Goal: Task Accomplishment & Management: Use online tool/utility

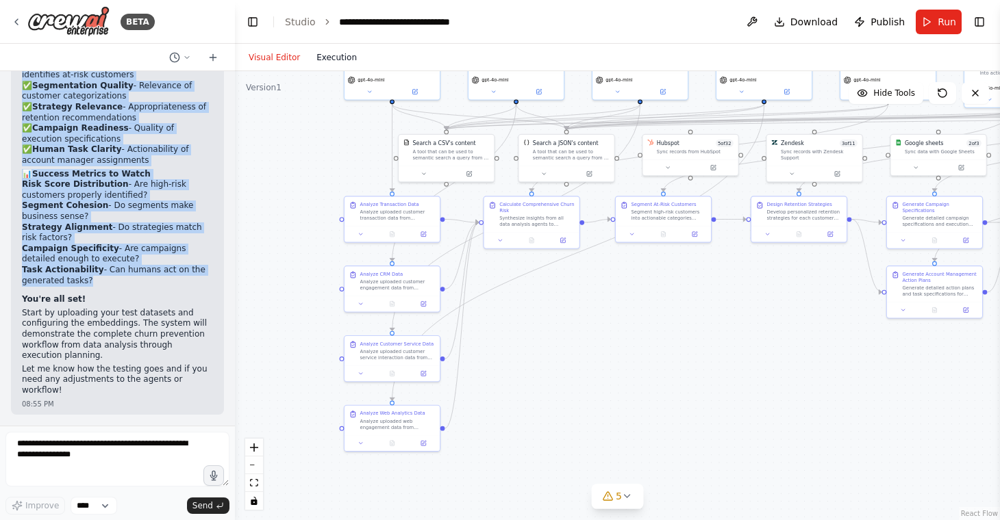
click at [347, 53] on button "Execution" at bounding box center [336, 57] width 57 height 16
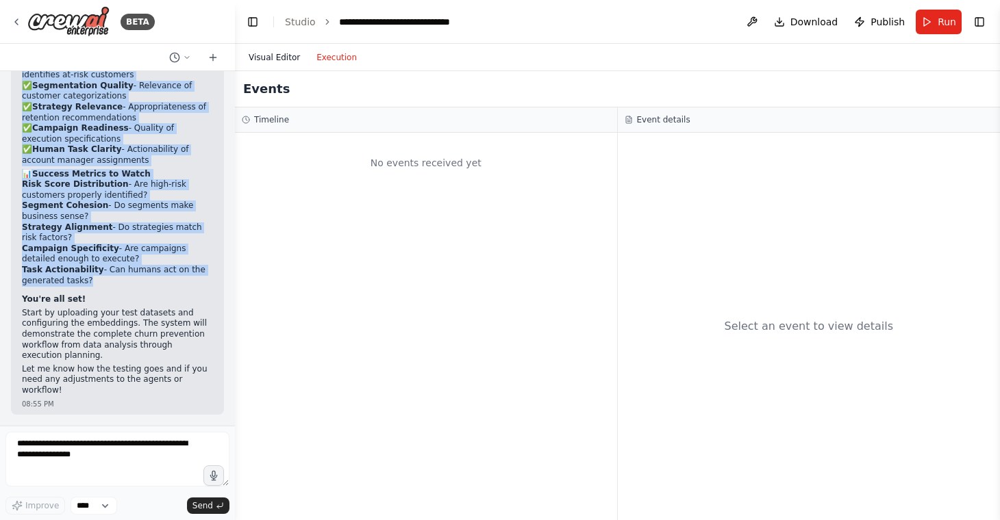
click at [282, 61] on button "Visual Editor" at bounding box center [274, 57] width 68 height 16
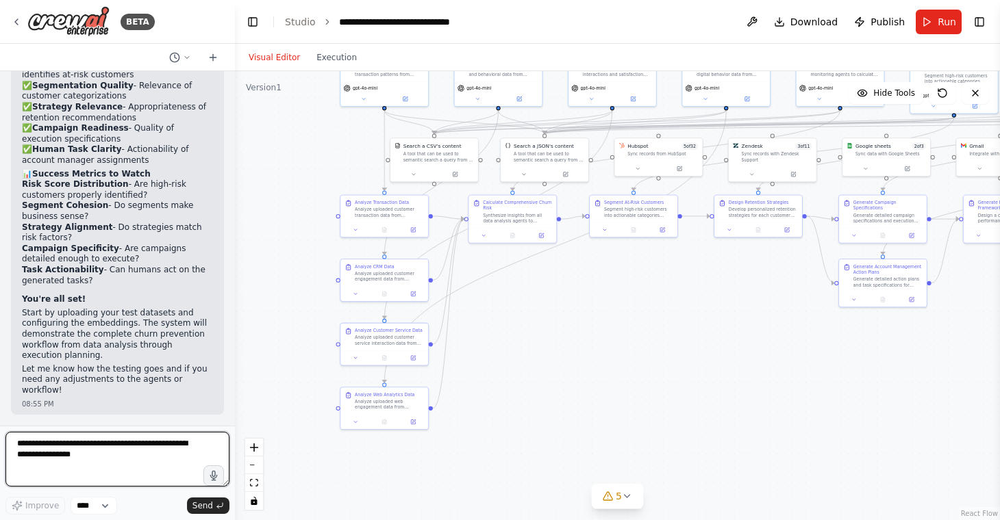
click at [168, 451] on textarea at bounding box center [117, 459] width 224 height 55
type textarea "**********"
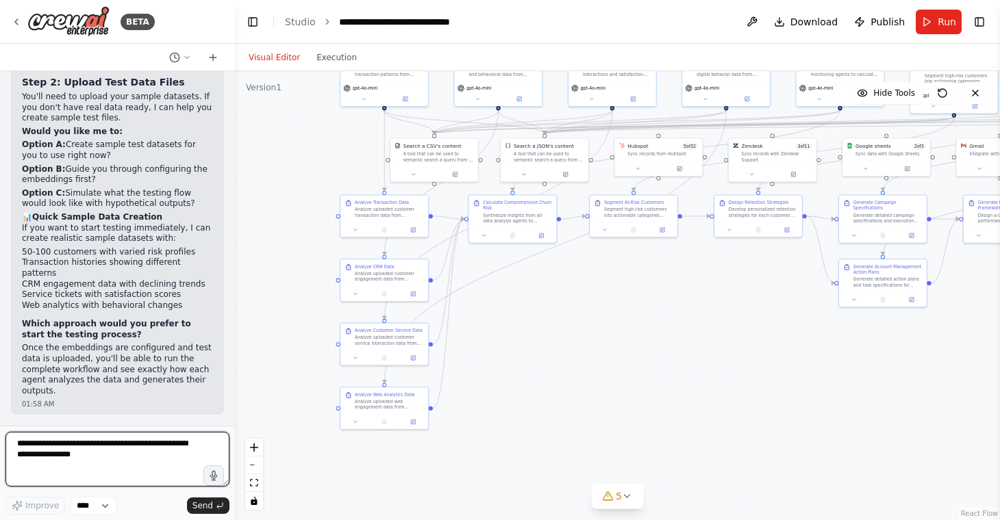
scroll to position [8946, 0]
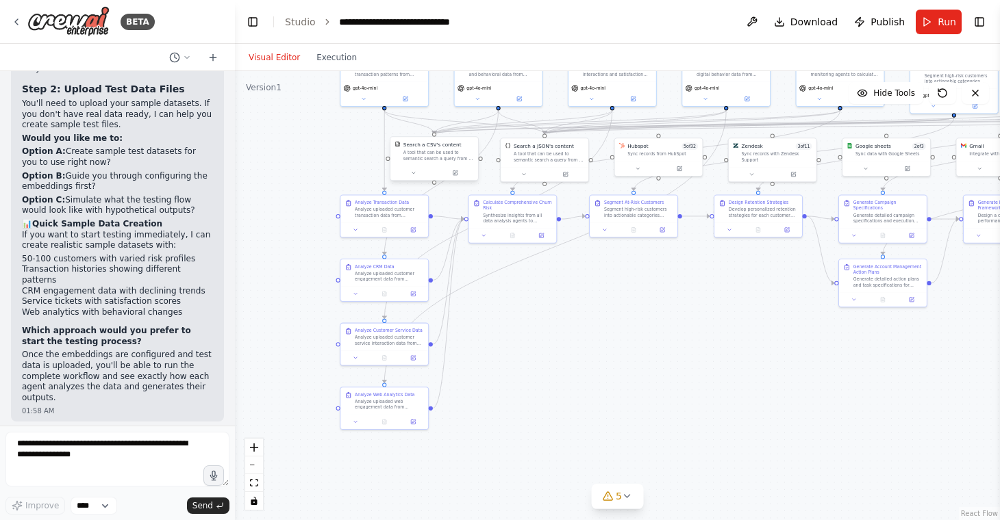
click at [459, 177] on div at bounding box center [434, 173] width 88 height 14
click at [454, 174] on icon at bounding box center [455, 173] width 4 height 4
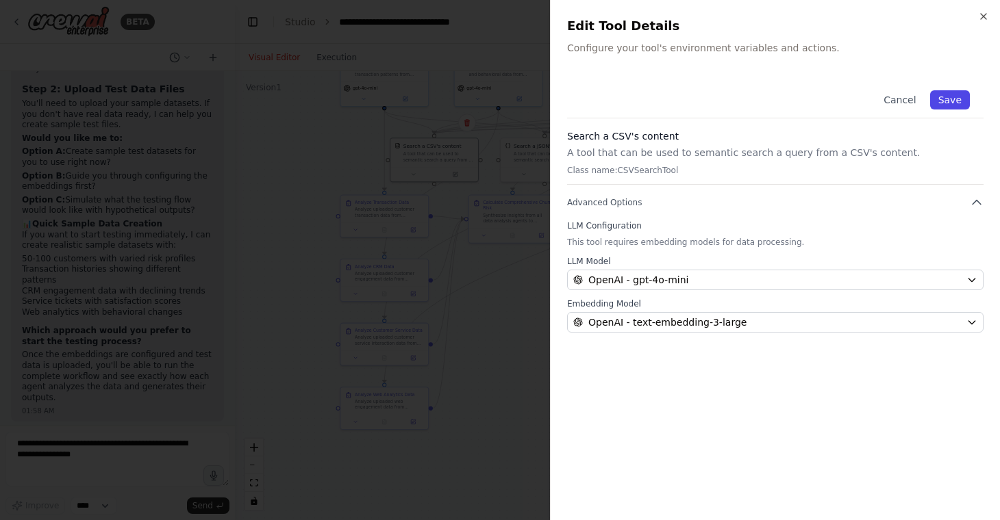
click at [951, 103] on button "Save" at bounding box center [950, 99] width 40 height 19
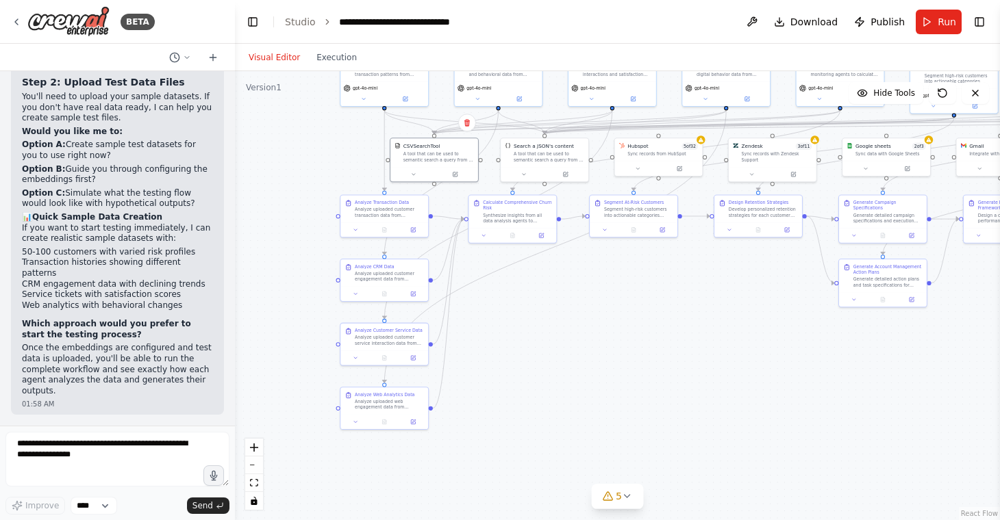
scroll to position [9051, 0]
drag, startPoint x: 96, startPoint y: 283, endPoint x: 65, endPoint y: 270, distance: 33.4
click at [65, 186] on p "Option B: Guide you through configuring the embeddings first?" at bounding box center [117, 174] width 191 height 21
copy p "Guide you through configuring the embeddings first?"
click at [67, 463] on textarea at bounding box center [117, 459] width 224 height 55
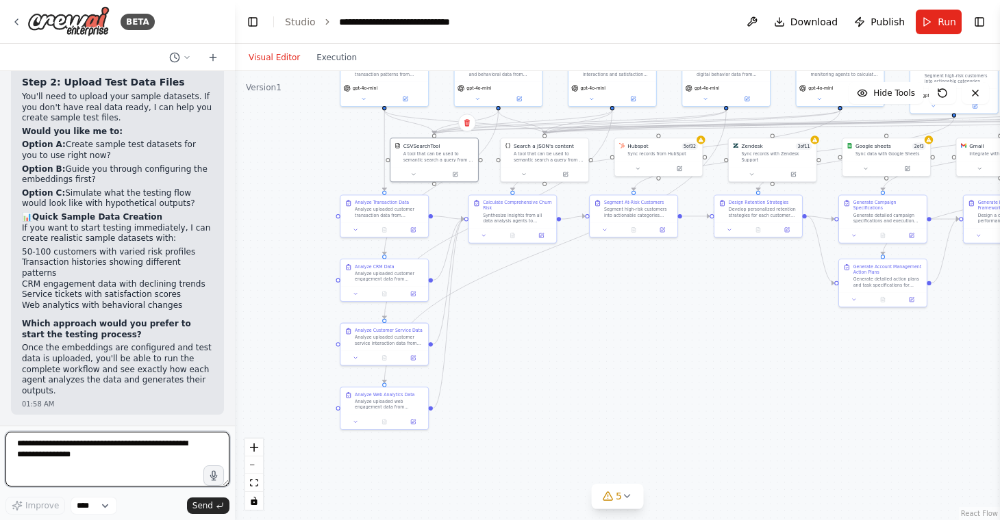
paste textarea "**********"
type textarea "**********"
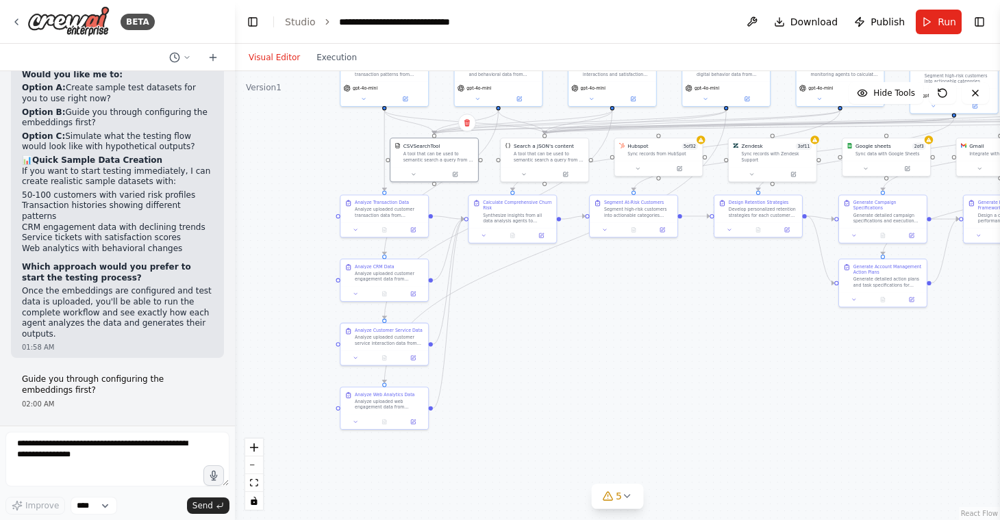
scroll to position [9237, 0]
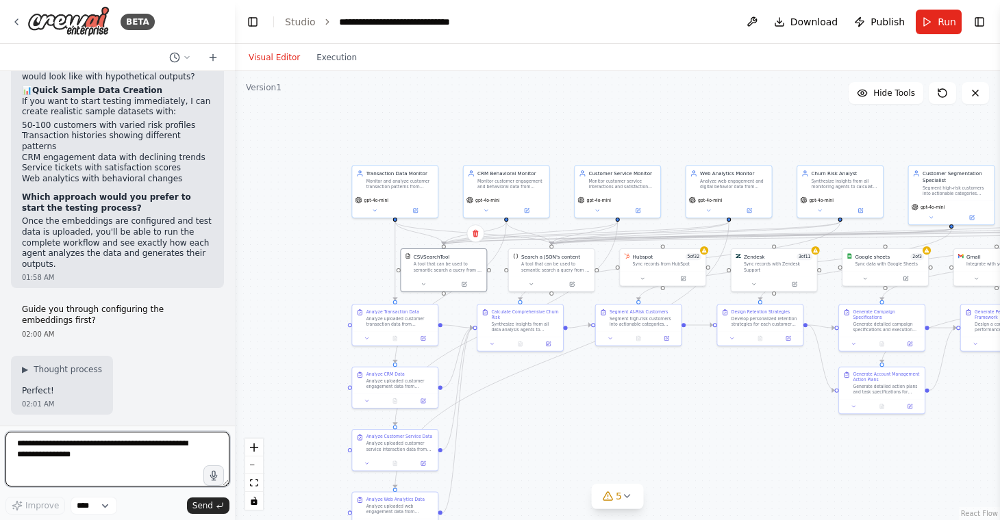
drag, startPoint x: 635, startPoint y: 289, endPoint x: 634, endPoint y: 396, distance: 106.8
click at [635, 396] on div ".deletable-edge-delete-btn { width: 20px; height: 20px; border: 0px solid #ffff…" at bounding box center [617, 295] width 765 height 449
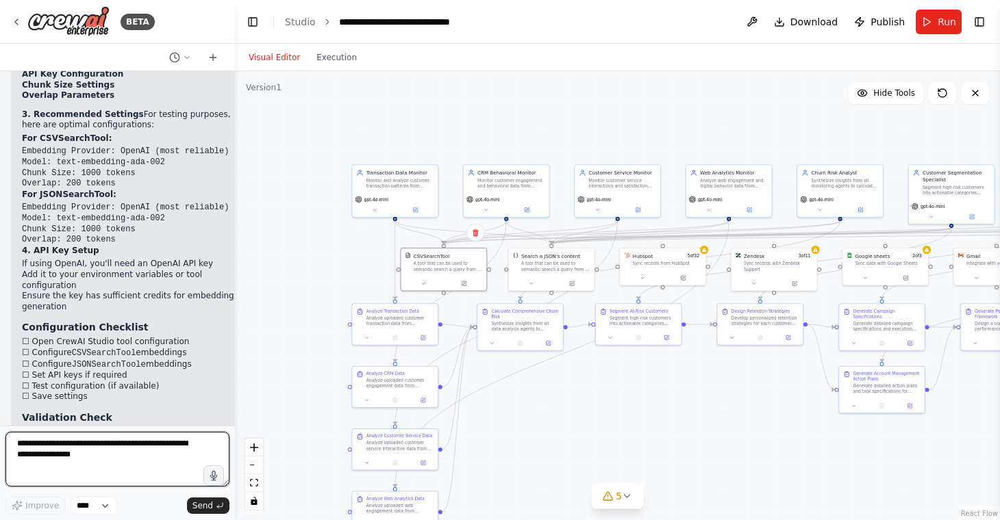
scroll to position [9655, 0]
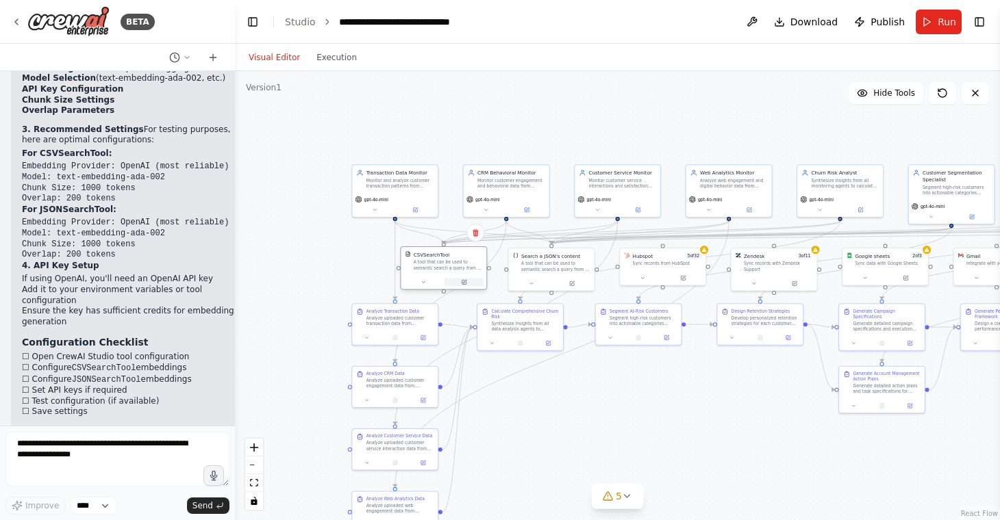
click at [464, 283] on icon at bounding box center [464, 282] width 4 height 4
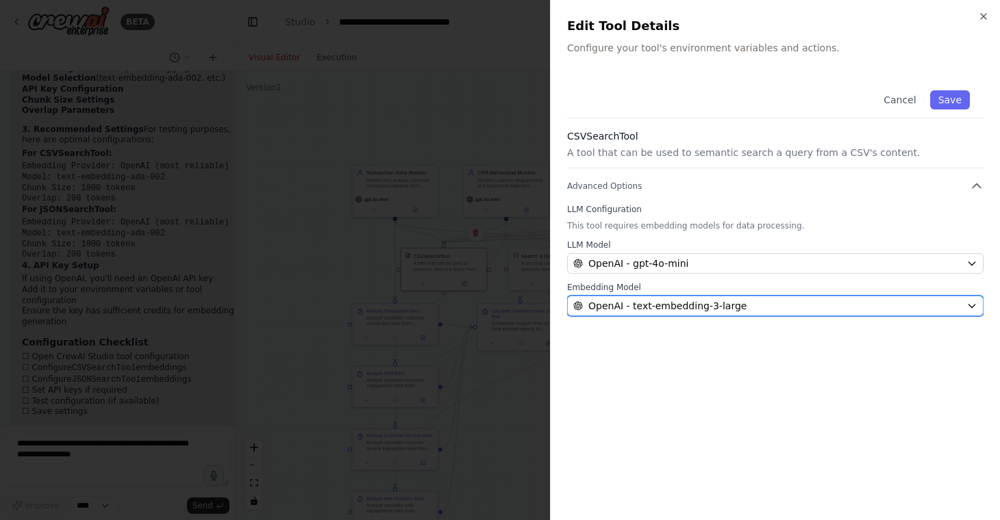
click at [969, 303] on icon "button" at bounding box center [971, 306] width 11 height 11
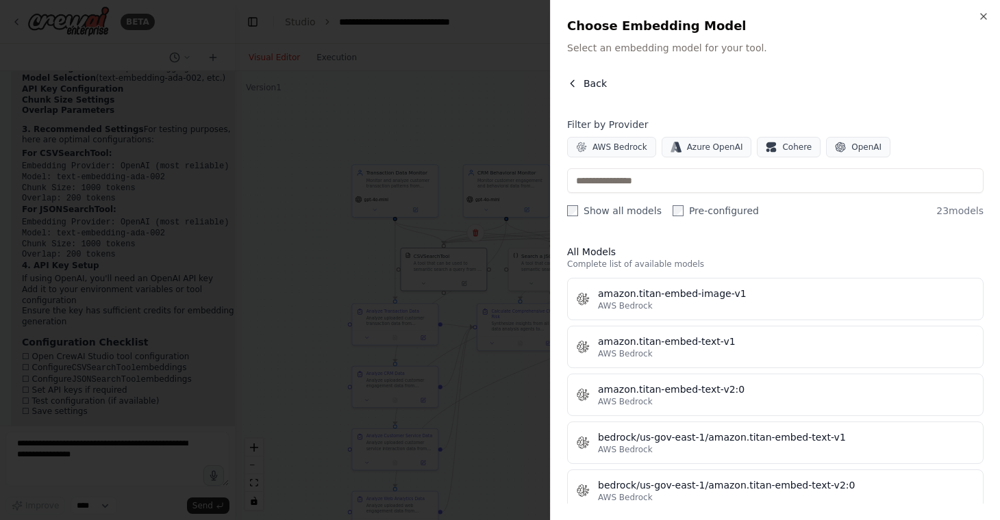
click at [574, 85] on icon "button" at bounding box center [572, 83] width 11 height 11
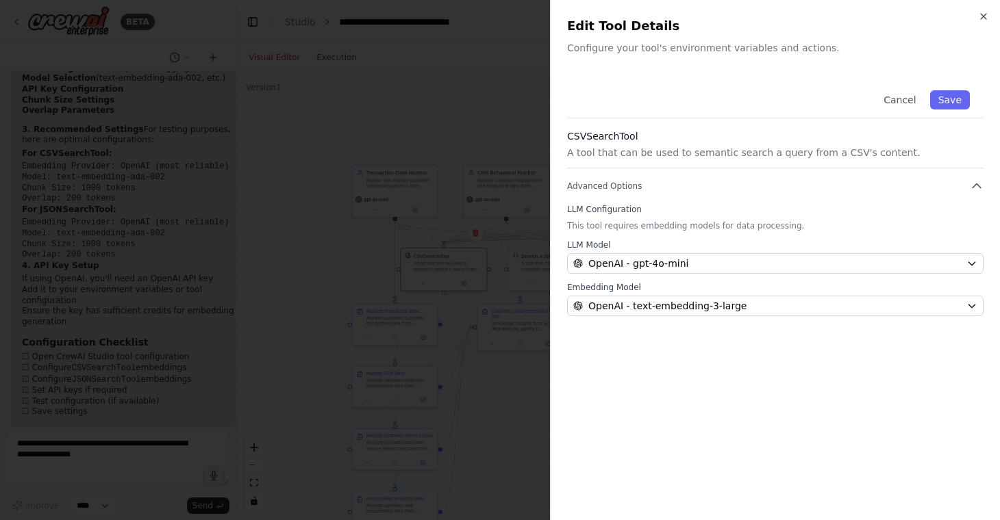
click at [179, 318] on div at bounding box center [500, 260] width 1000 height 520
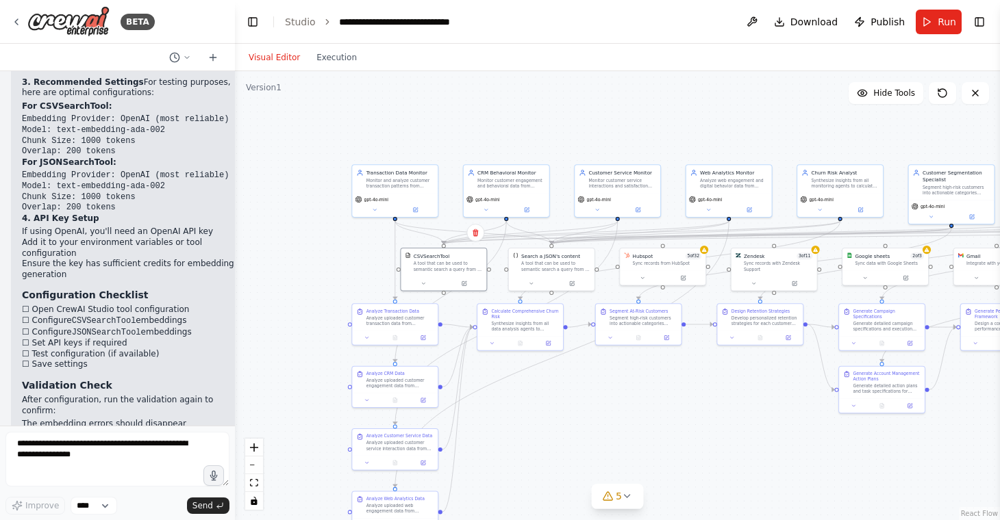
scroll to position [9704, 0]
click at [468, 281] on button at bounding box center [463, 282] width 39 height 8
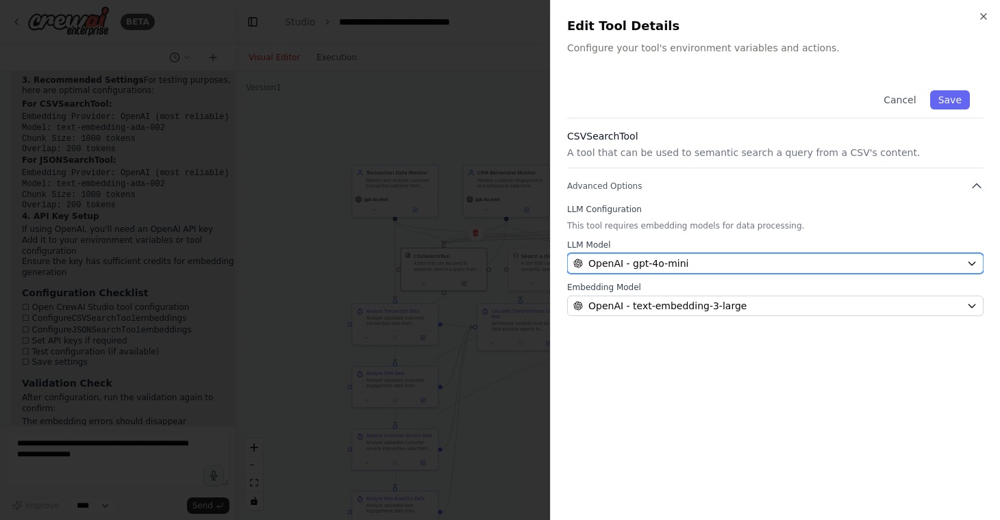
click at [694, 268] on div "OpenAI - gpt-4o-mini" at bounding box center [767, 264] width 388 height 14
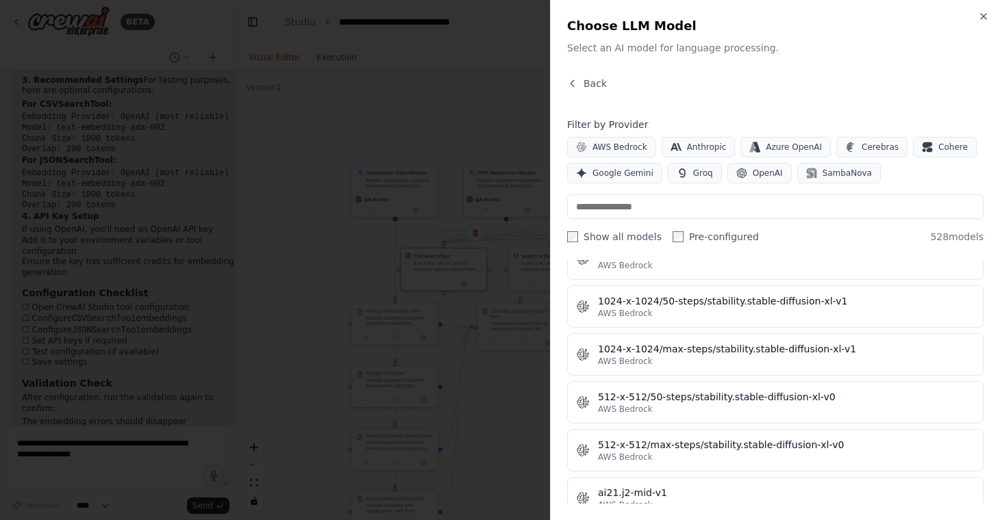
scroll to position [514, 0]
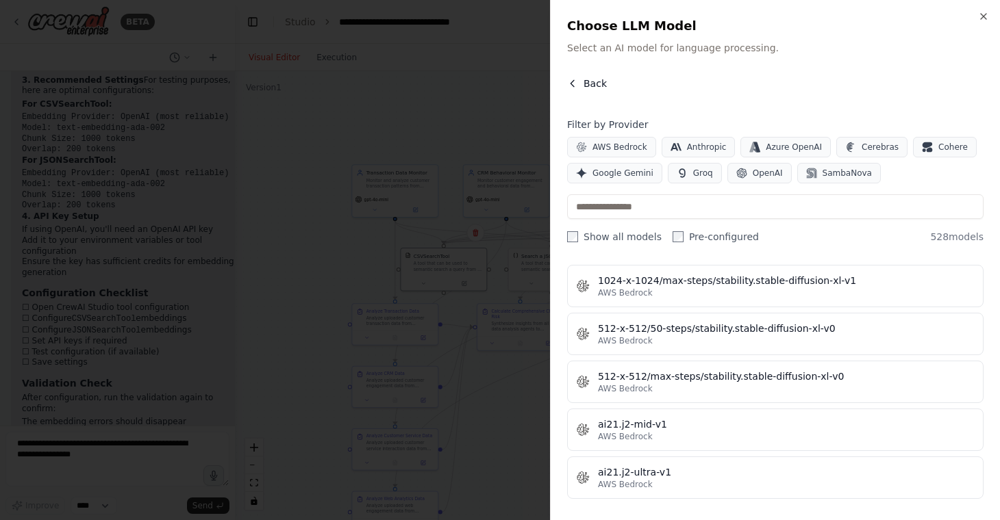
click at [572, 79] on icon "button" at bounding box center [572, 83] width 11 height 11
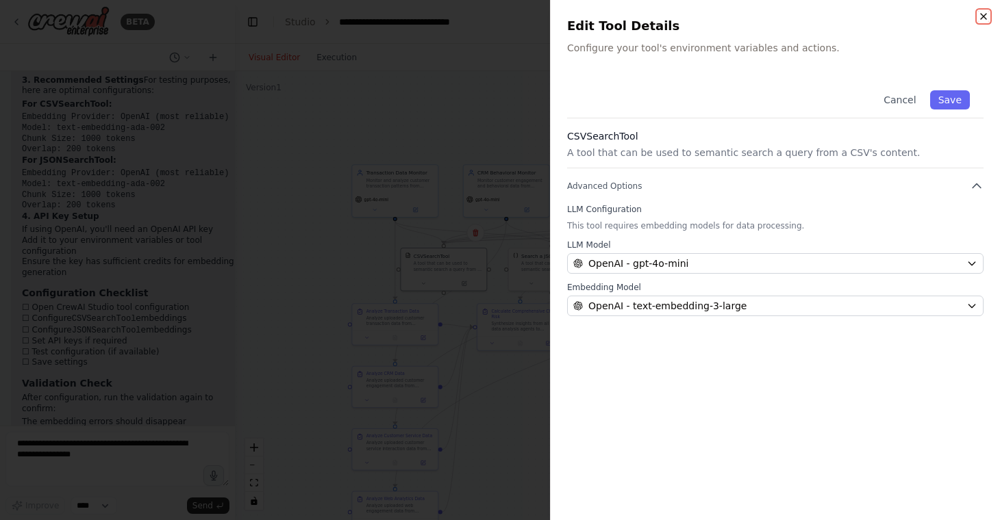
click at [982, 18] on icon "button" at bounding box center [983, 16] width 11 height 11
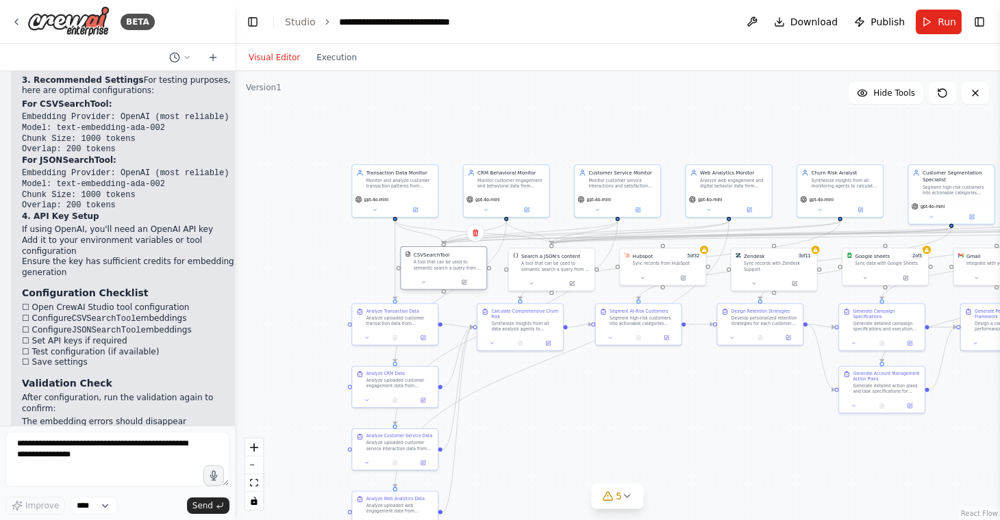
click at [434, 265] on div "A tool that can be used to semantic search a query from a CSV's content." at bounding box center [448, 264] width 69 height 11
click at [430, 282] on button at bounding box center [422, 282] width 39 height 8
click at [446, 315] on p "A tool that can be used to semantic search a query from a CSV's content." at bounding box center [470, 316] width 127 height 14
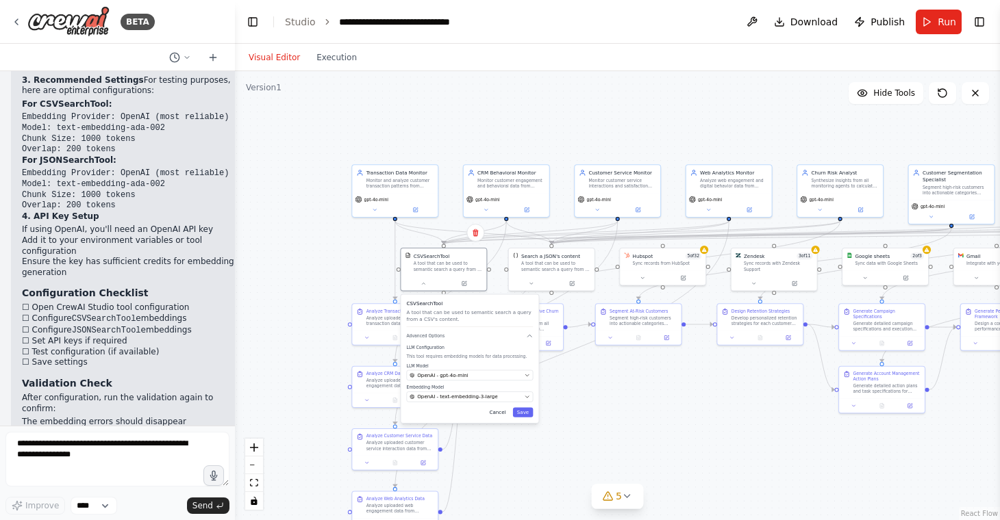
click at [499, 412] on button "Cancel" at bounding box center [497, 413] width 25 height 10
click at [688, 277] on button at bounding box center [682, 276] width 39 height 8
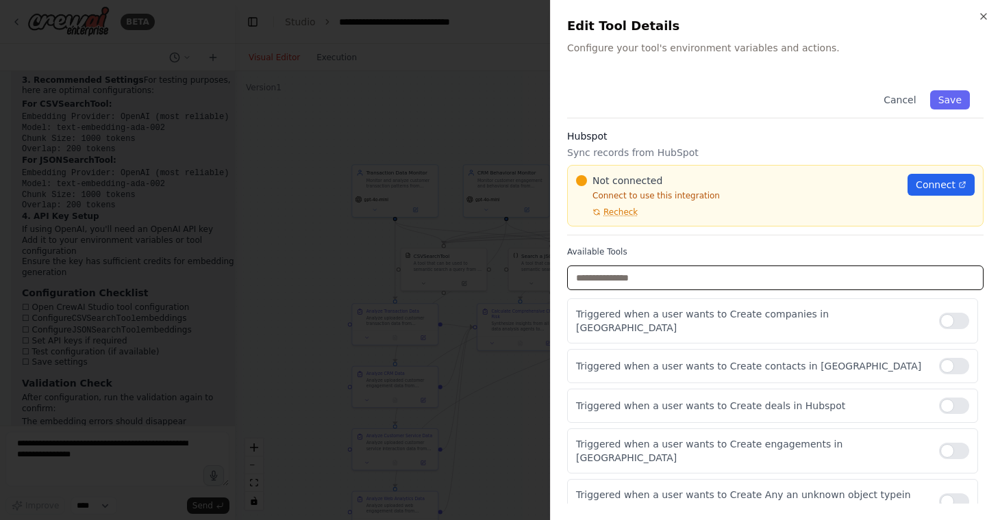
click at [688, 277] on input "text" at bounding box center [775, 278] width 416 height 25
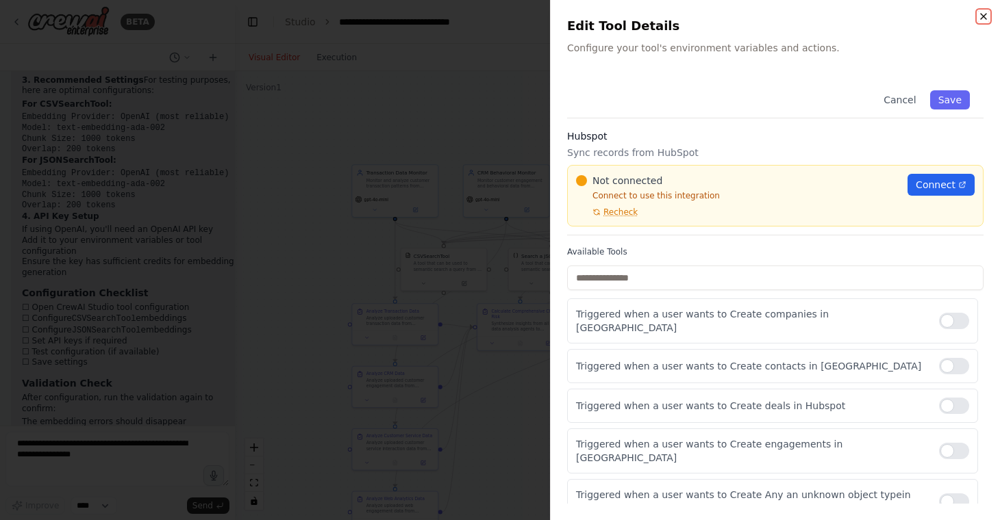
click at [982, 20] on icon "button" at bounding box center [983, 16] width 11 height 11
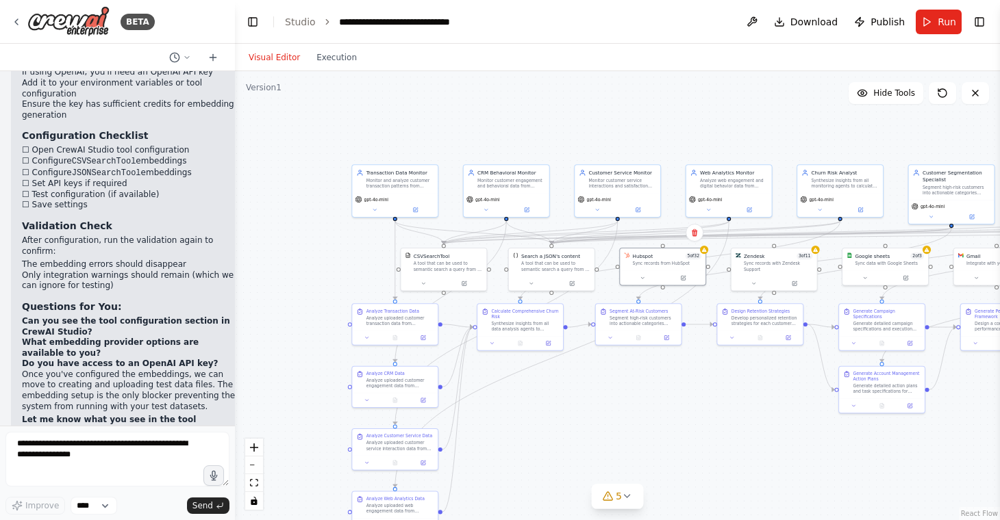
scroll to position [9872, 0]
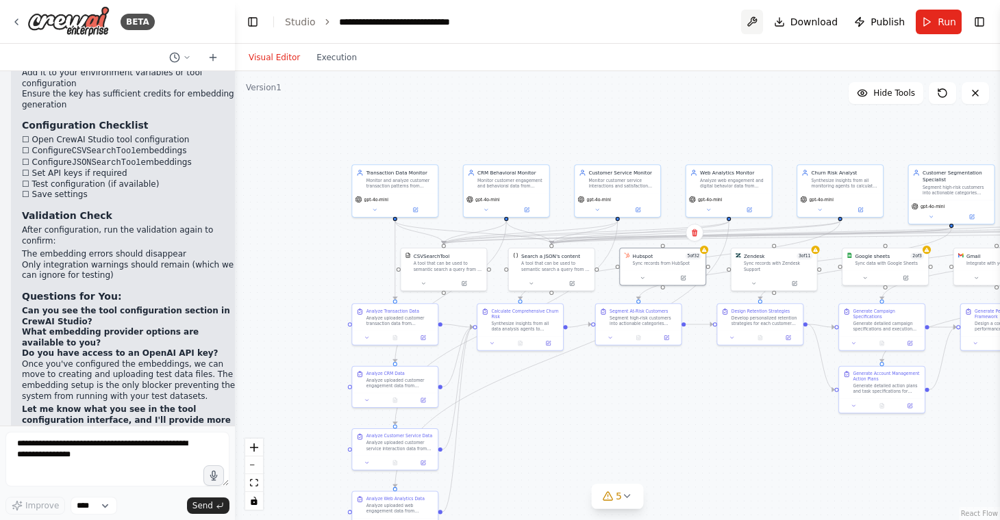
click at [758, 18] on button at bounding box center [752, 22] width 22 height 25
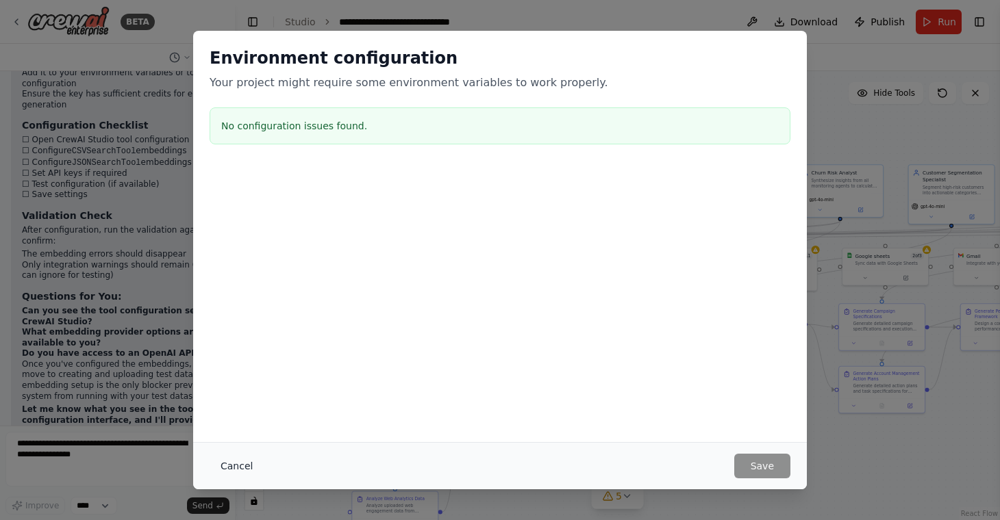
click at [238, 468] on button "Cancel" at bounding box center [237, 466] width 54 height 25
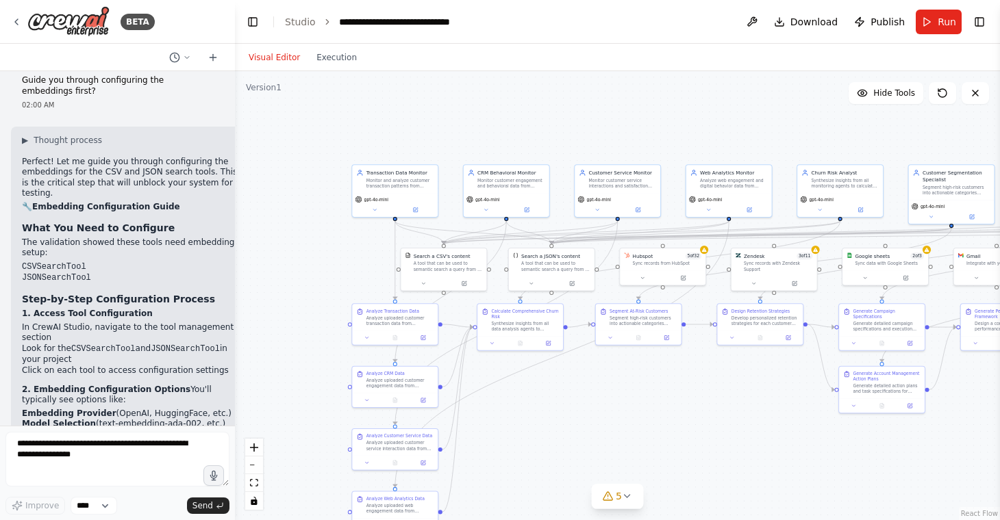
scroll to position [9268, 0]
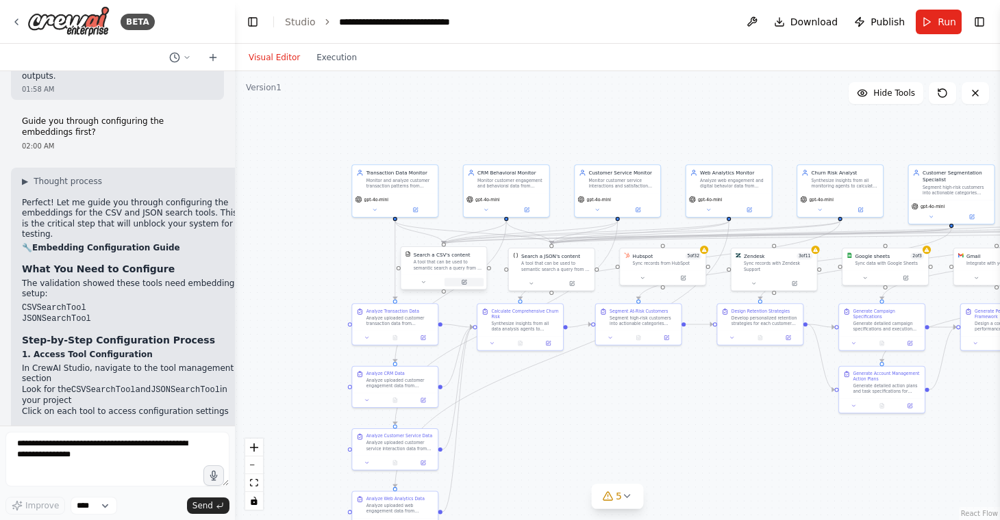
click at [464, 282] on icon at bounding box center [464, 281] width 3 height 3
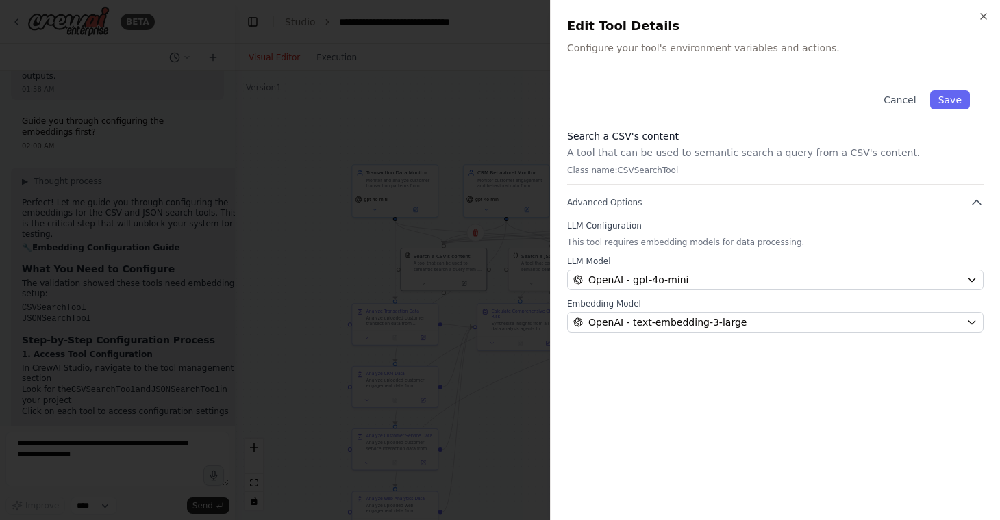
click at [983, 199] on div "Close Edit Tool Details Configure your tool's environment variables and actions…" at bounding box center [775, 260] width 450 height 520
click at [980, 200] on icon "button" at bounding box center [976, 203] width 14 height 14
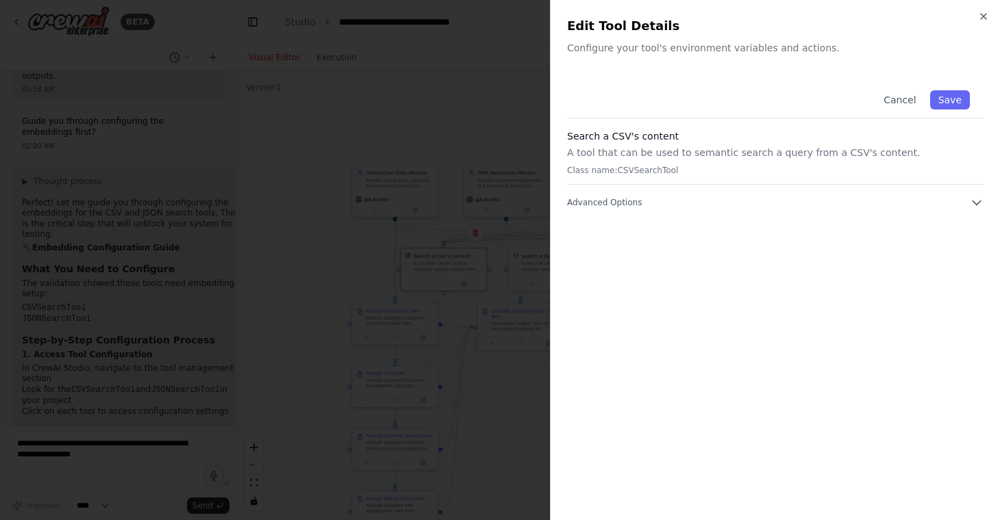
click at [700, 142] on h3 "Search a CSV's content" at bounding box center [775, 136] width 416 height 14
click at [986, 14] on icon "button" at bounding box center [983, 16] width 11 height 11
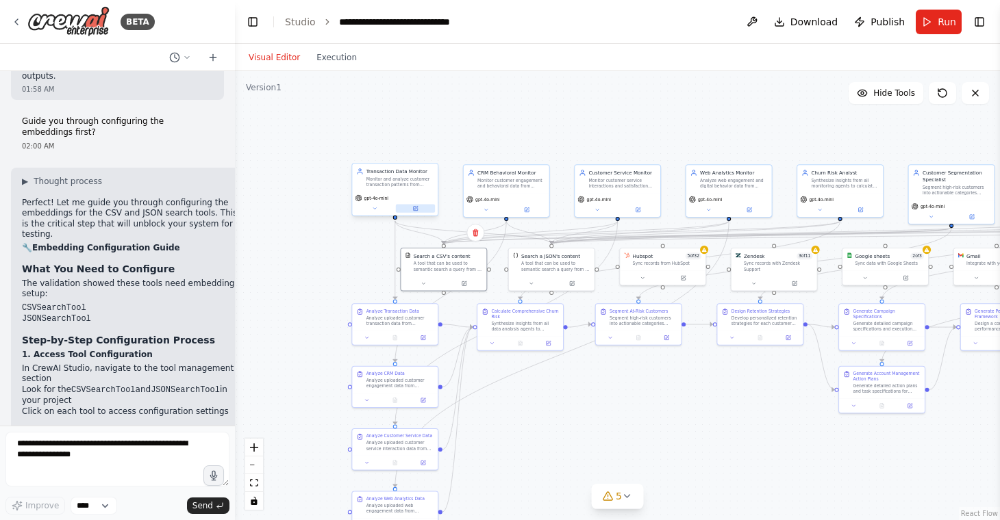
click at [414, 207] on icon at bounding box center [415, 209] width 4 height 4
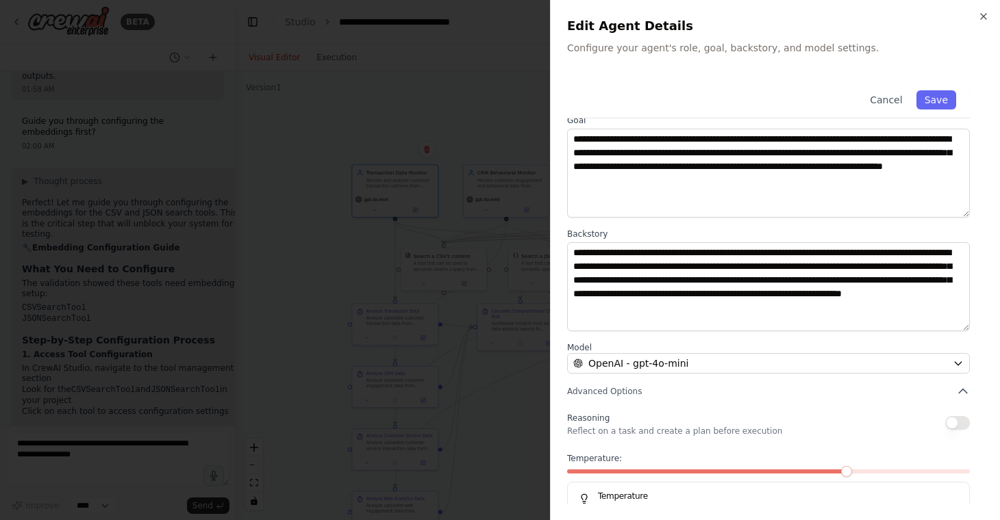
scroll to position [100, 0]
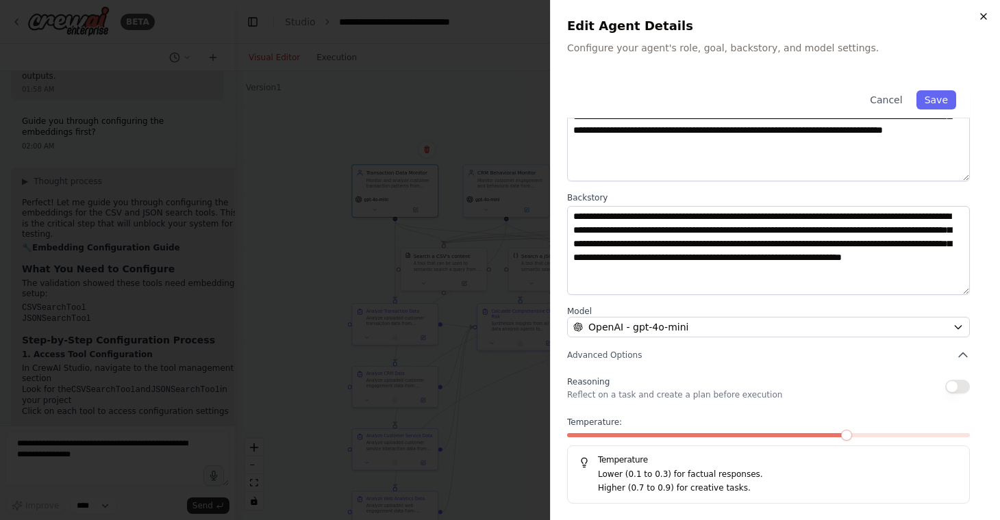
click at [982, 13] on icon "button" at bounding box center [983, 16] width 11 height 11
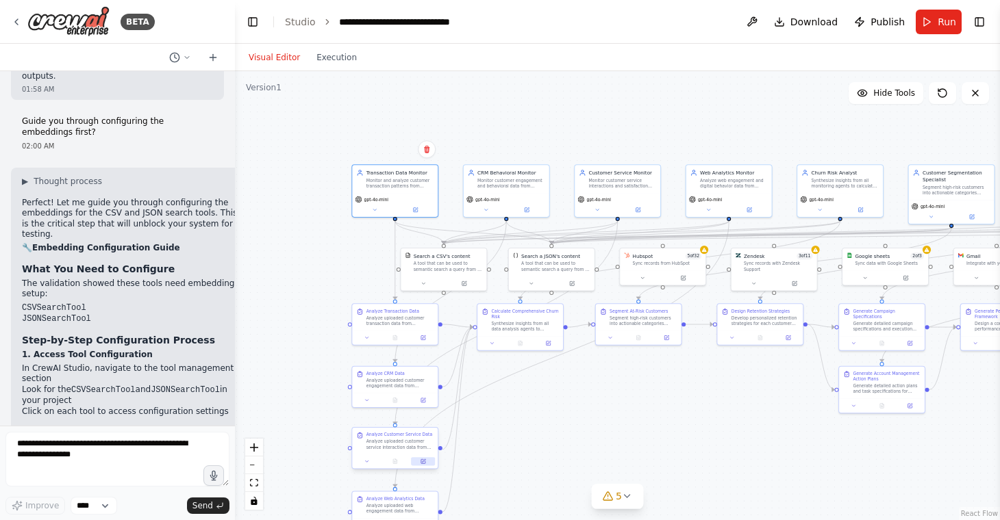
click at [423, 465] on button at bounding box center [423, 461] width 24 height 8
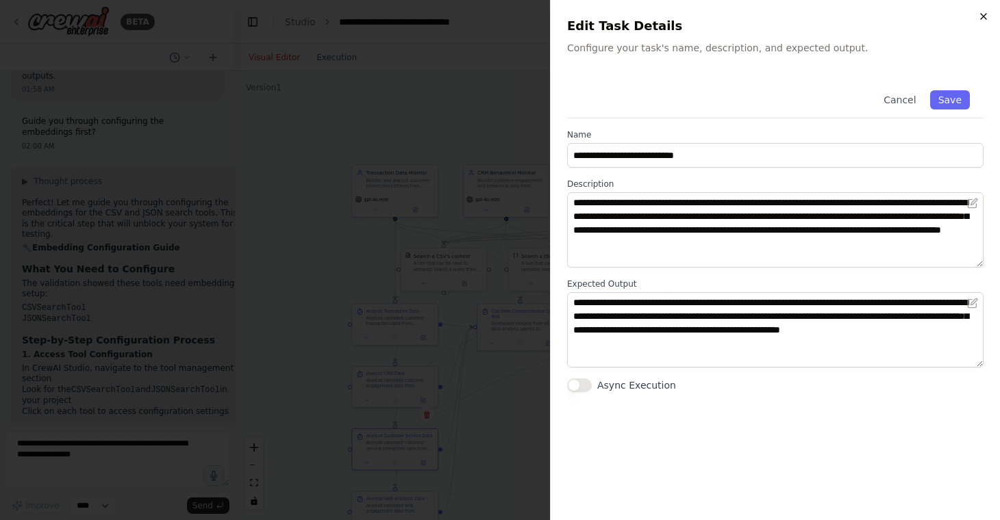
click at [983, 18] on icon "button" at bounding box center [983, 16] width 11 height 11
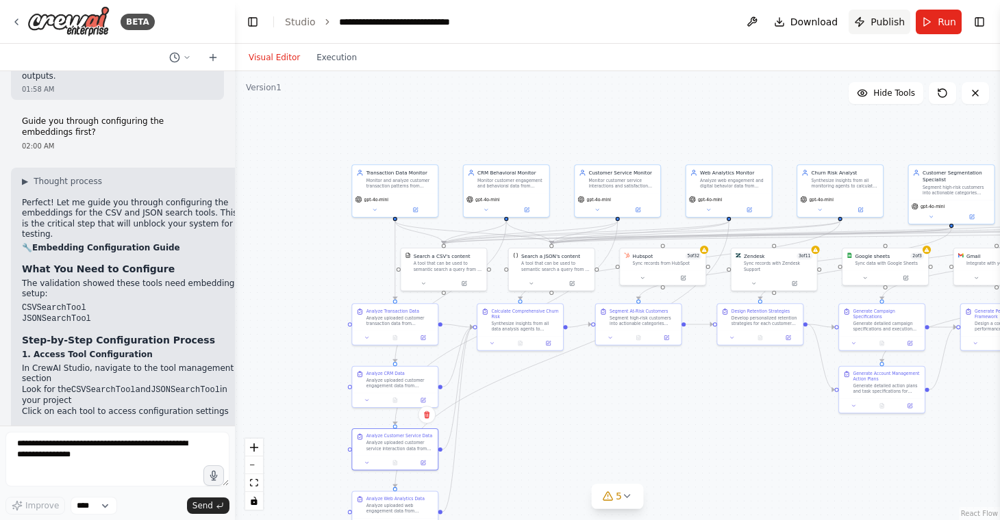
click at [869, 16] on button "Publish" at bounding box center [879, 22] width 62 height 25
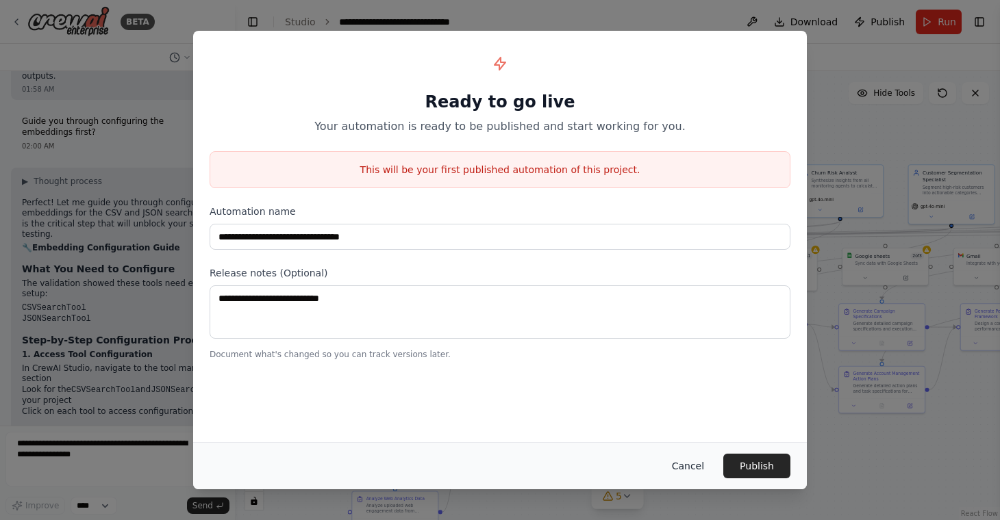
click at [695, 456] on button "Cancel" at bounding box center [688, 466] width 54 height 25
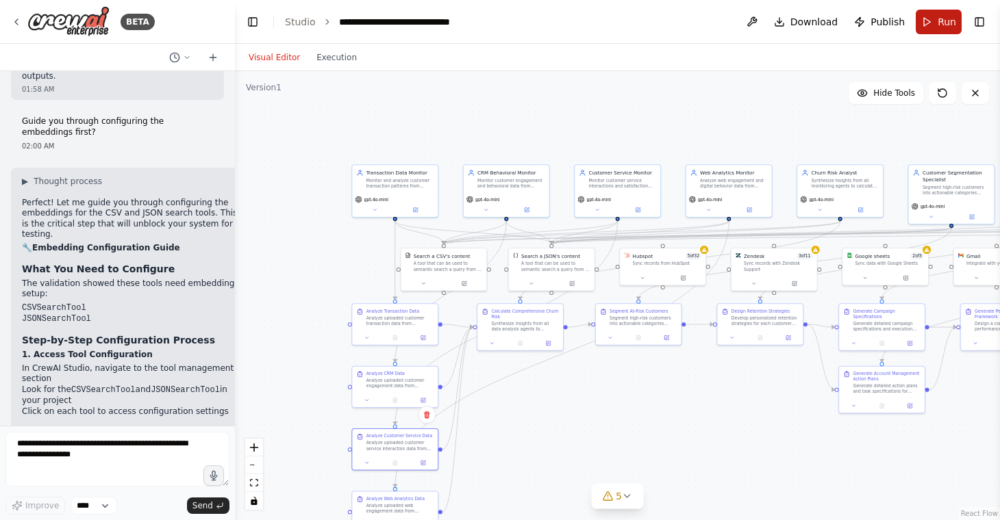
click at [945, 24] on span "Run" at bounding box center [946, 22] width 18 height 14
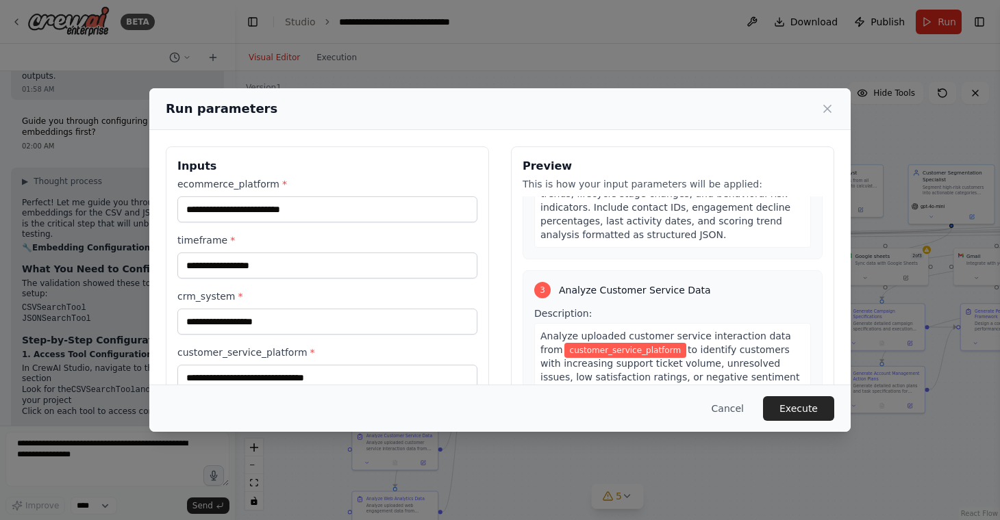
scroll to position [578, 0]
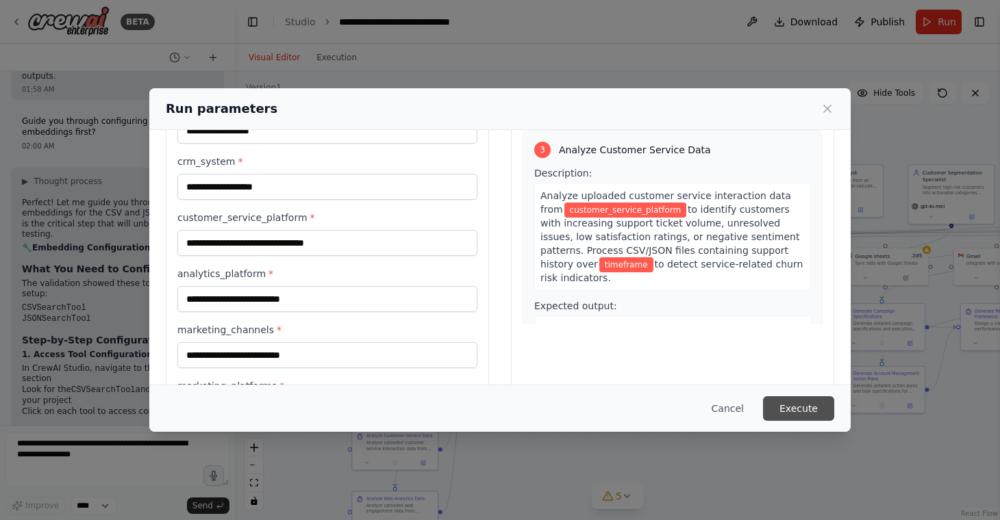
click at [789, 406] on button "Execute" at bounding box center [798, 408] width 71 height 25
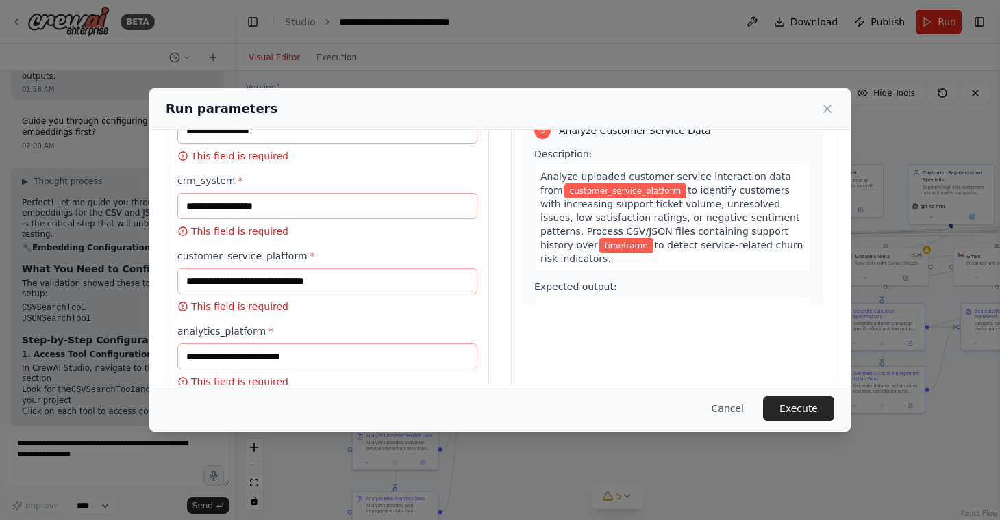
scroll to position [0, 0]
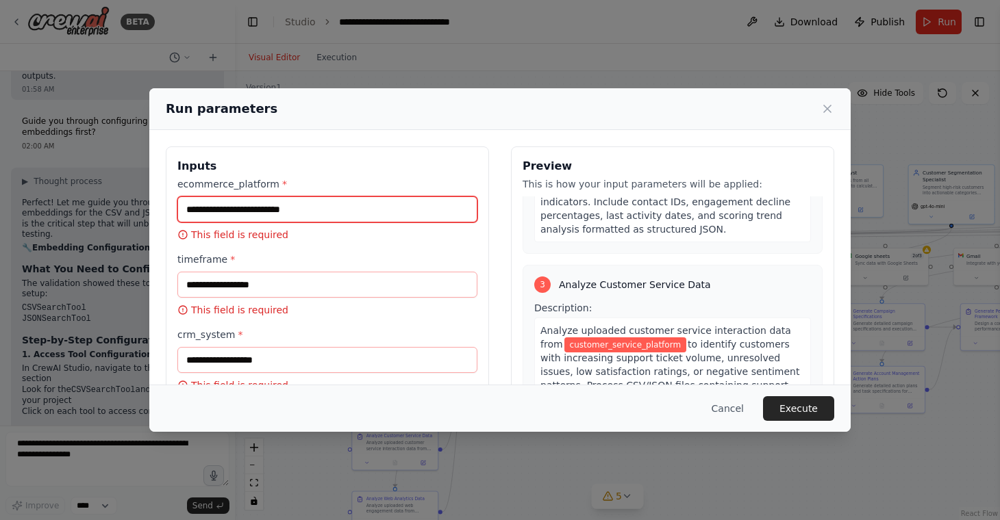
click at [330, 216] on input "ecommerce_platform *" at bounding box center [327, 209] width 300 height 26
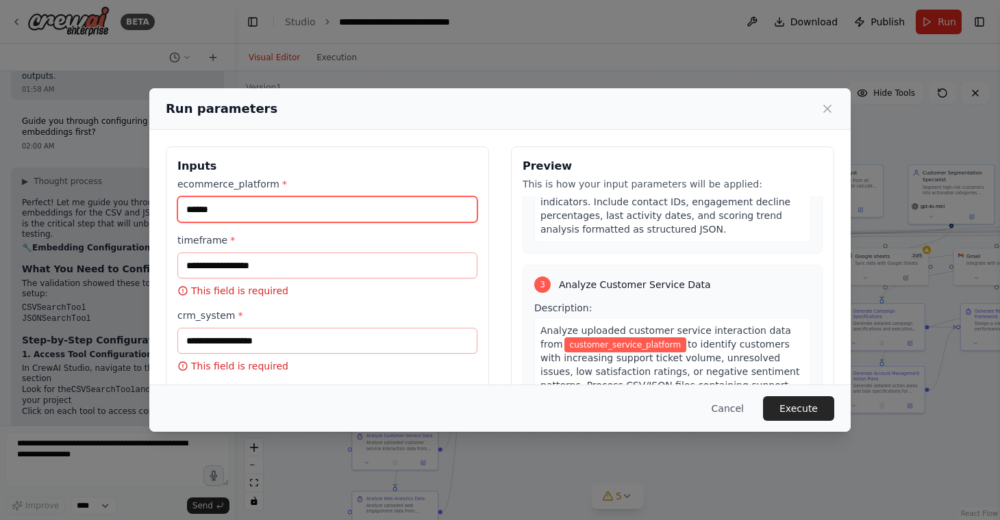
type input "******"
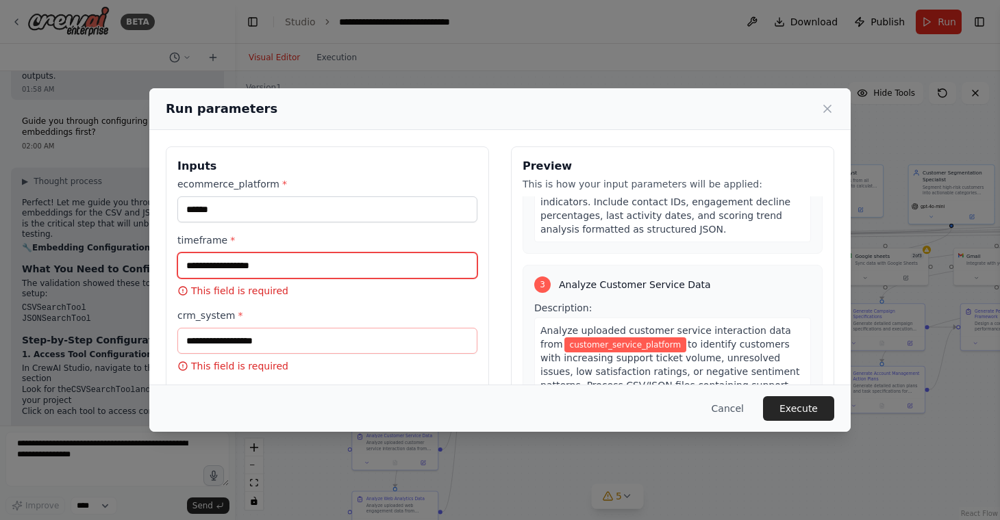
click at [253, 261] on input "timeframe *" at bounding box center [327, 266] width 300 height 26
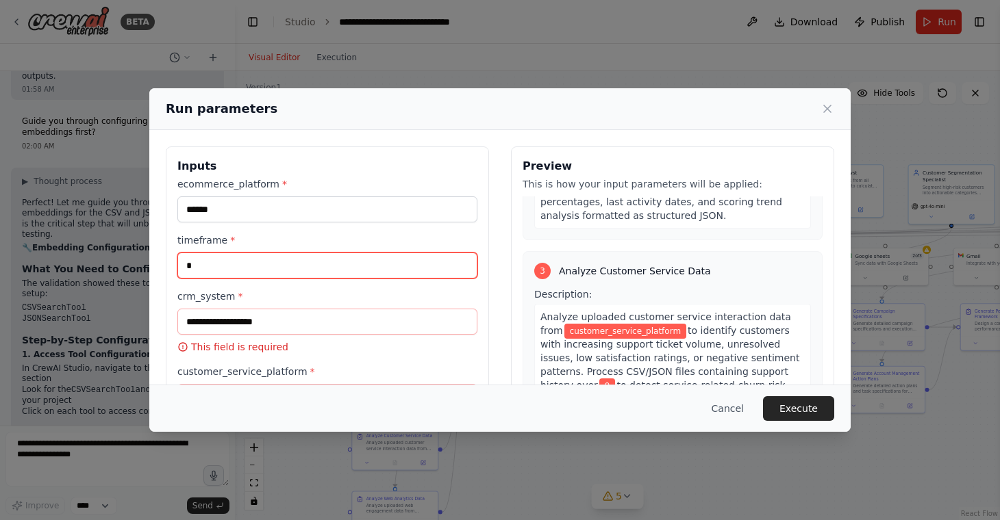
scroll to position [564, 0]
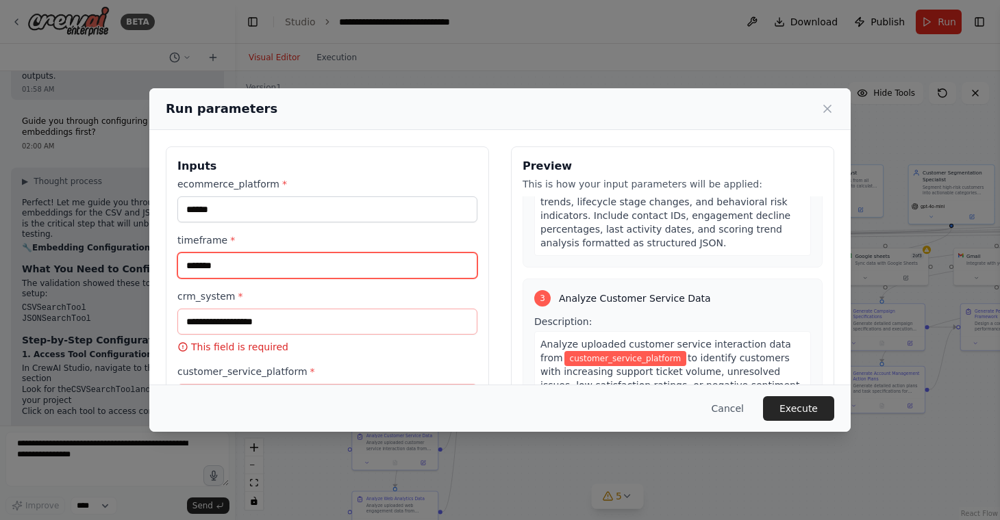
type input "*******"
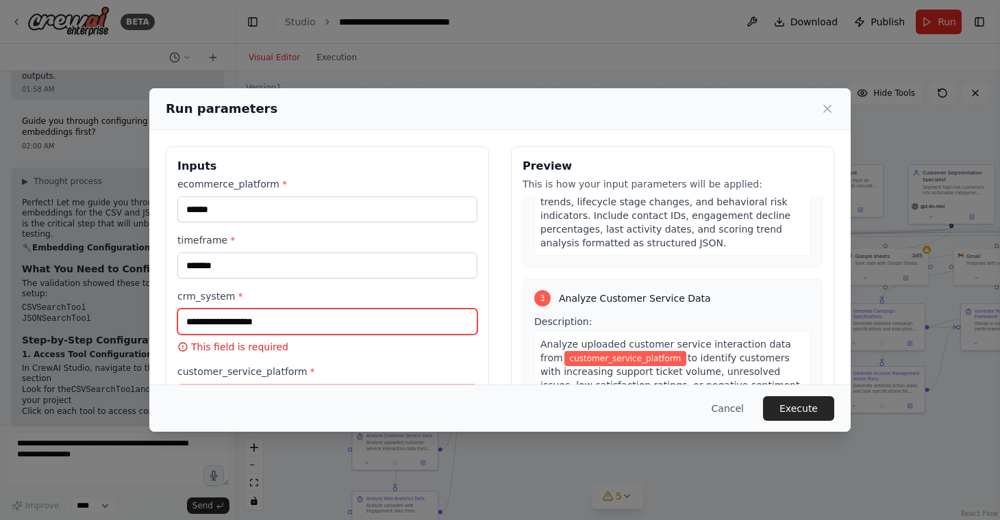
click at [210, 323] on input "crm_system *" at bounding box center [327, 322] width 300 height 26
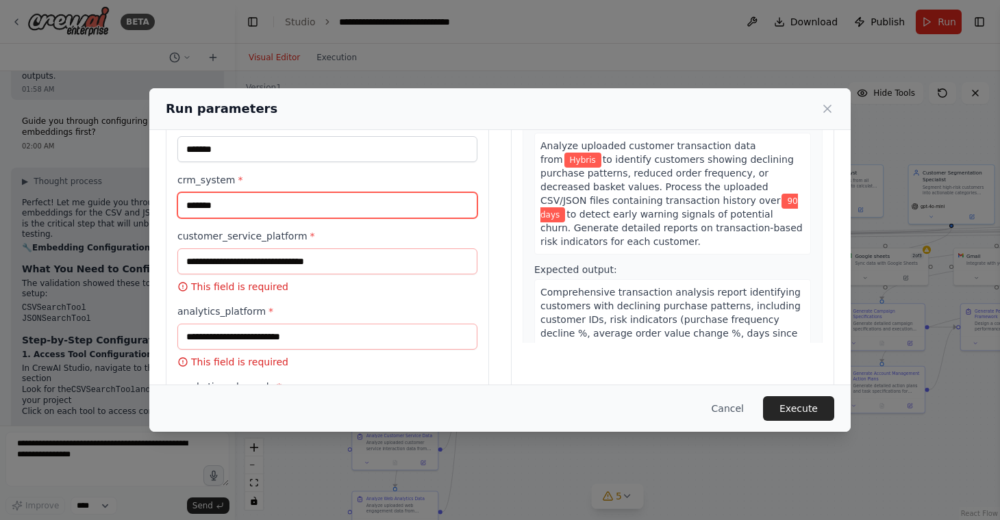
scroll to position [121, 0]
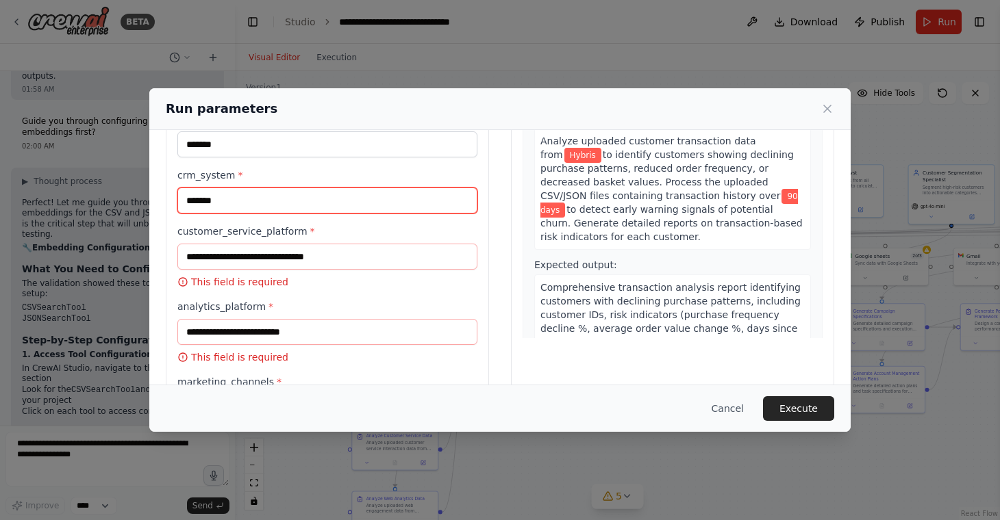
type input "*******"
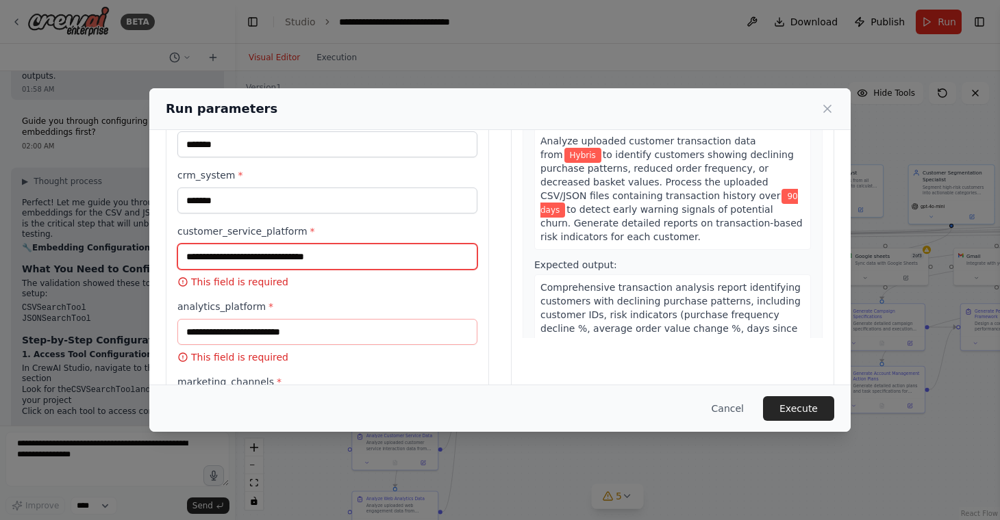
click at [364, 257] on input "customer_service_platform *" at bounding box center [327, 257] width 300 height 26
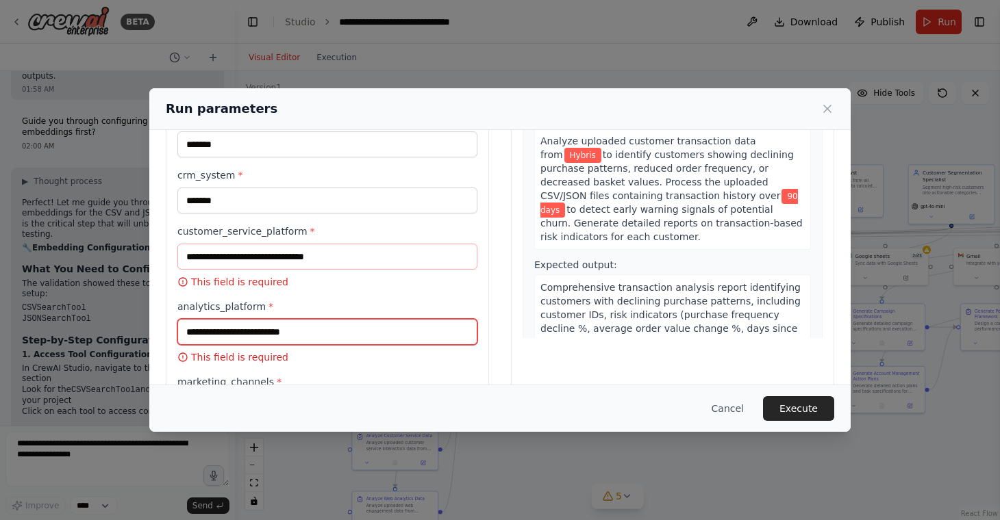
click at [317, 321] on input "analytics_platform *" at bounding box center [327, 332] width 300 height 26
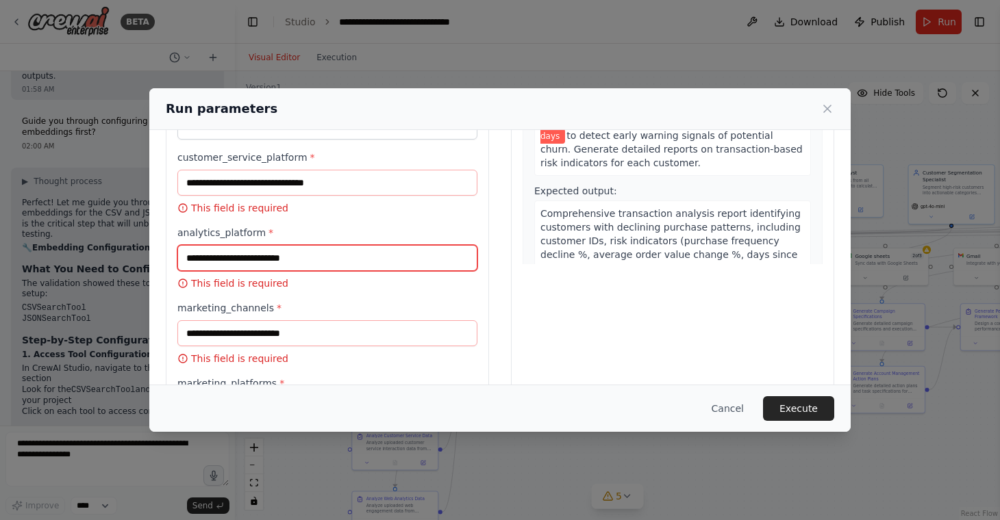
scroll to position [212, 0]
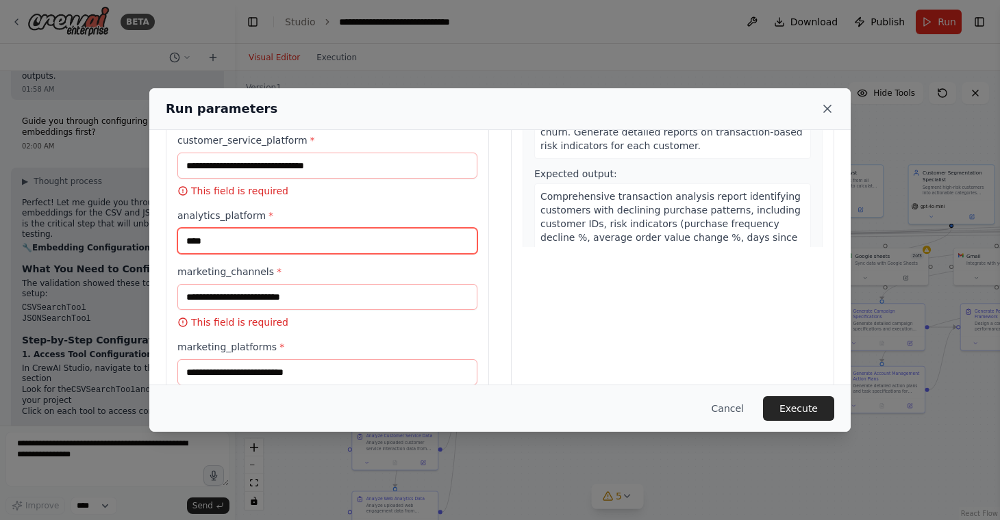
type input "****"
click at [824, 112] on icon at bounding box center [827, 108] width 7 height 7
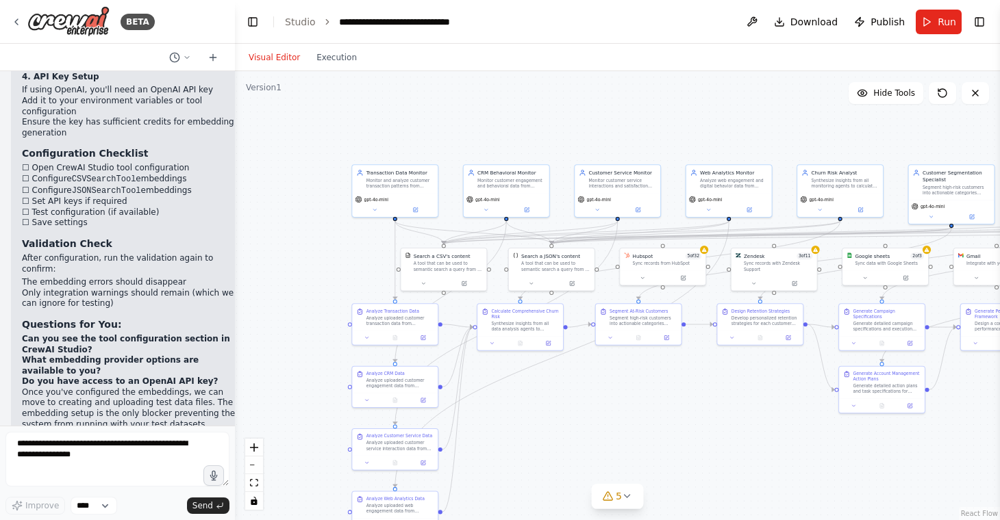
scroll to position [9884, 0]
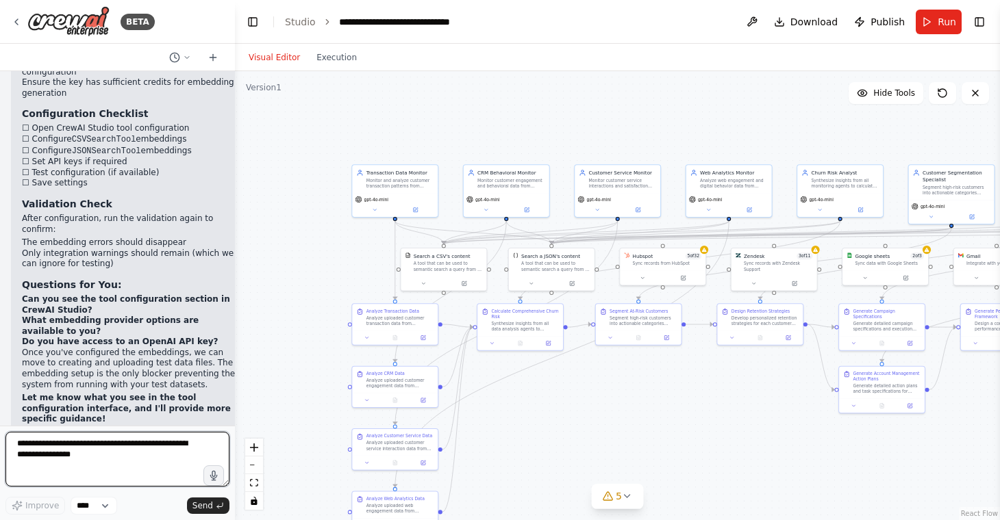
click at [146, 451] on textarea at bounding box center [117, 459] width 224 height 55
type textarea "**********"
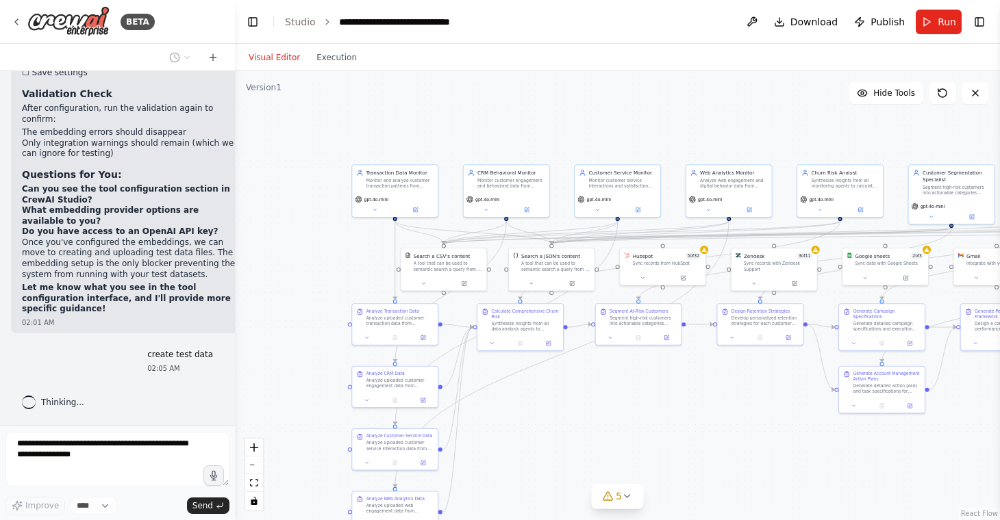
scroll to position [10162, 0]
click at [975, 25] on button "Toggle Right Sidebar" at bounding box center [978, 21] width 19 height 19
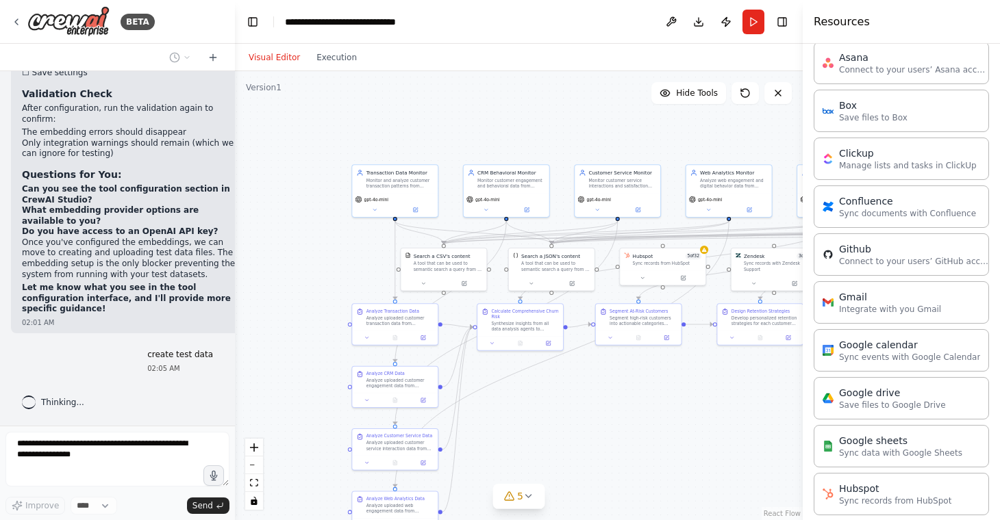
scroll to position [355, 0]
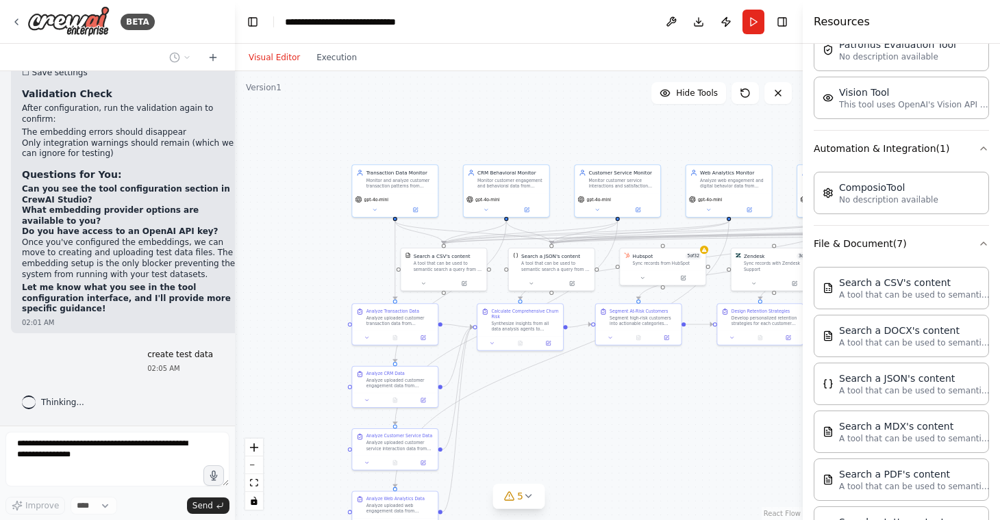
click at [660, 128] on div ".deletable-edge-delete-btn { width: 20px; height: 20px; border: 0px solid #ffff…" at bounding box center [519, 295] width 568 height 449
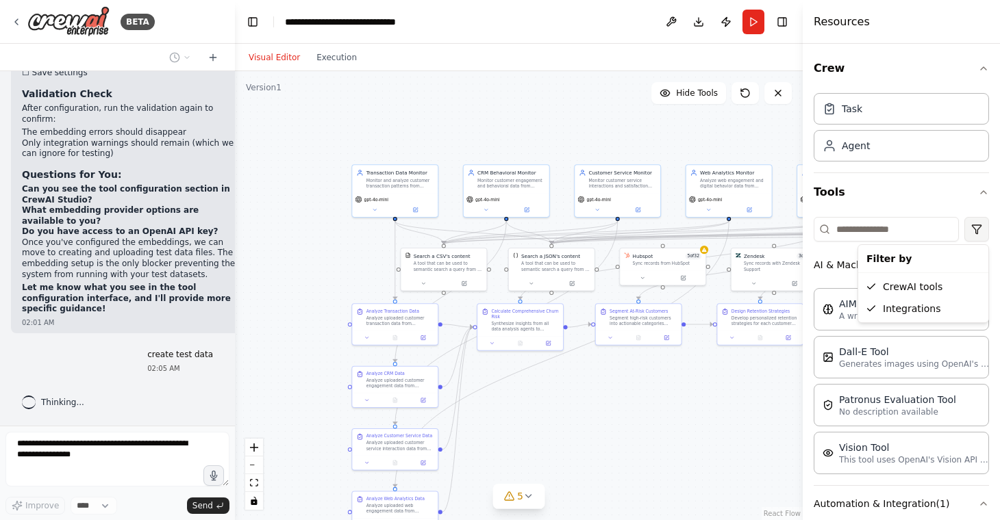
click at [979, 231] on html "BETA Context: Client is a retail company which operates in both online and offl…" at bounding box center [500, 260] width 1000 height 520
click at [984, 197] on html "BETA Context: Client is a retail company which operates in both online and offl…" at bounding box center [500, 260] width 1000 height 520
click at [982, 68] on icon "button" at bounding box center [983, 68] width 11 height 11
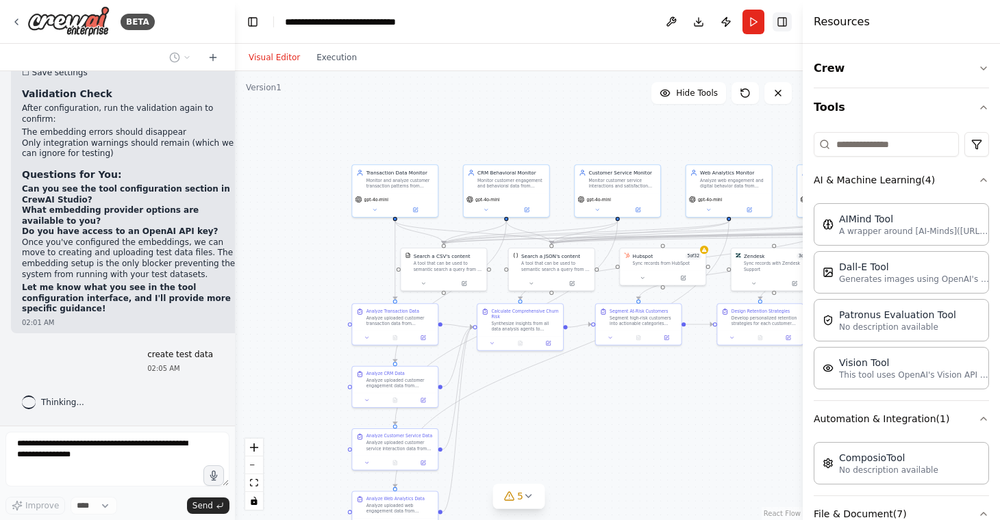
click at [786, 25] on button "Toggle Right Sidebar" at bounding box center [781, 21] width 19 height 19
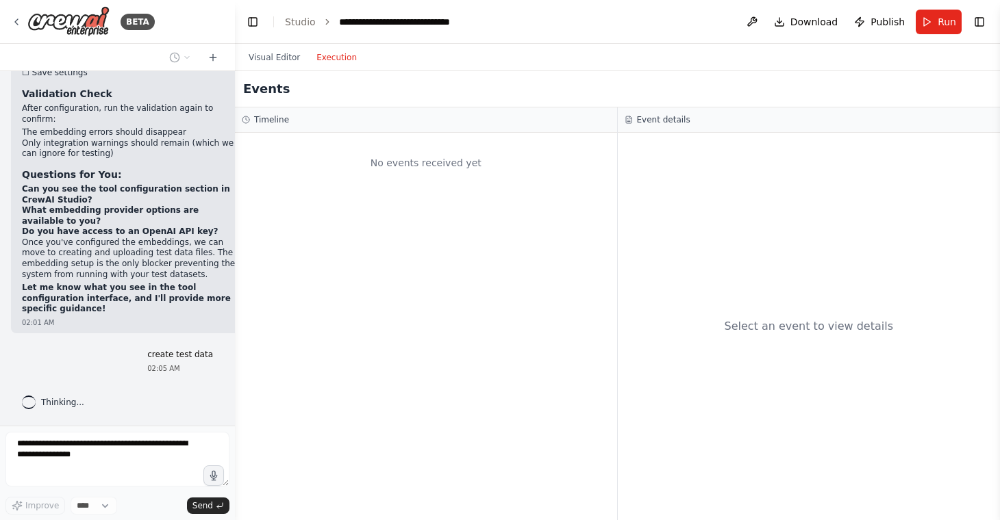
click at [326, 55] on button "Execution" at bounding box center [336, 57] width 57 height 16
click at [667, 121] on h3 "Event details" at bounding box center [663, 119] width 53 height 11
click at [283, 58] on button "Visual Editor" at bounding box center [274, 57] width 68 height 16
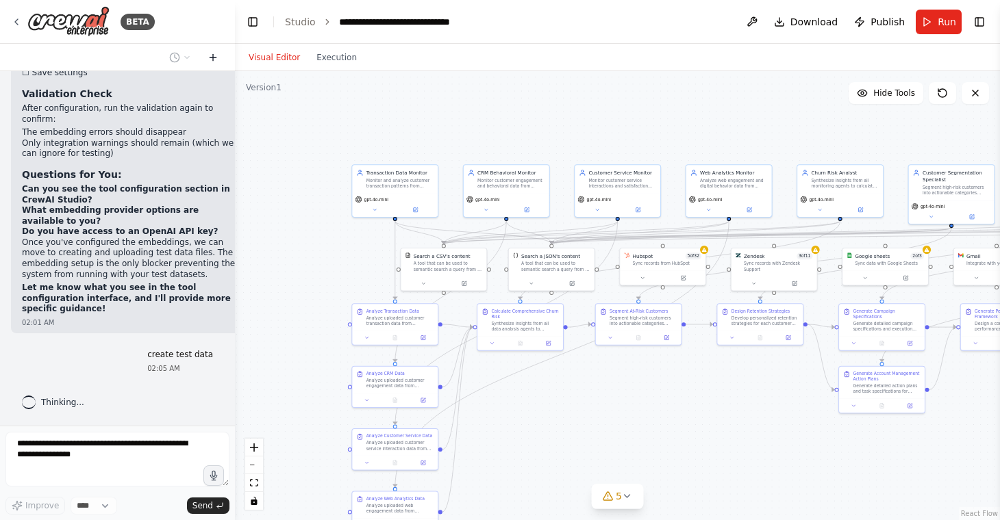
click at [210, 55] on icon at bounding box center [212, 57] width 11 height 11
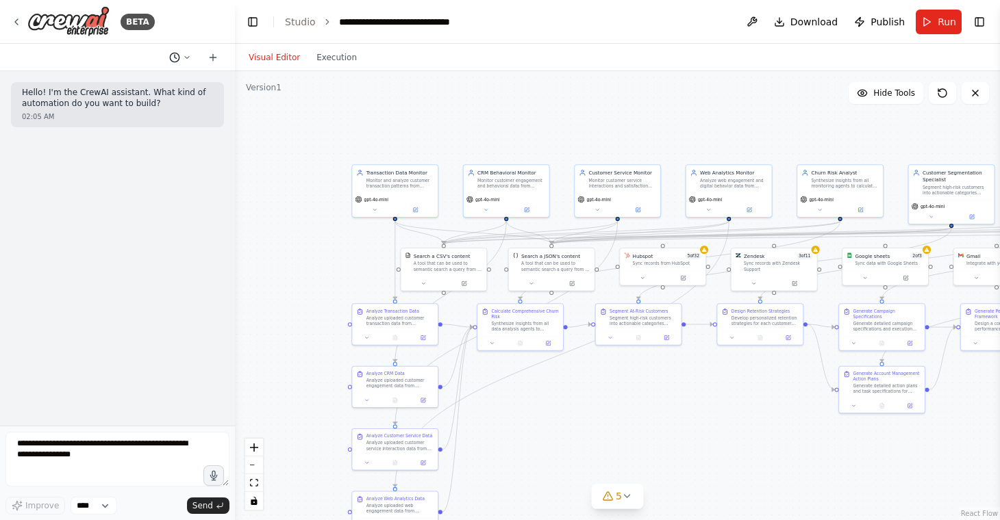
click at [184, 57] on icon at bounding box center [187, 57] width 8 height 8
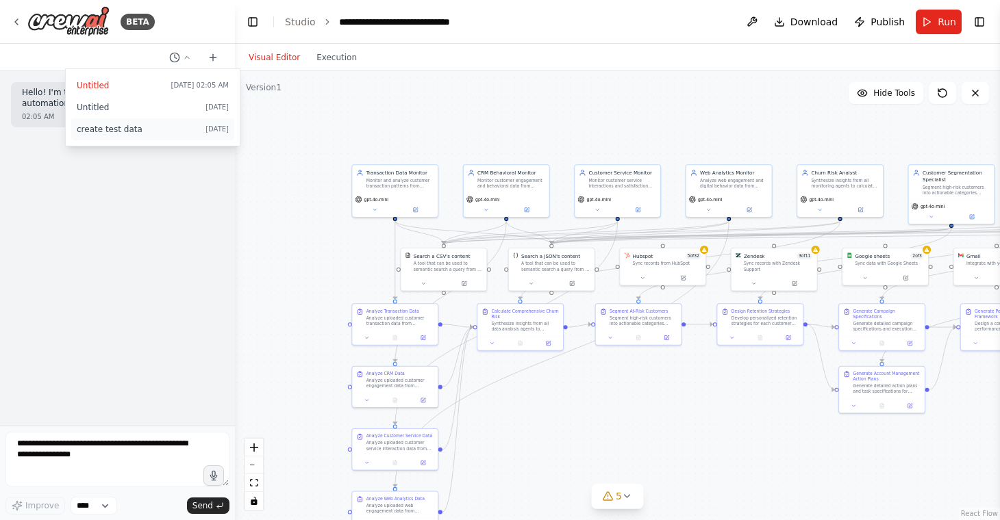
click at [178, 125] on span "create test data" at bounding box center [138, 129] width 123 height 11
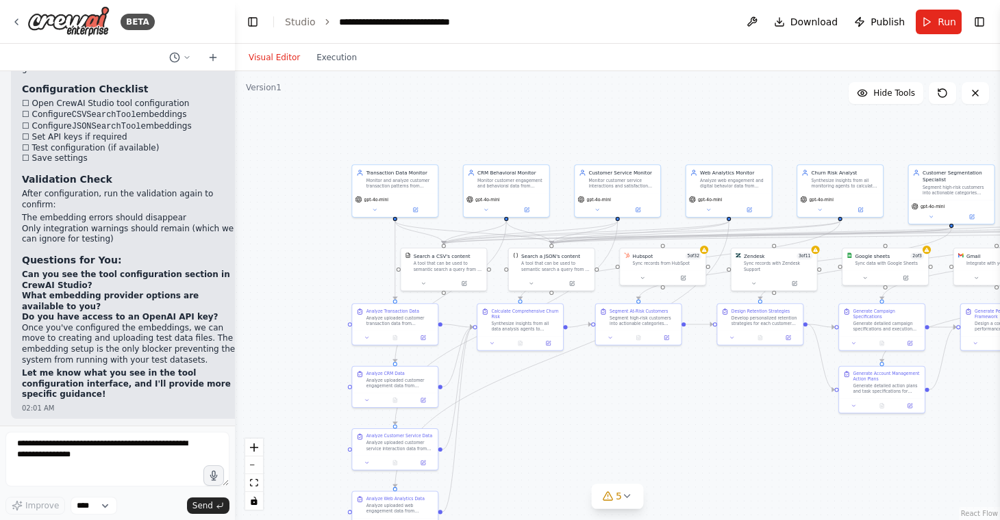
scroll to position [10127, 0]
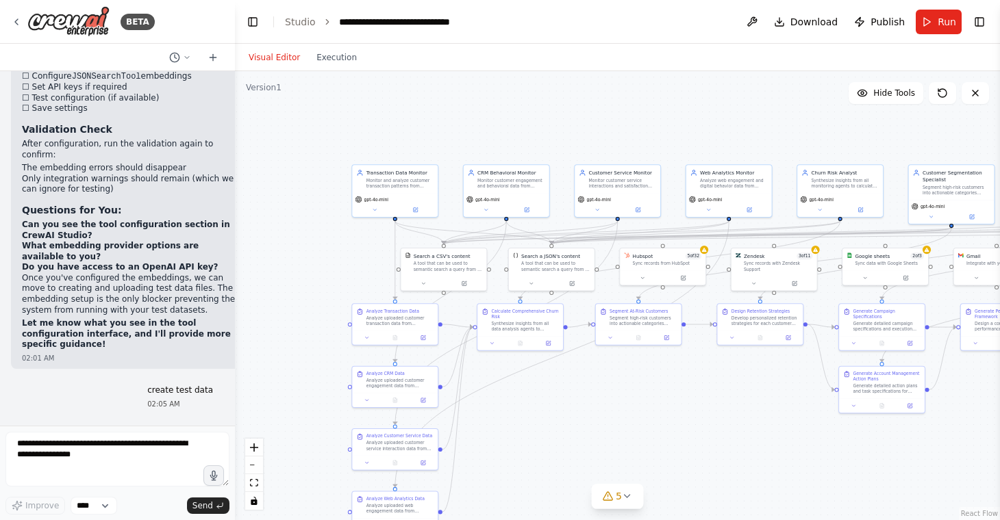
click at [183, 406] on div "02:05 AM" at bounding box center [180, 404] width 66 height 10
click at [188, 57] on icon at bounding box center [187, 57] width 4 height 2
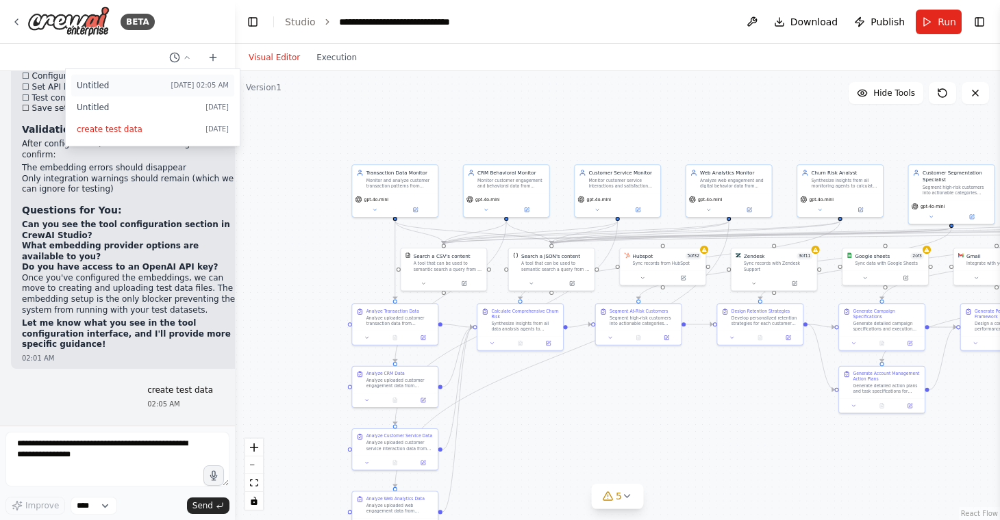
click at [203, 83] on span "Today 02:05 AM" at bounding box center [200, 85] width 58 height 11
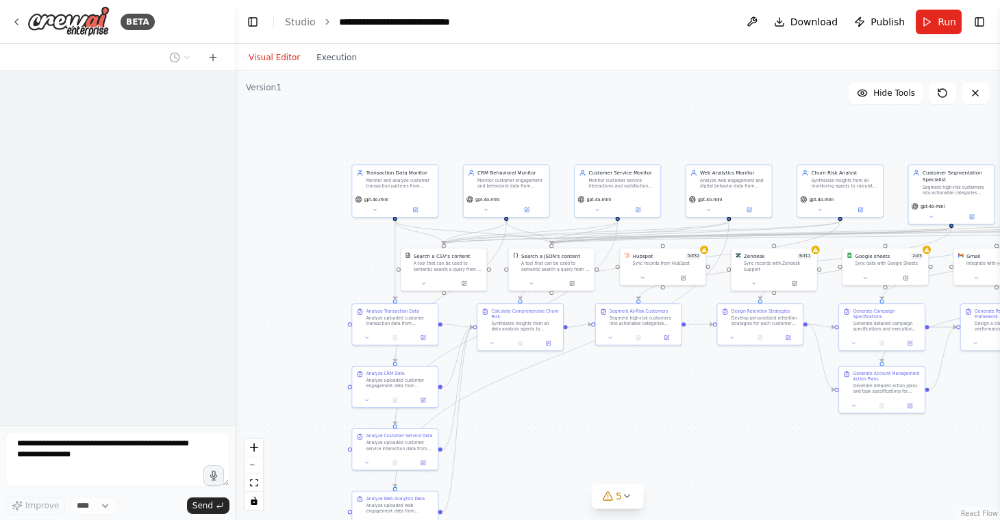
scroll to position [0, 0]
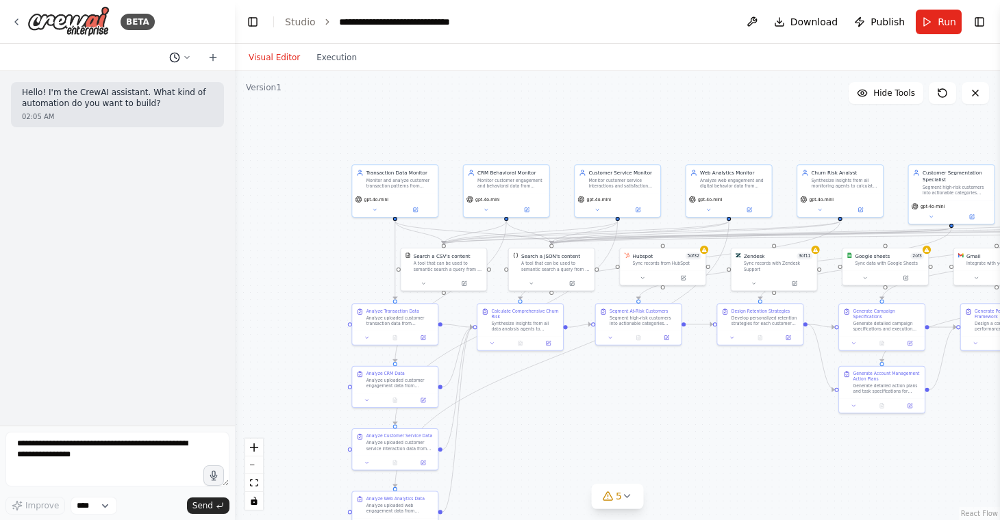
click at [184, 62] on button at bounding box center [180, 57] width 33 height 16
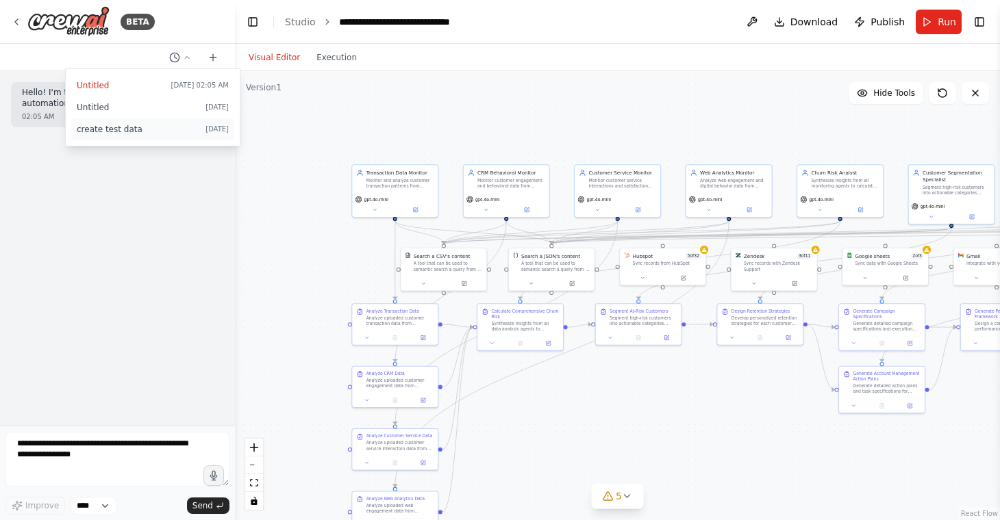
click at [181, 124] on span "create test data" at bounding box center [138, 129] width 123 height 11
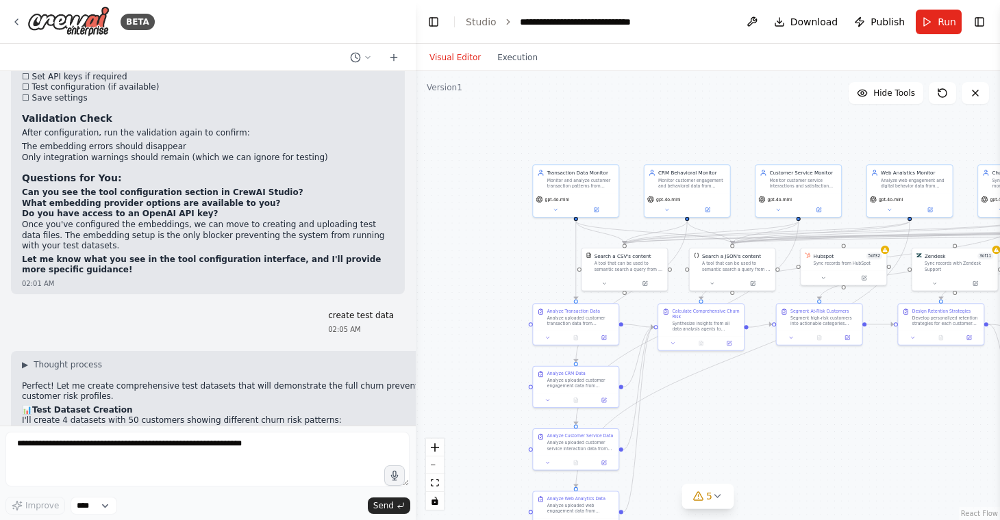
scroll to position [7706, 0]
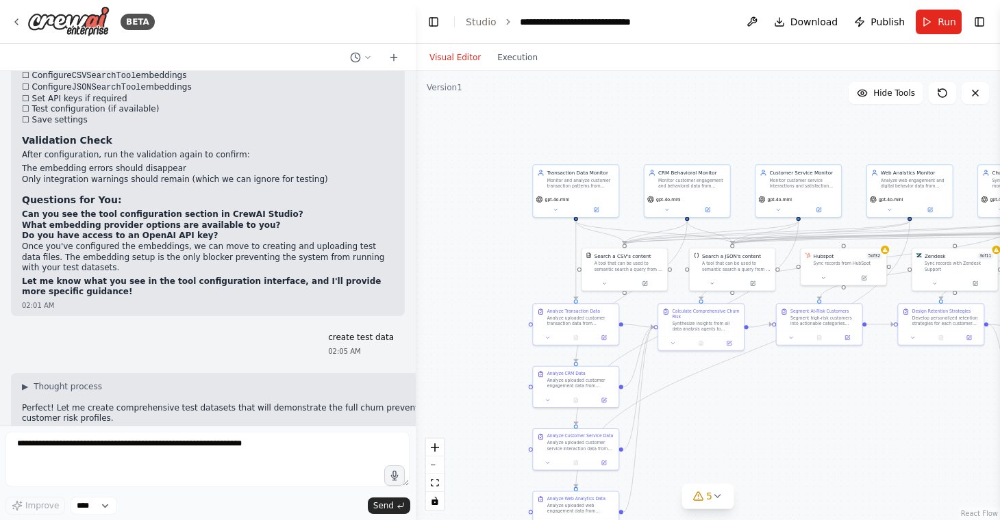
drag, startPoint x: 234, startPoint y: 316, endPoint x: 417, endPoint y: 287, distance: 185.1
click at [420, 287] on div "BETA Context: Client is a retail company which operates in both online and offl…" at bounding box center [500, 260] width 1000 height 520
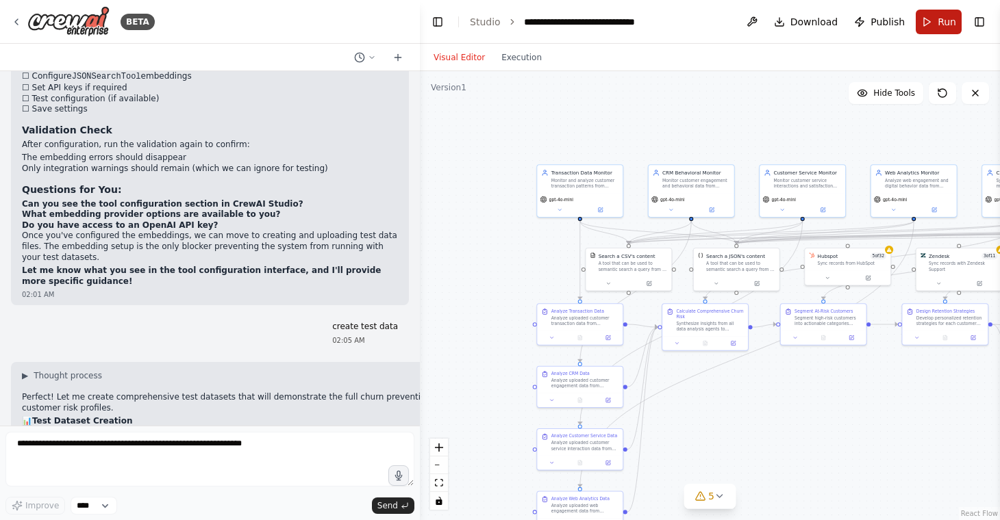
click at [943, 19] on span "Run" at bounding box center [946, 22] width 18 height 14
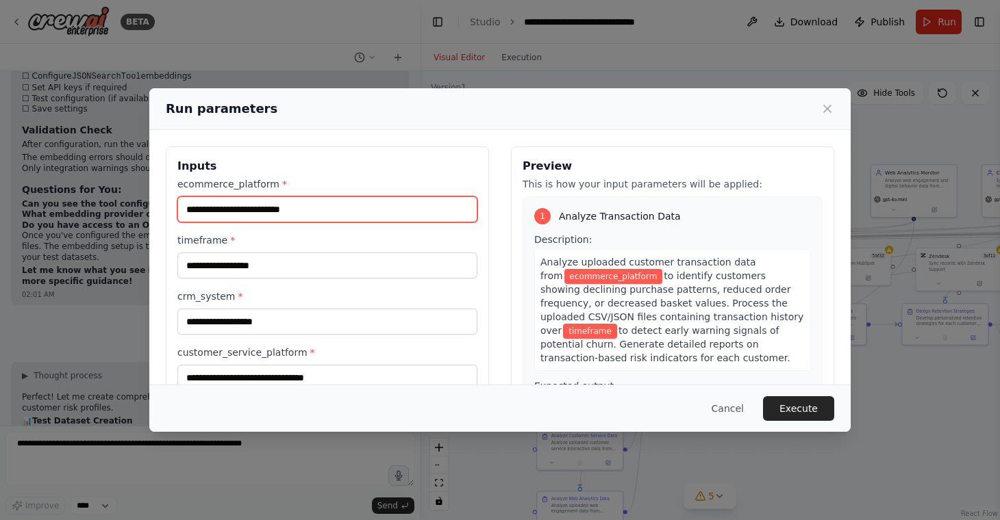
click at [371, 214] on input "ecommerce_platform *" at bounding box center [327, 209] width 300 height 26
type input "******"
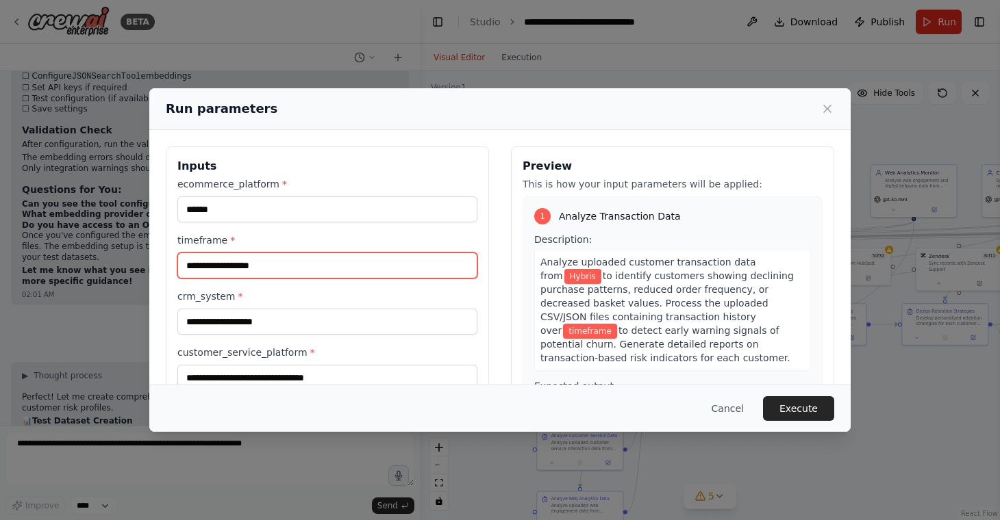
click at [292, 259] on input "timeframe *" at bounding box center [327, 266] width 300 height 26
type input "*******"
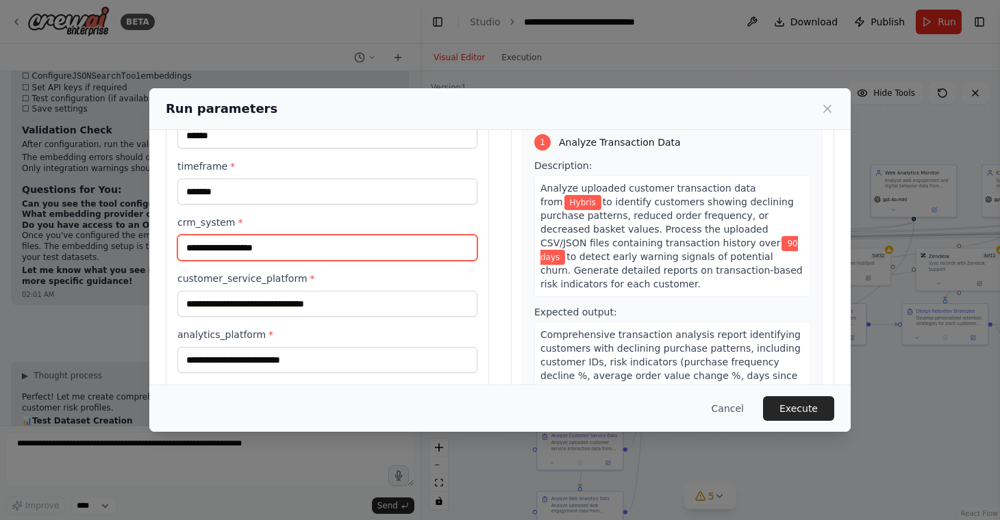
click at [290, 251] on input "crm_system *" at bounding box center [327, 248] width 300 height 26
type input "*******"
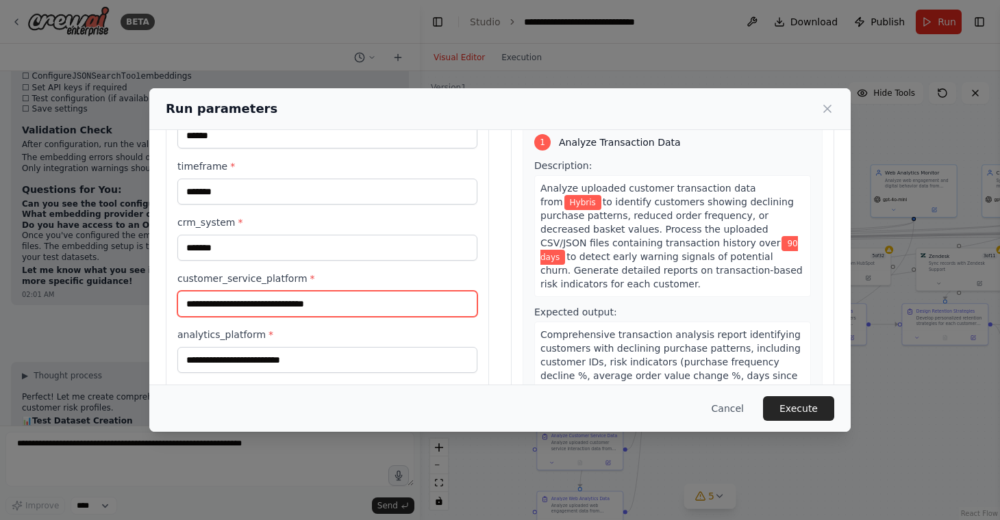
click at [279, 308] on input "customer_service_platform *" at bounding box center [327, 304] width 300 height 26
type input "*******"
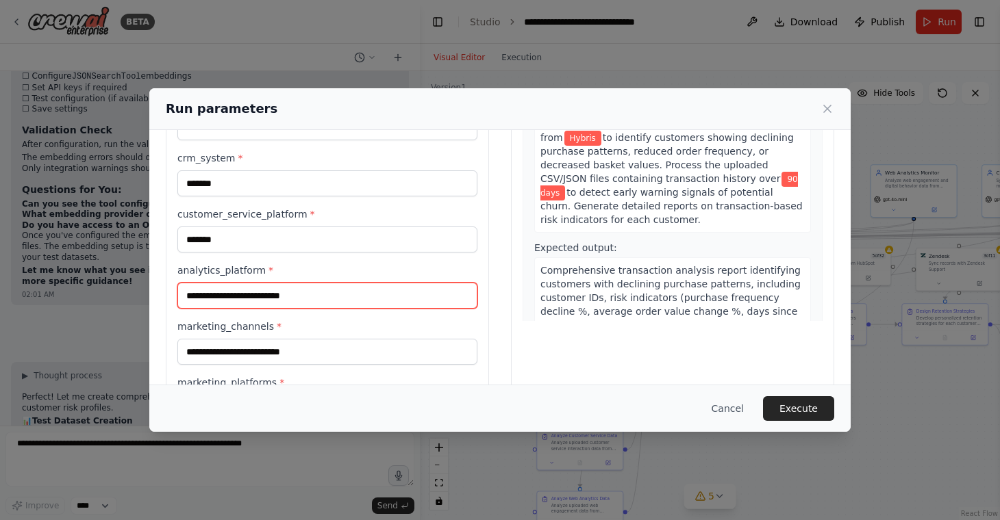
scroll to position [142, 0]
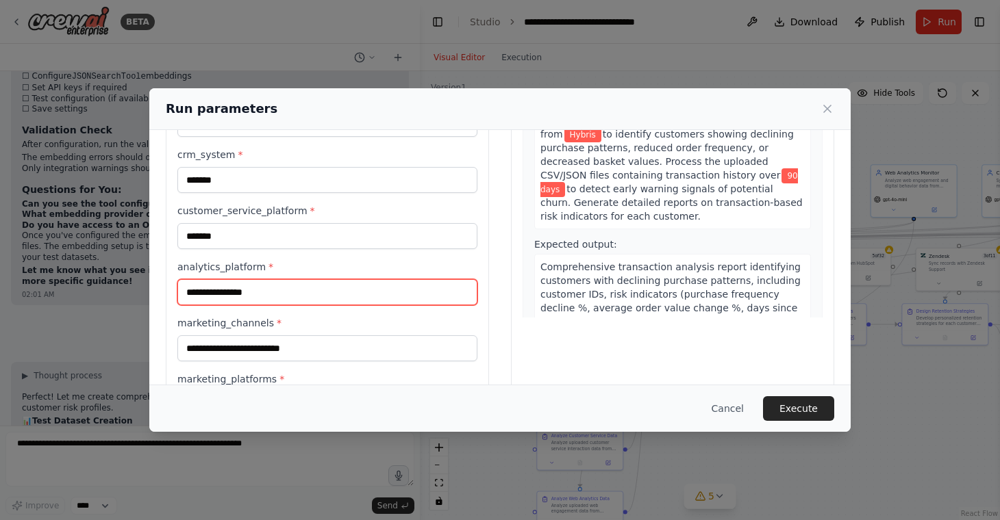
type input "**********"
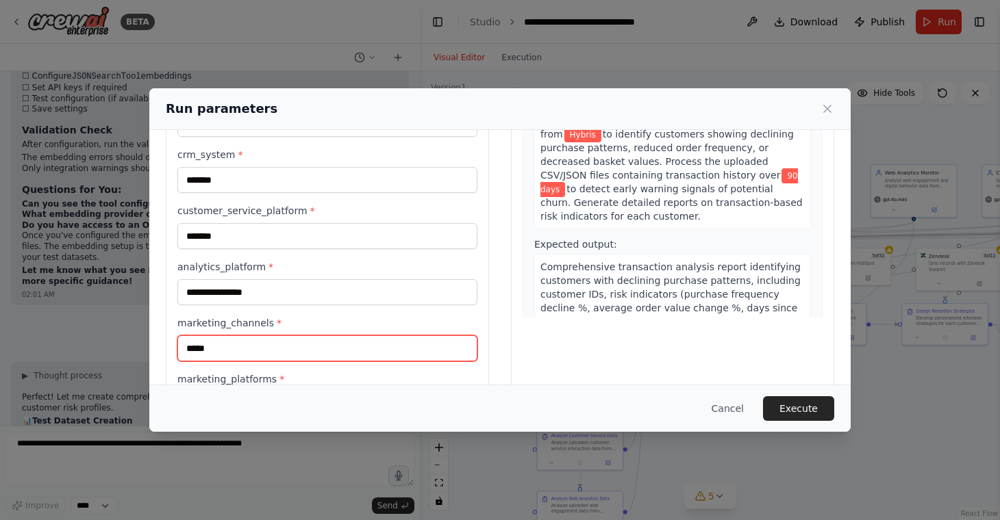
type input "*****"
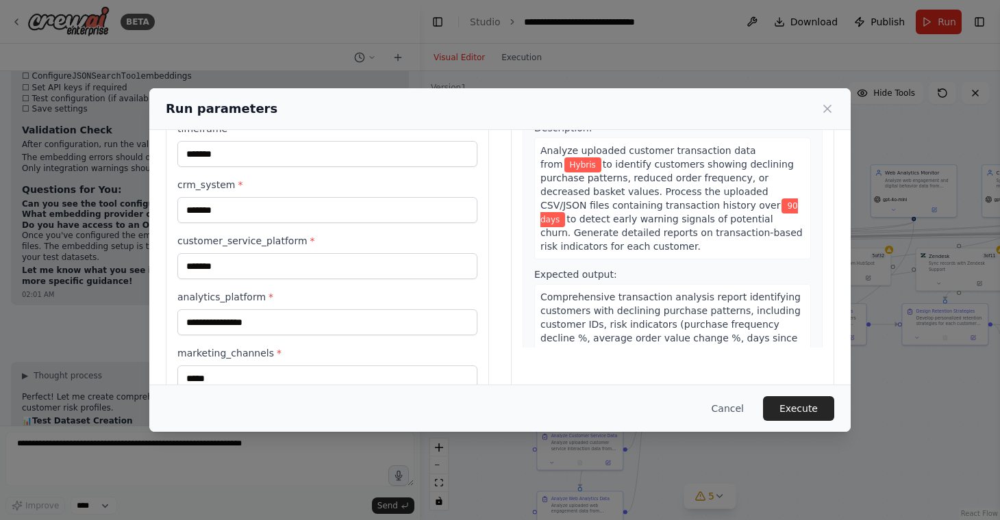
scroll to position [203, 0]
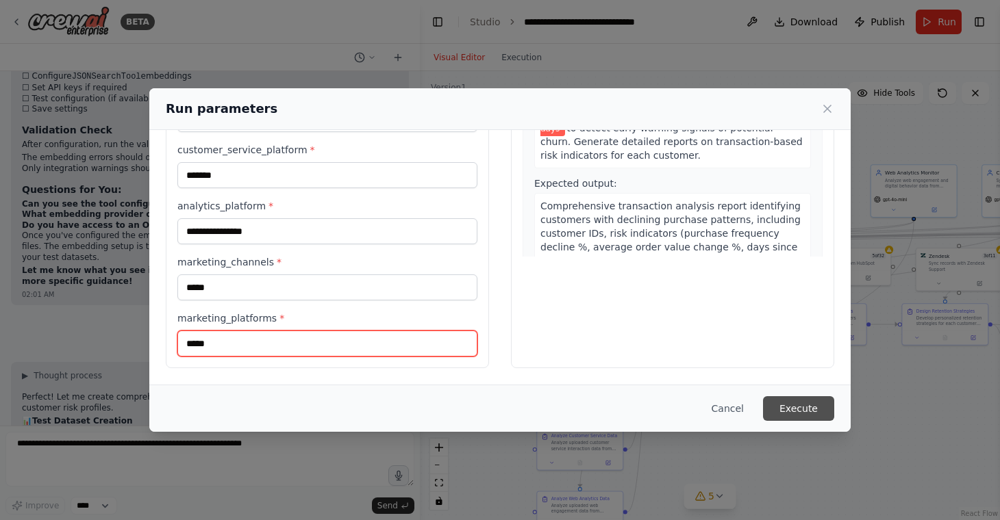
type input "*****"
click at [789, 411] on button "Execute" at bounding box center [798, 408] width 71 height 25
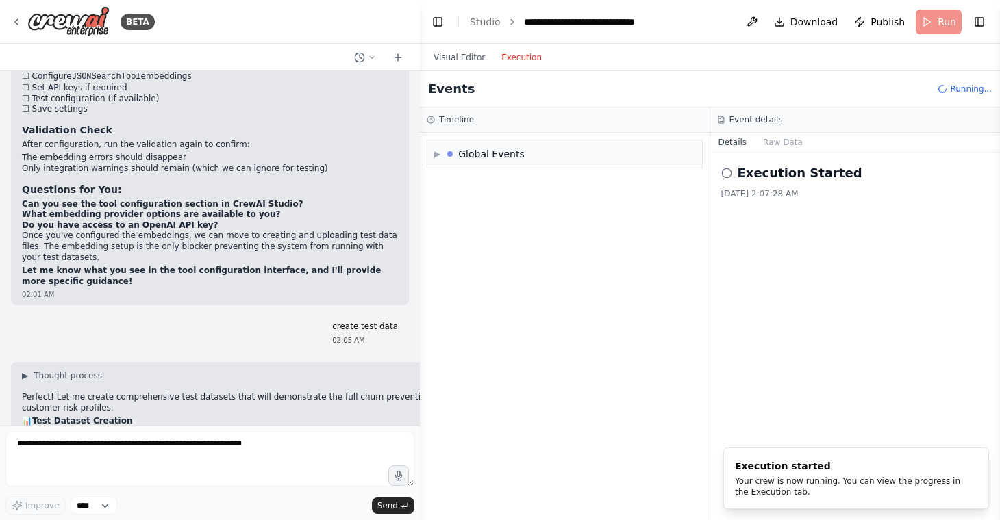
click at [517, 61] on button "Execution" at bounding box center [521, 57] width 57 height 16
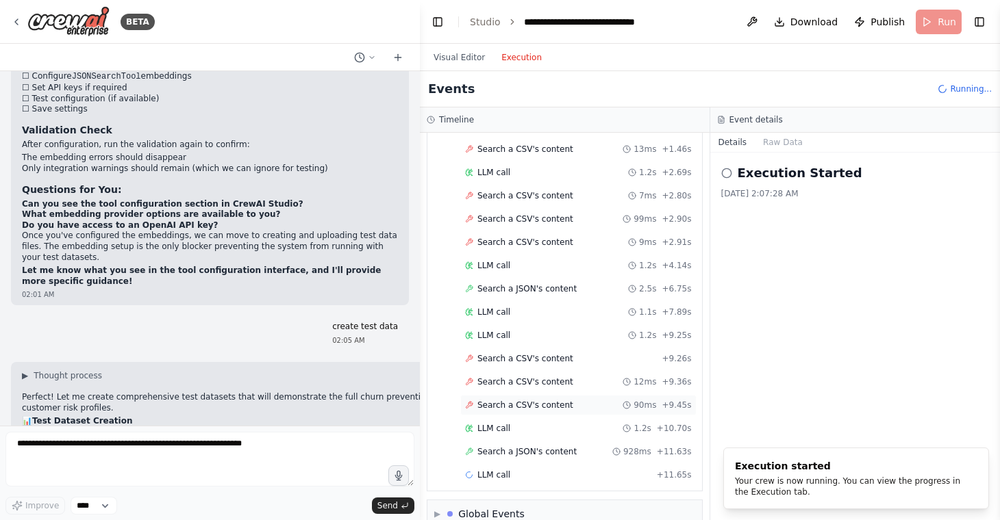
scroll to position [183, 0]
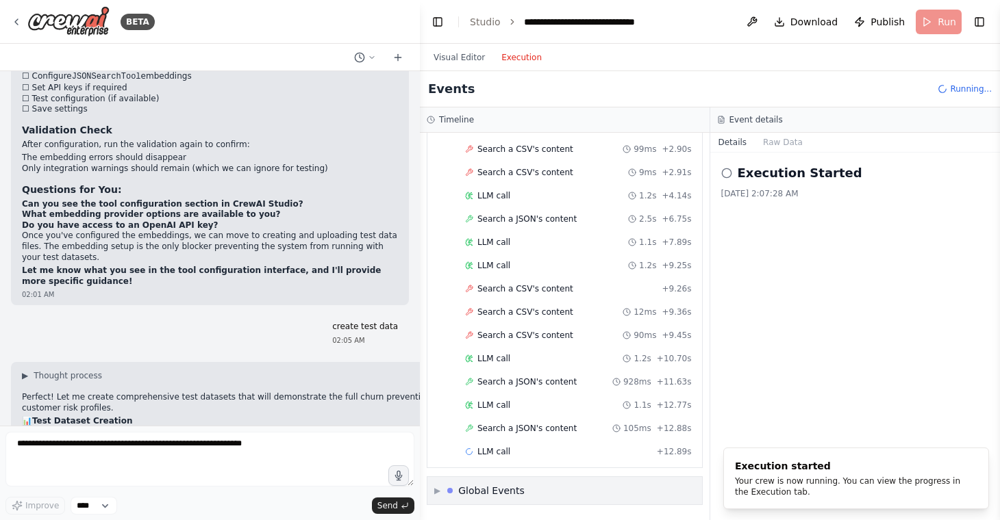
click at [439, 487] on span "▶" at bounding box center [437, 490] width 6 height 11
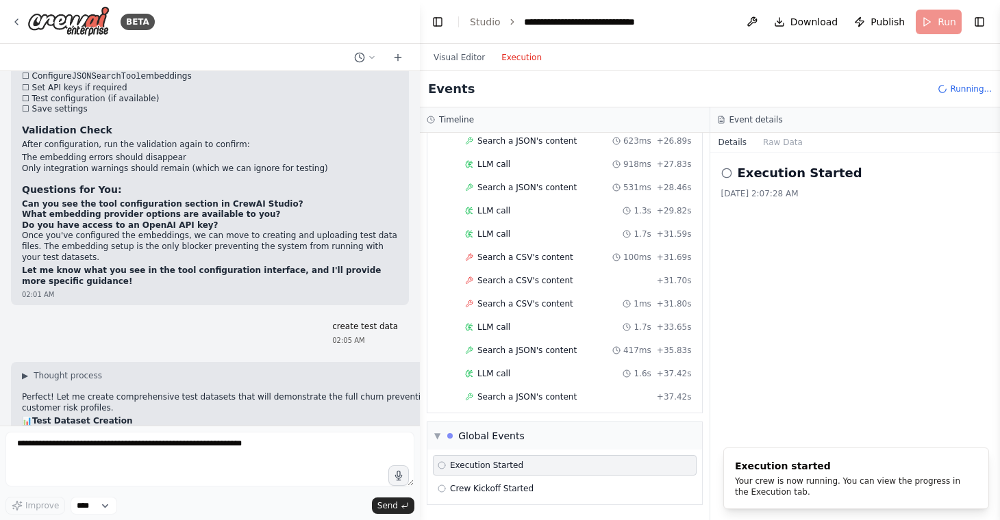
scroll to position [867, 0]
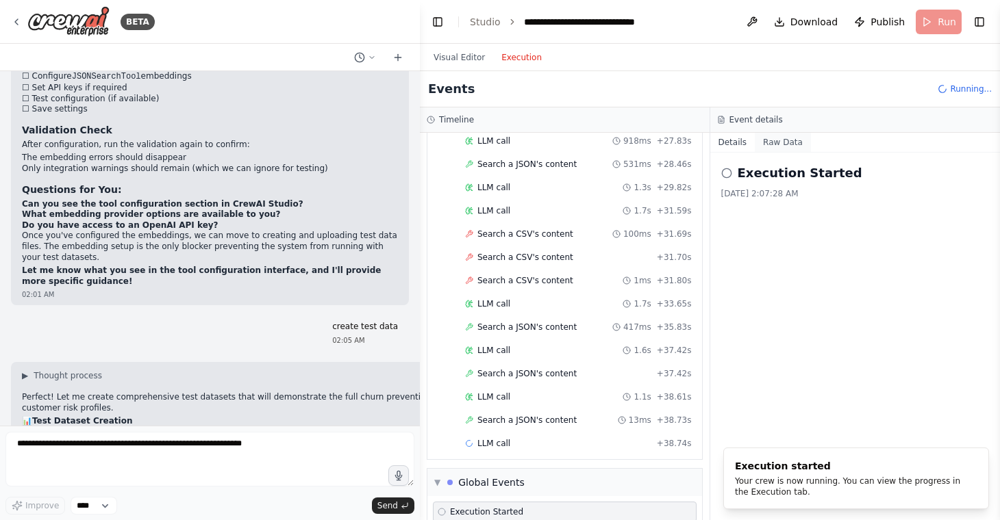
click at [778, 144] on button "Raw Data" at bounding box center [782, 142] width 56 height 19
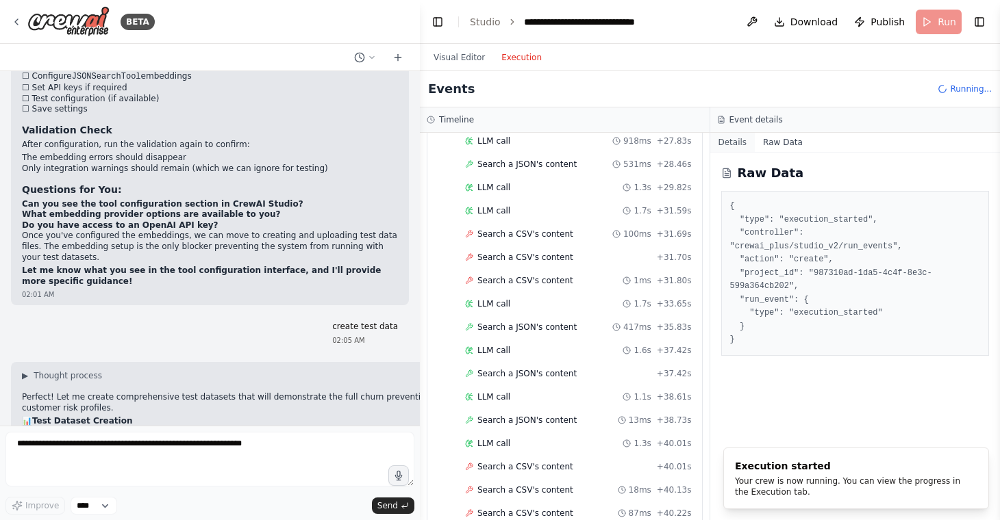
click at [737, 135] on button "Details" at bounding box center [732, 142] width 45 height 19
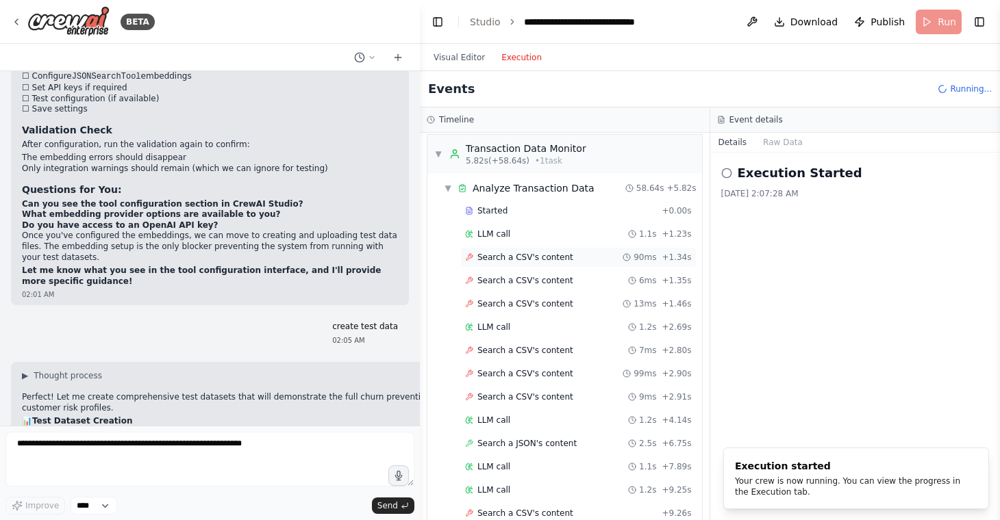
scroll to position [0, 0]
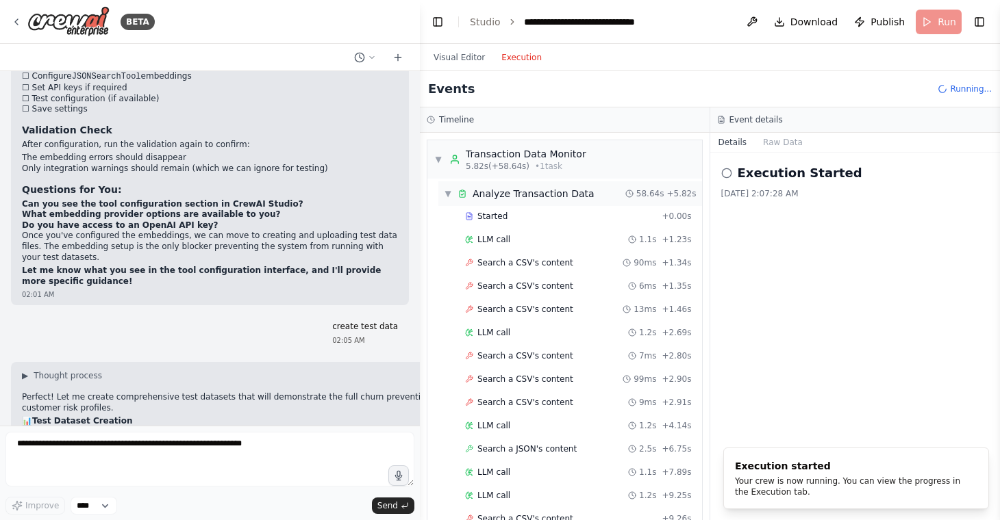
click at [448, 196] on span "▼" at bounding box center [448, 193] width 8 height 11
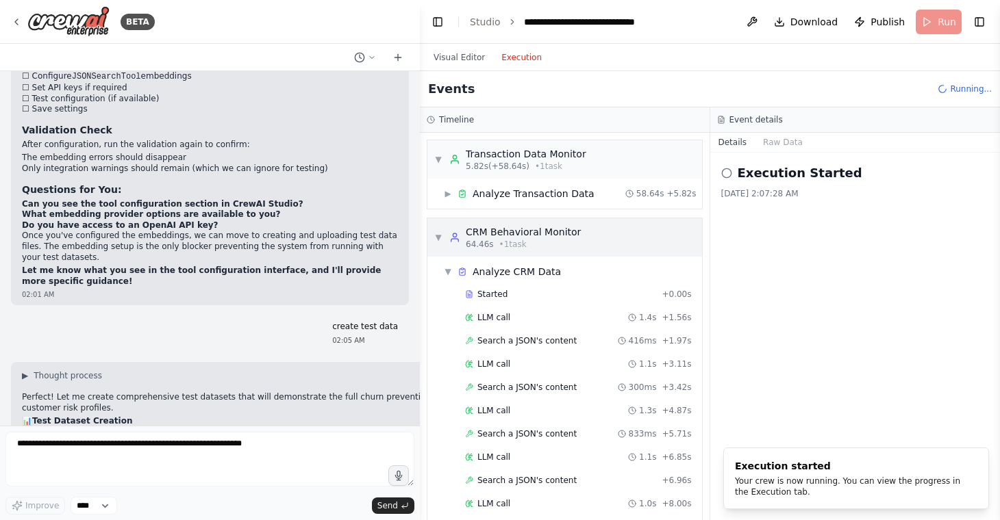
click at [444, 243] on div "▼ CRM Behavioral Monitor 64.46s • 1 task" at bounding box center [507, 237] width 147 height 25
click at [447, 270] on span "▼" at bounding box center [448, 271] width 8 height 11
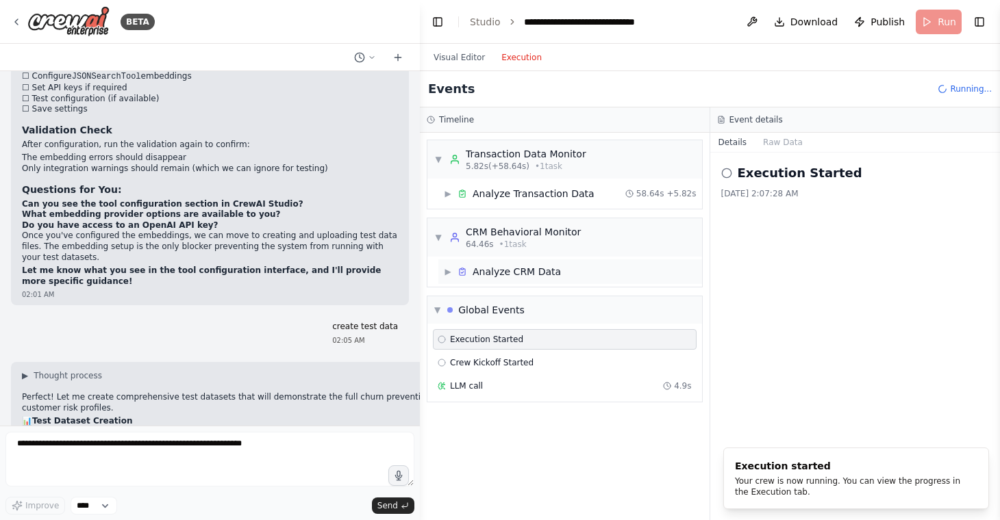
click at [447, 270] on span "▶" at bounding box center [448, 271] width 8 height 11
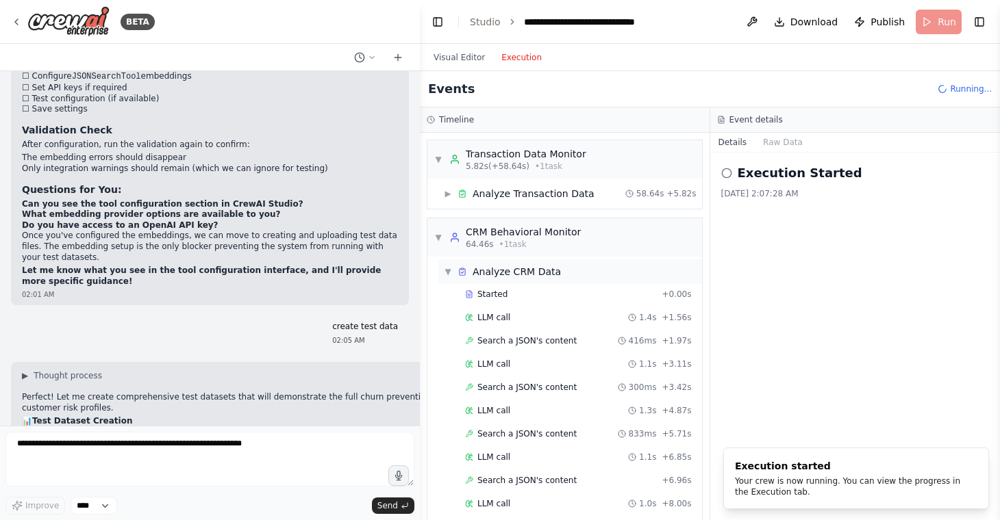
click at [452, 273] on div "▼ Analyze CRM Data" at bounding box center [502, 272] width 117 height 14
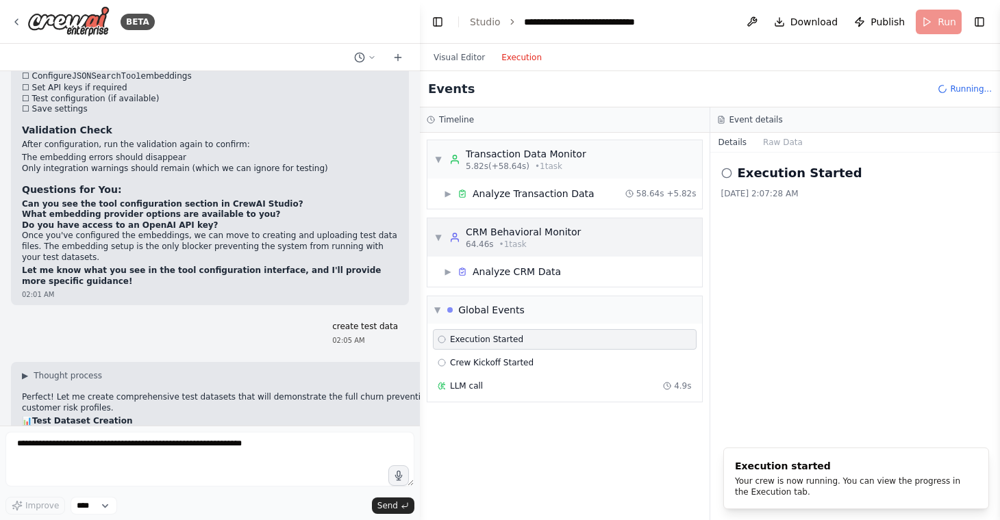
click at [438, 240] on span "▼" at bounding box center [438, 237] width 8 height 11
click at [466, 62] on button "Visual Editor" at bounding box center [459, 57] width 68 height 16
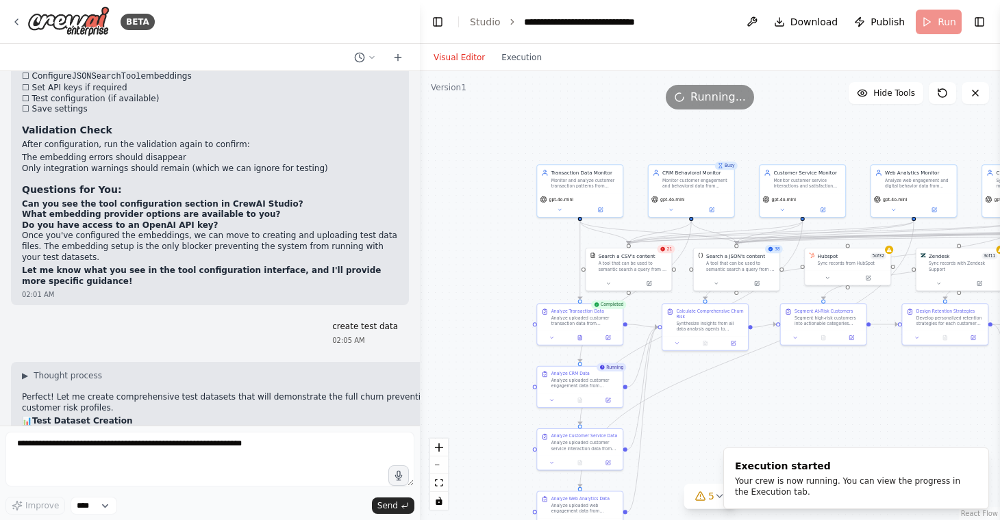
click at [665, 251] on icon at bounding box center [661, 248] width 5 height 5
click at [650, 283] on icon at bounding box center [649, 282] width 4 height 4
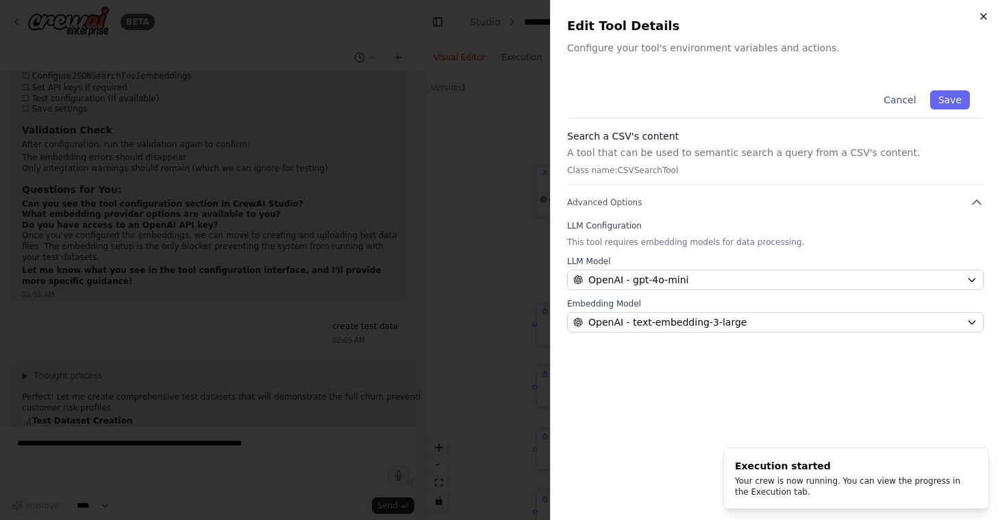
click at [982, 15] on icon "button" at bounding box center [982, 16] width 5 height 5
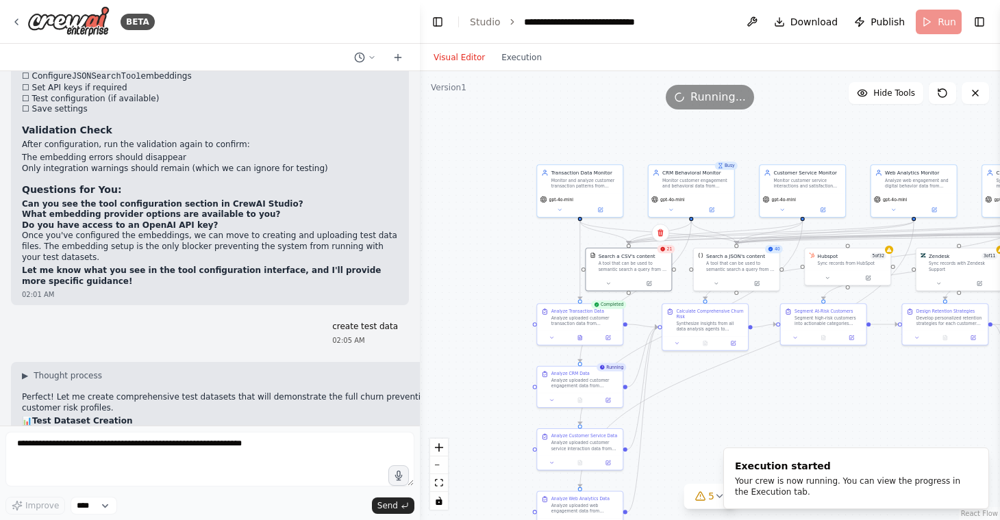
click at [720, 415] on div ".deletable-edge-delete-btn { width: 20px; height: 20px; border: 0px solid #ffff…" at bounding box center [710, 295] width 580 height 449
click at [974, 459] on icon "Notifications (F8)" at bounding box center [977, 459] width 11 height 11
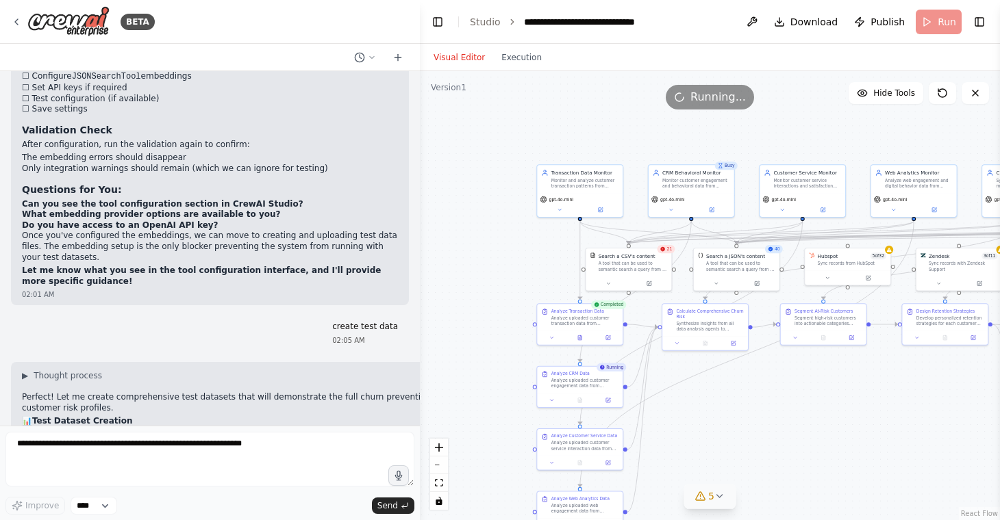
click at [729, 500] on button "5" at bounding box center [709, 496] width 53 height 25
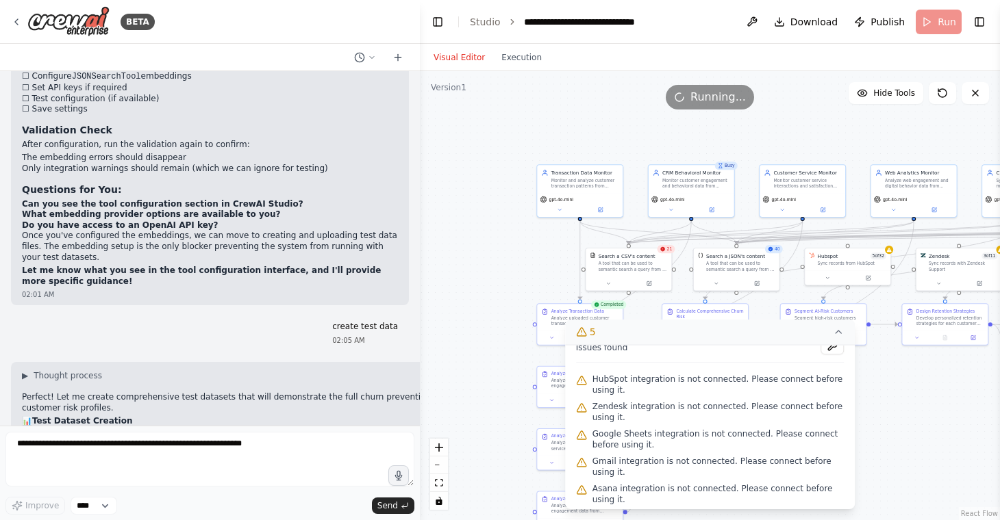
scroll to position [16, 0]
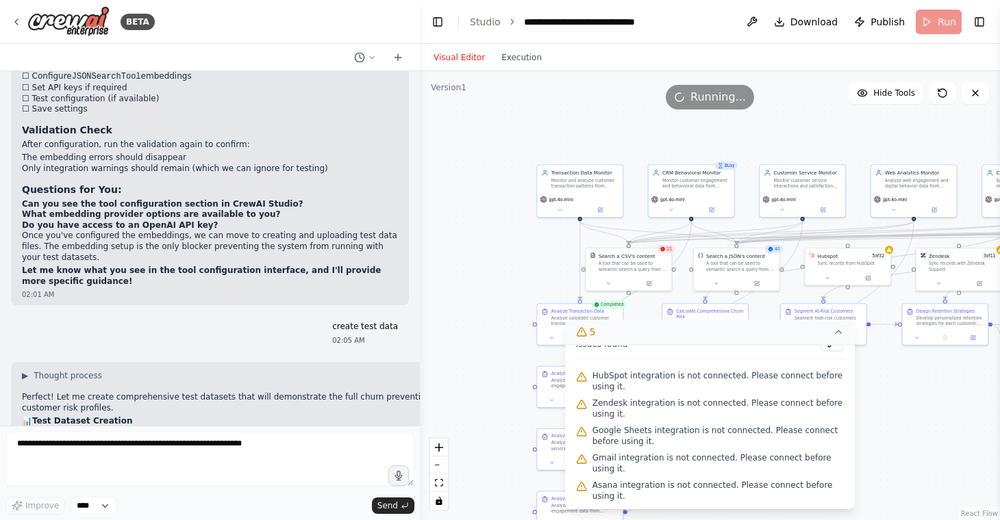
click at [837, 338] on button "5" at bounding box center [710, 332] width 290 height 25
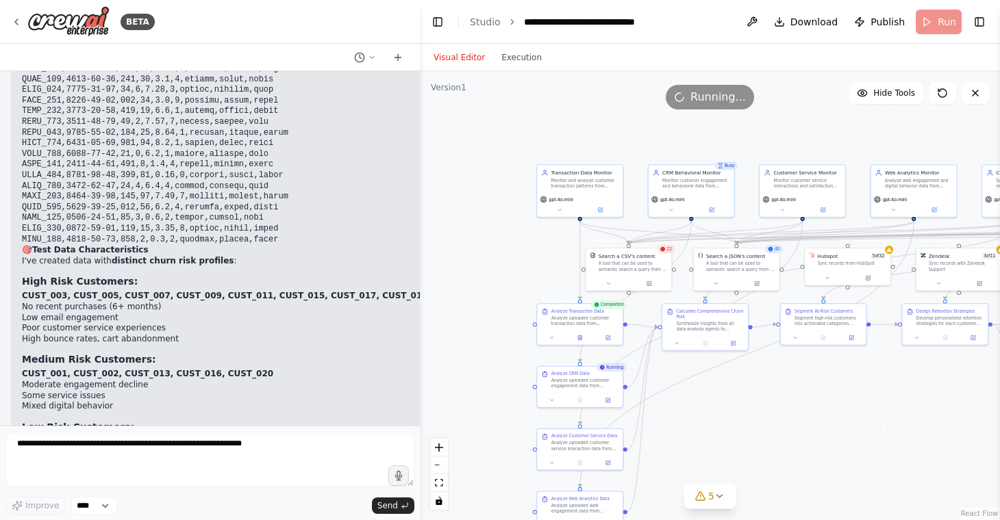
scroll to position [9362, 0]
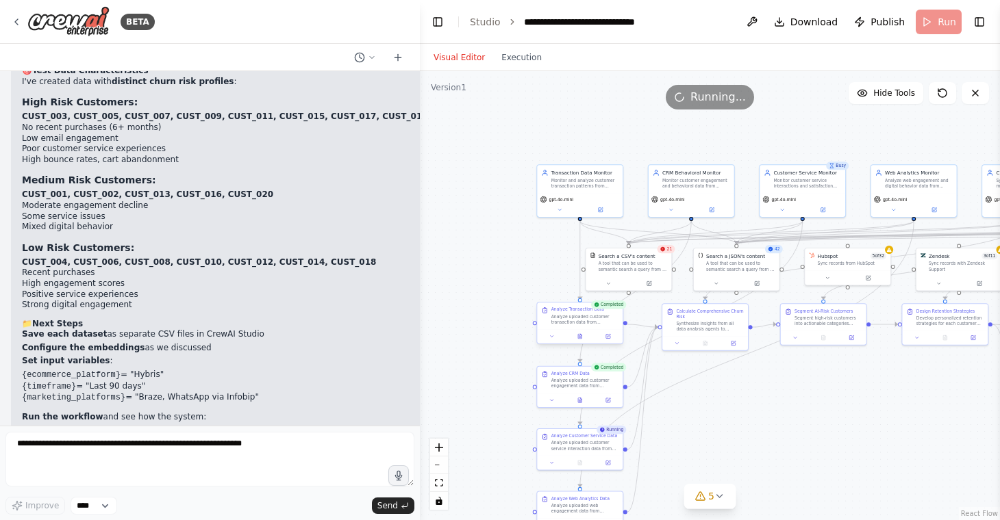
click at [583, 321] on div "Analyze uploaded customer transaction data from {ecommerce_platform} to identif…" at bounding box center [584, 319] width 67 height 11
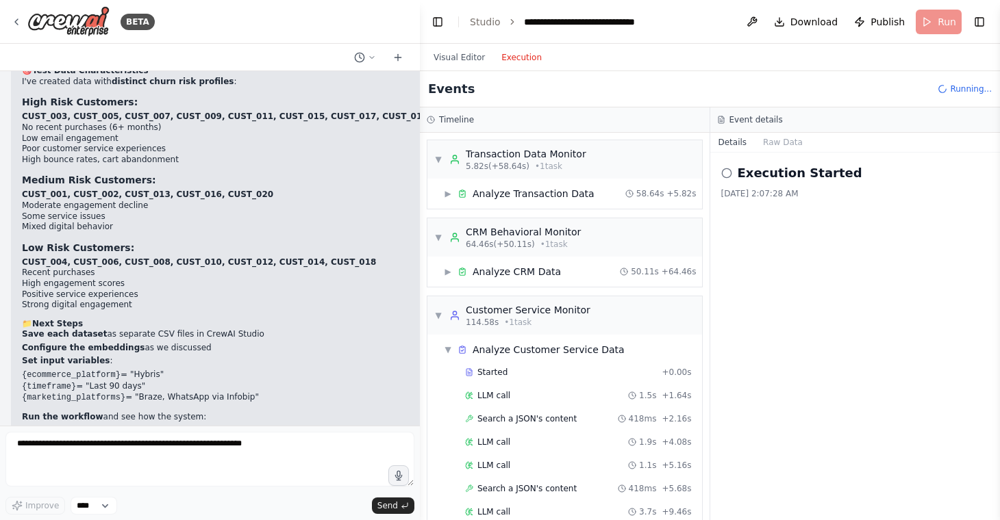
click at [522, 59] on button "Execution" at bounding box center [521, 57] width 57 height 16
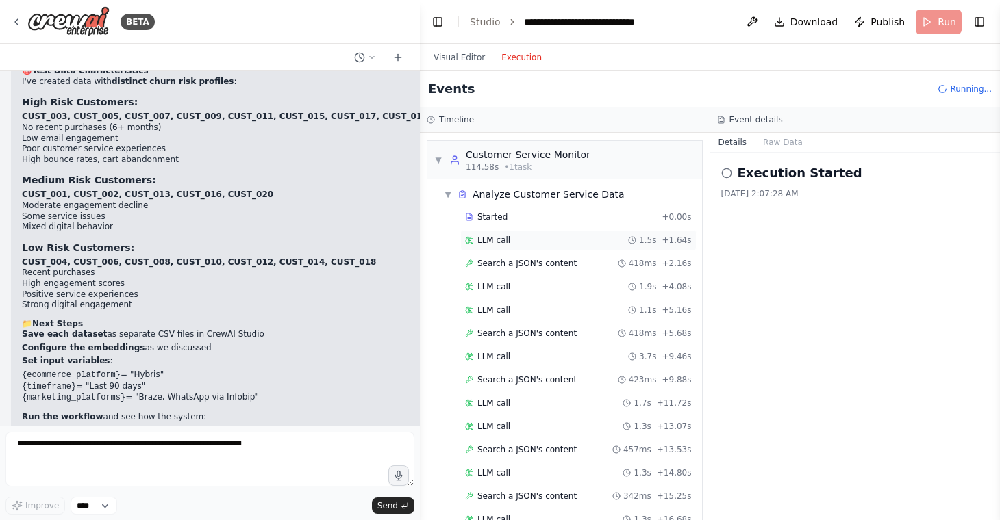
scroll to position [0, 0]
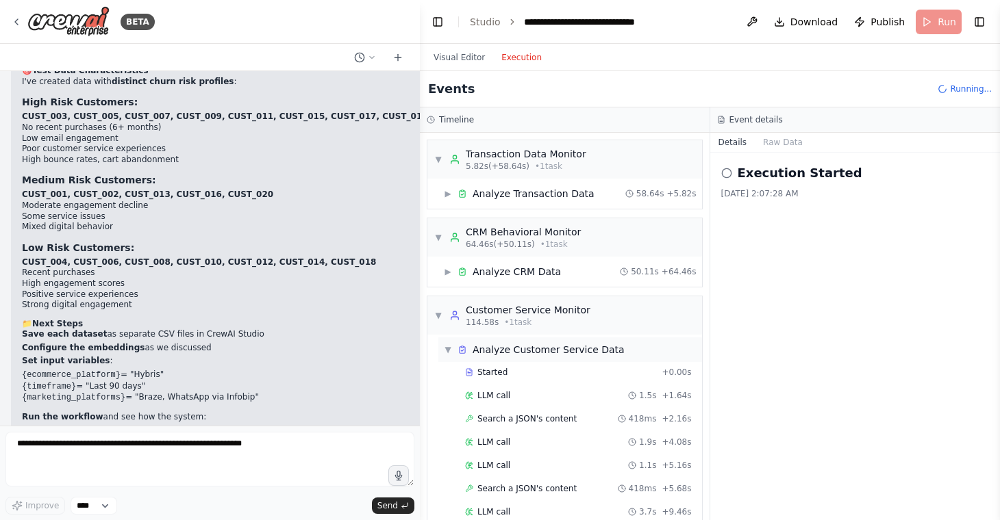
click at [452, 351] on div "▼ Analyze Customer Service Data" at bounding box center [534, 350] width 181 height 14
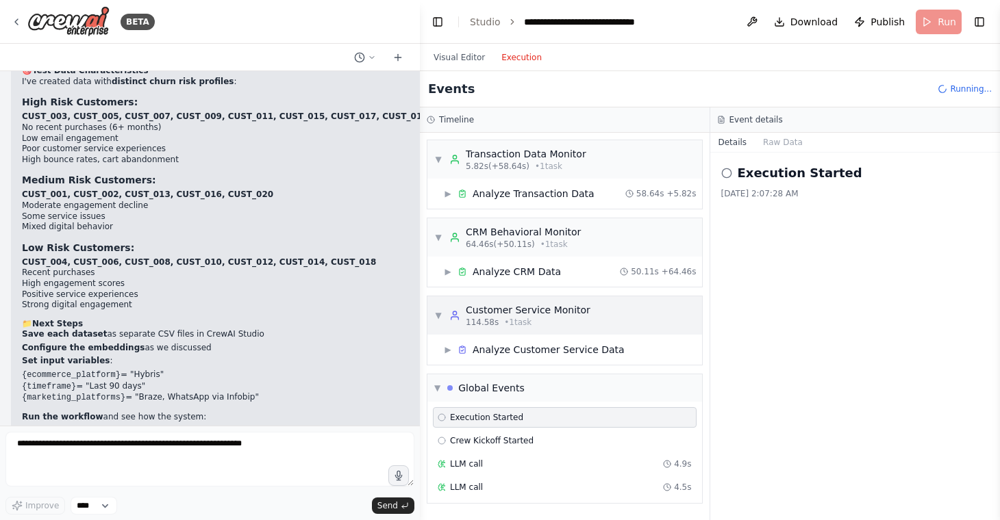
click at [437, 317] on span "▼" at bounding box center [438, 315] width 8 height 11
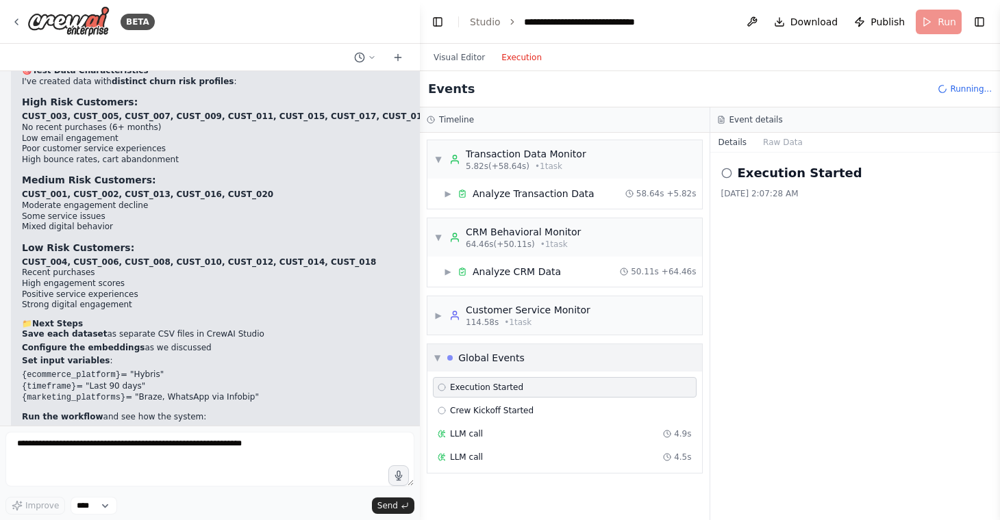
click at [440, 355] on span "▼" at bounding box center [437, 358] width 6 height 11
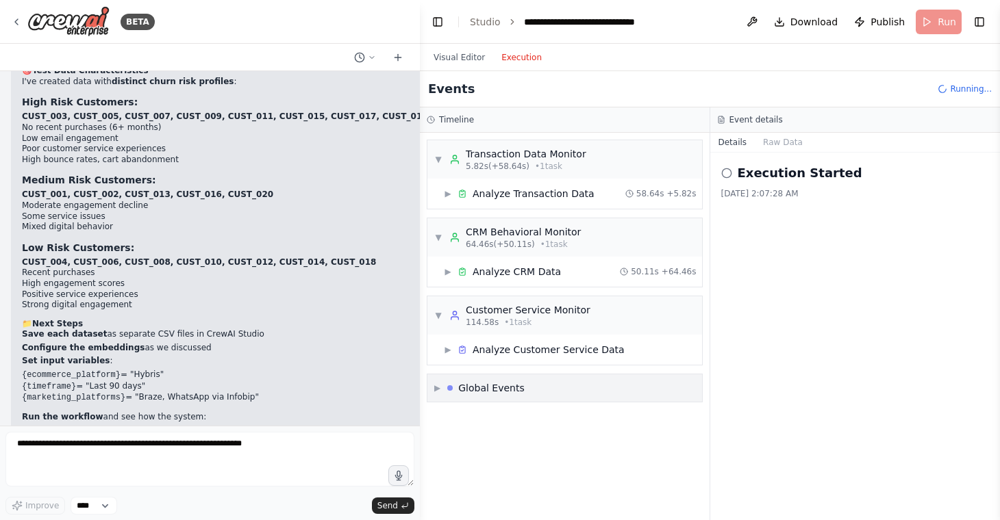
click at [440, 355] on div "▶ Analyze Customer Service Data" at bounding box center [570, 350] width 264 height 25
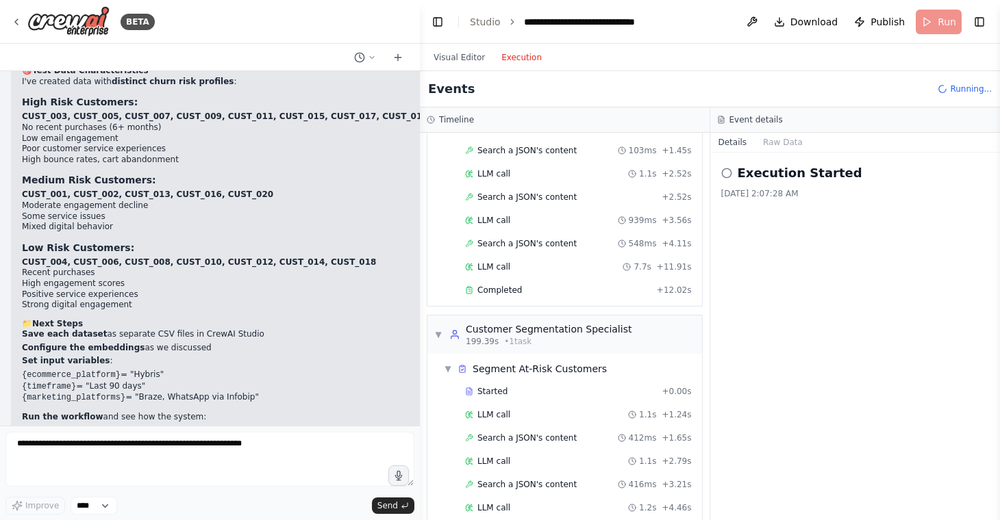
scroll to position [1667, 0]
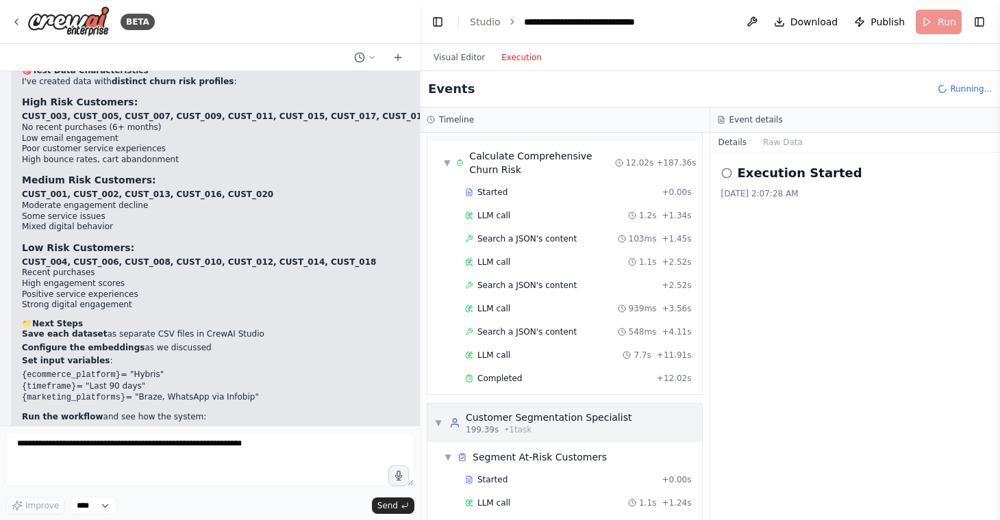
click at [436, 418] on span "▼" at bounding box center [438, 423] width 8 height 11
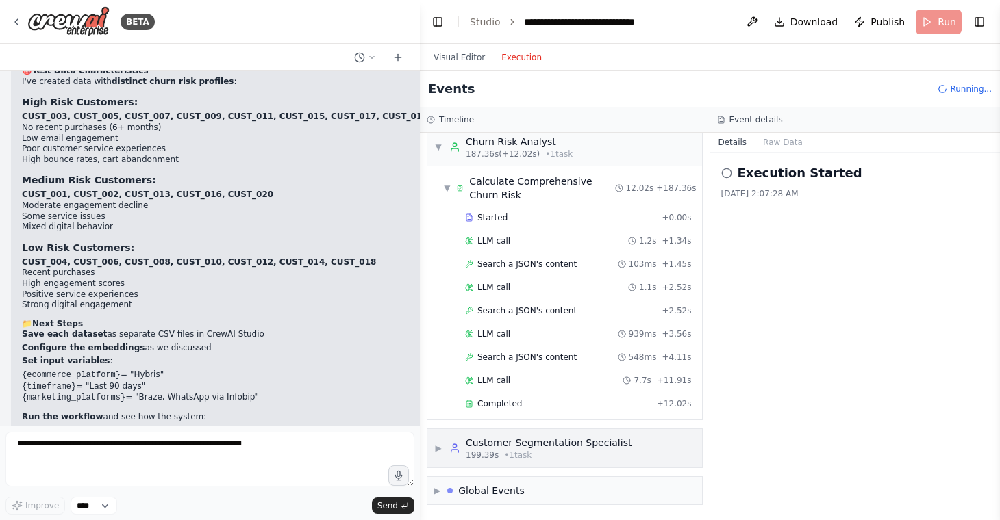
scroll to position [1628, 0]
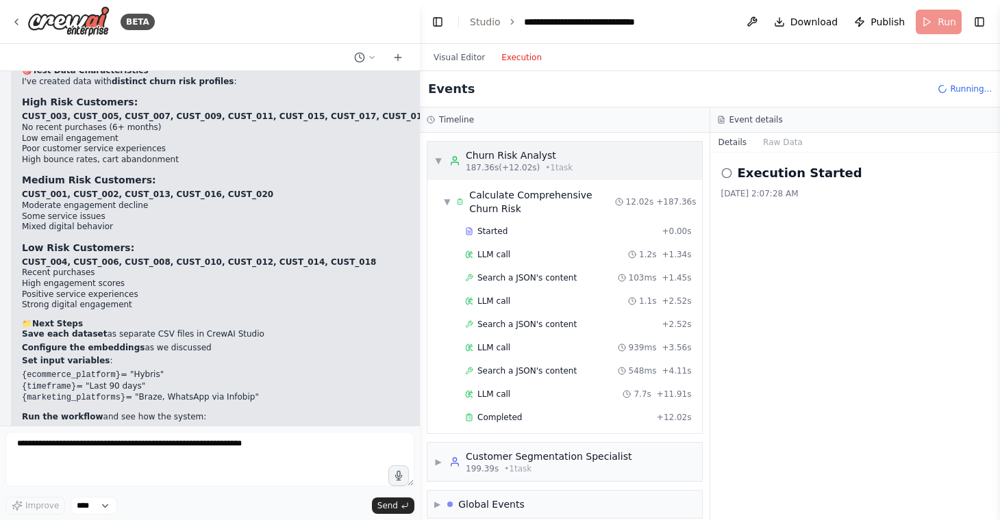
click at [442, 149] on div "▼ Churn Risk Analyst 187.36s (+12.02s) • 1 task" at bounding box center [503, 161] width 138 height 25
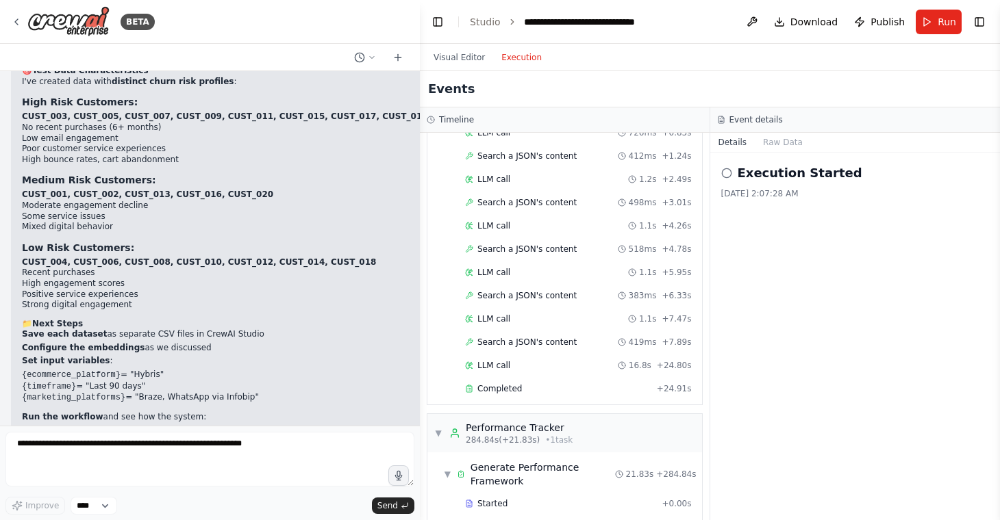
scroll to position [3501, 0]
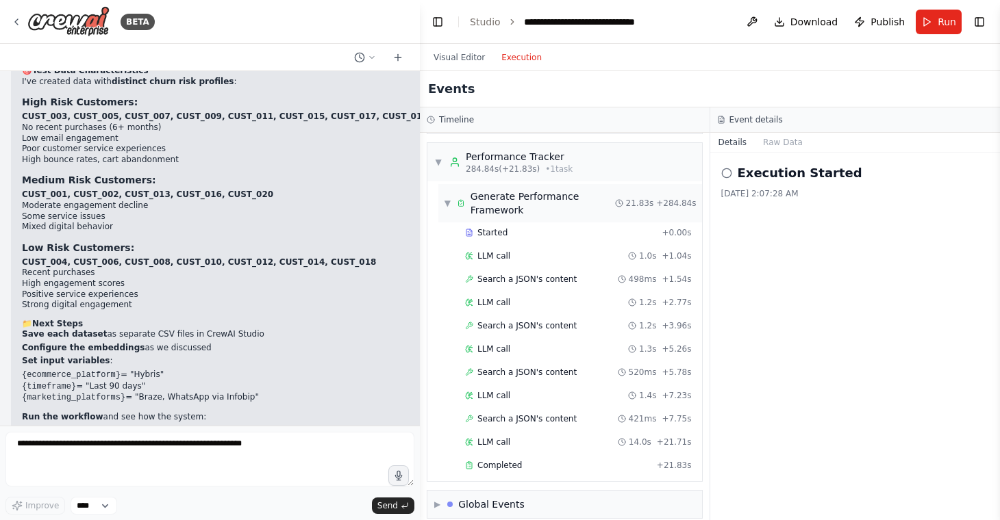
click at [446, 198] on span "▼" at bounding box center [448, 203] width 8 height 11
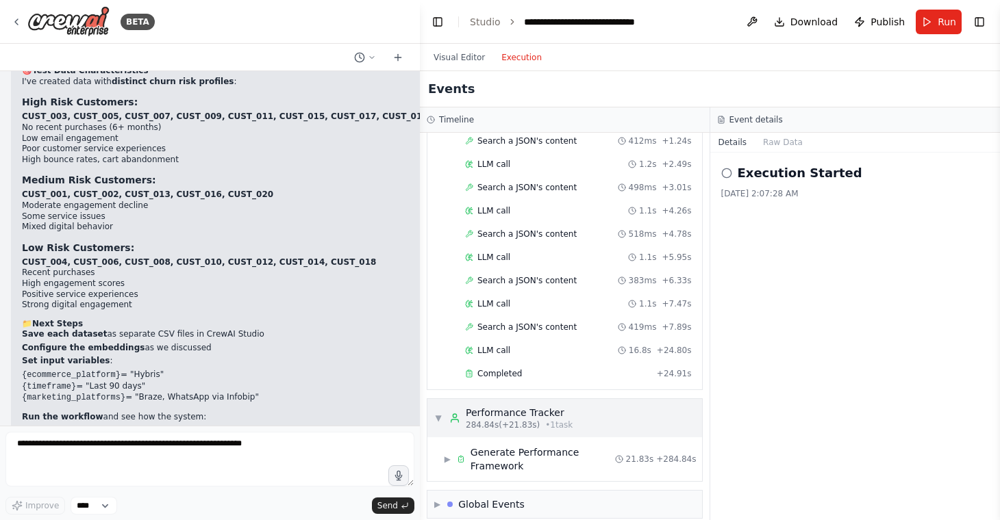
click at [439, 413] on span "▼" at bounding box center [438, 418] width 8 height 11
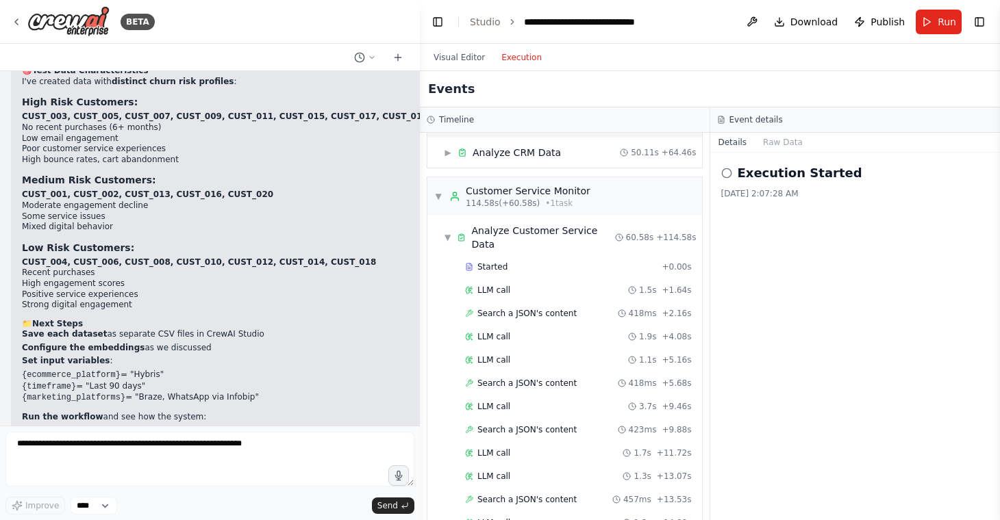
scroll to position [0, 0]
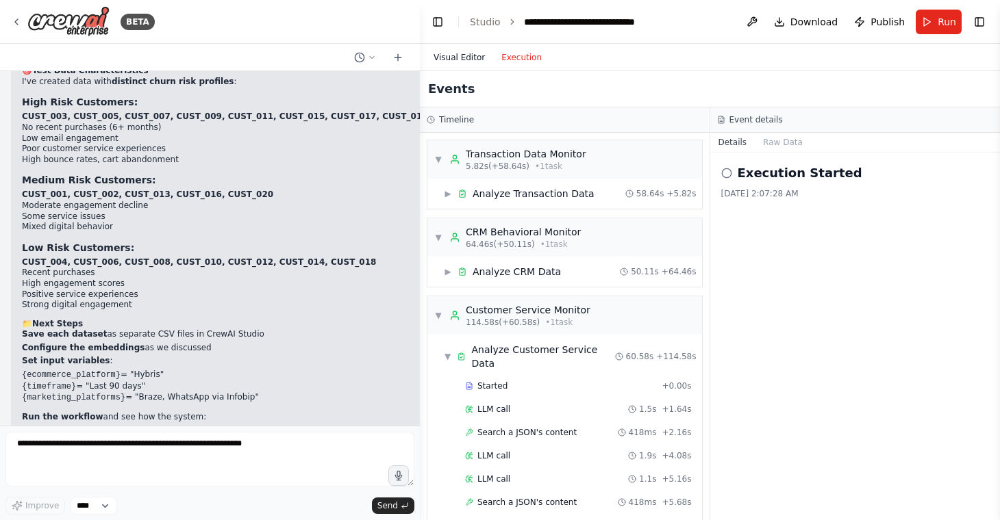
click at [464, 58] on button "Visual Editor" at bounding box center [459, 57] width 68 height 16
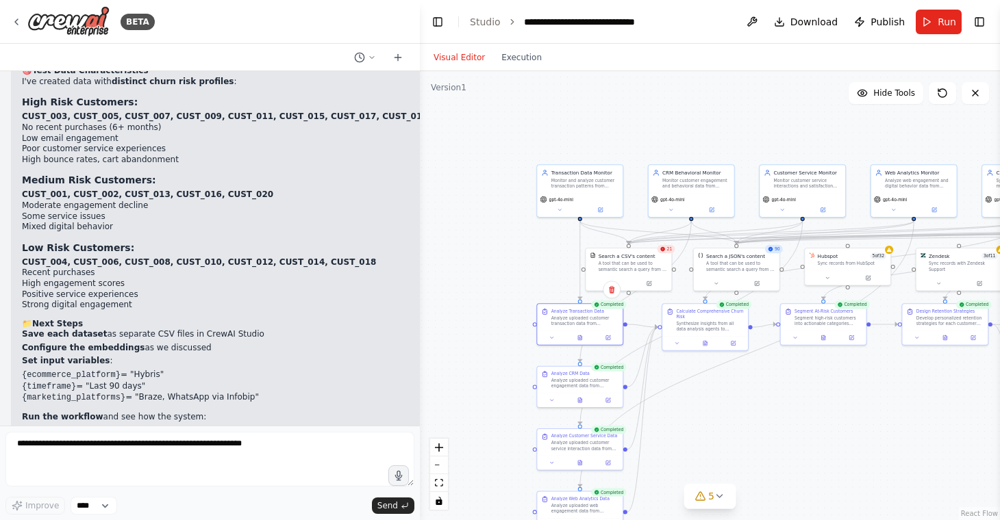
click at [668, 250] on span "21" at bounding box center [669, 248] width 5 height 5
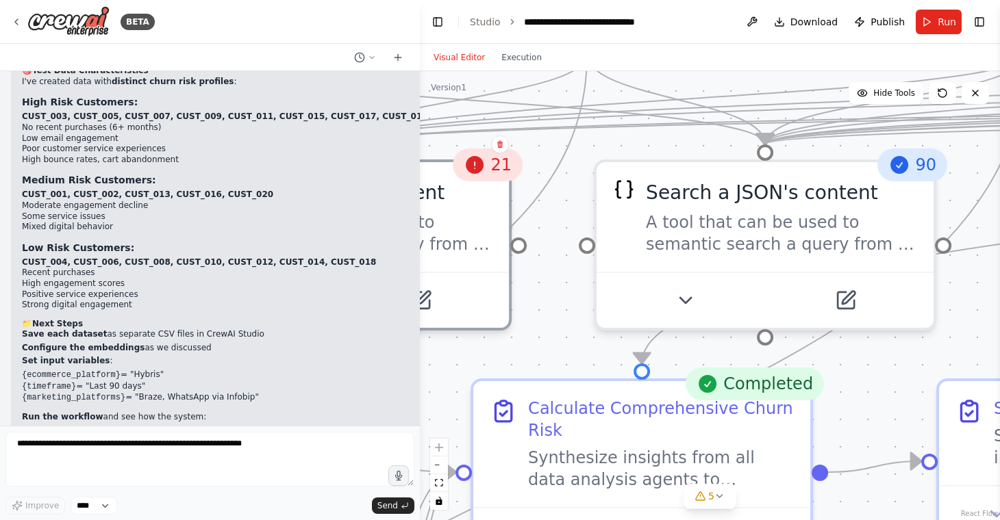
click at [481, 160] on icon at bounding box center [475, 165] width 18 height 18
click at [931, 162] on span "90" at bounding box center [925, 165] width 21 height 22
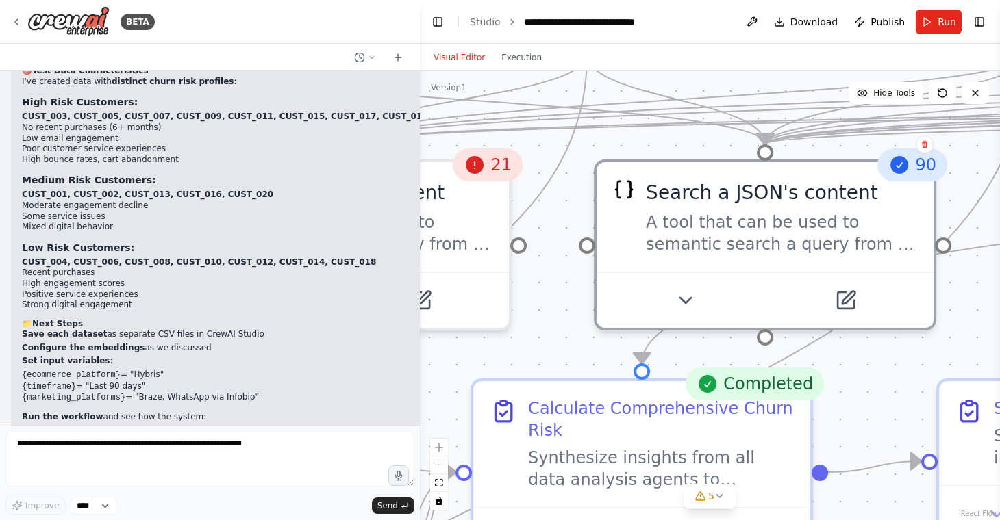
click at [931, 162] on span "90" at bounding box center [925, 165] width 21 height 22
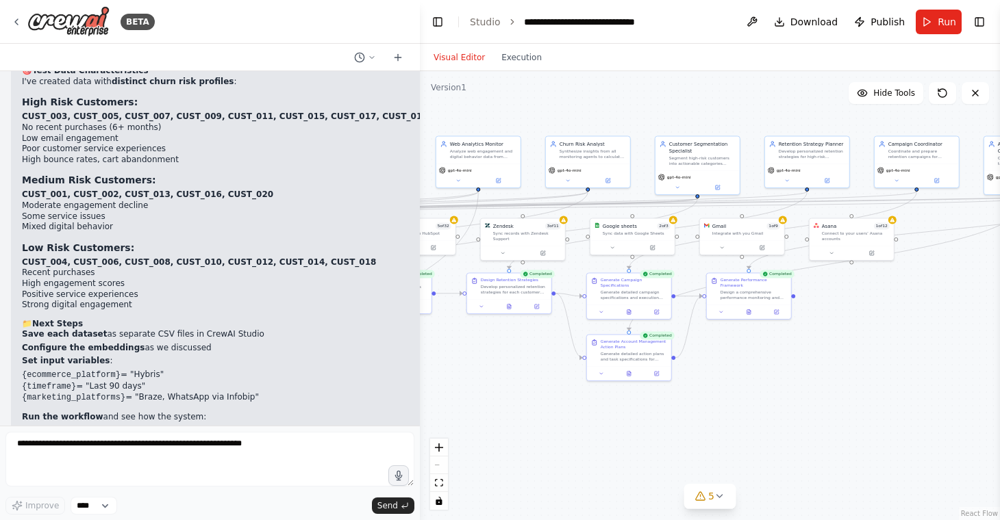
drag, startPoint x: 868, startPoint y: 324, endPoint x: 461, endPoint y: 342, distance: 407.8
click at [461, 342] on div ".deletable-edge-delete-btn { width: 20px; height: 20px; border: 0px solid #ffff…" at bounding box center [710, 295] width 580 height 449
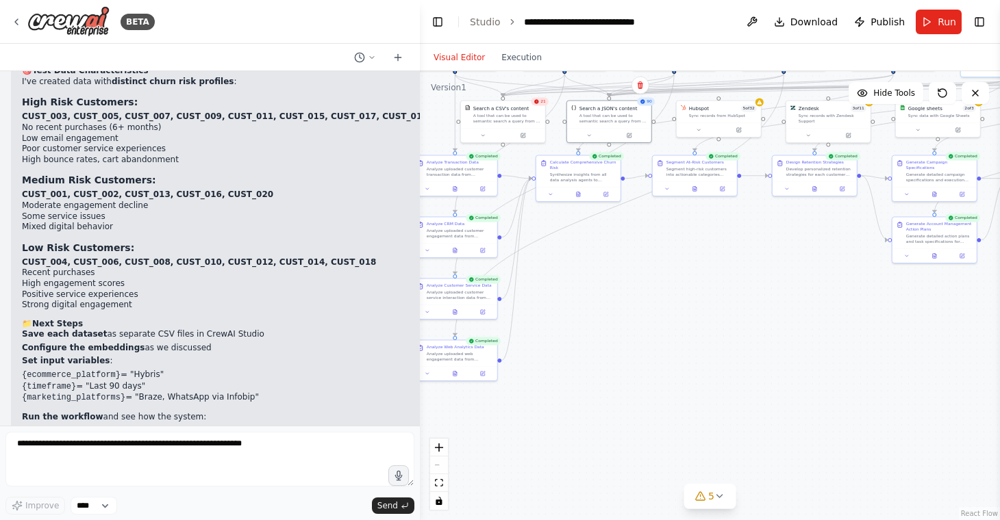
drag, startPoint x: 694, startPoint y: 367, endPoint x: 999, endPoint y: 247, distance: 328.0
click at [999, 247] on div "BETA Context: Client is a retail company which operates in both online and offl…" at bounding box center [500, 260] width 1000 height 520
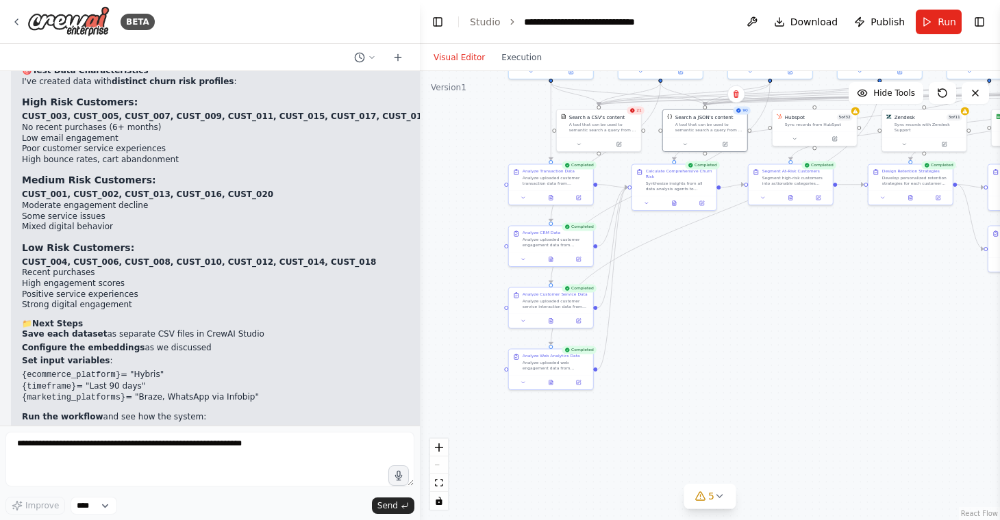
drag, startPoint x: 801, startPoint y: 315, endPoint x: 897, endPoint y: 326, distance: 96.5
click at [897, 326] on div ".deletable-edge-delete-btn { width: 20px; height: 20px; border: 0px solid #ffff…" at bounding box center [710, 295] width 580 height 449
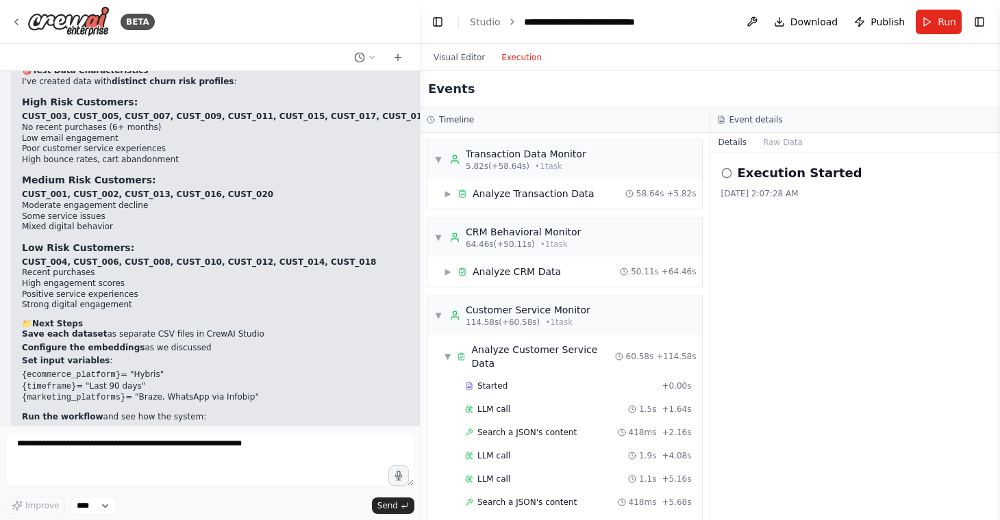
click at [505, 62] on button "Execution" at bounding box center [521, 57] width 57 height 16
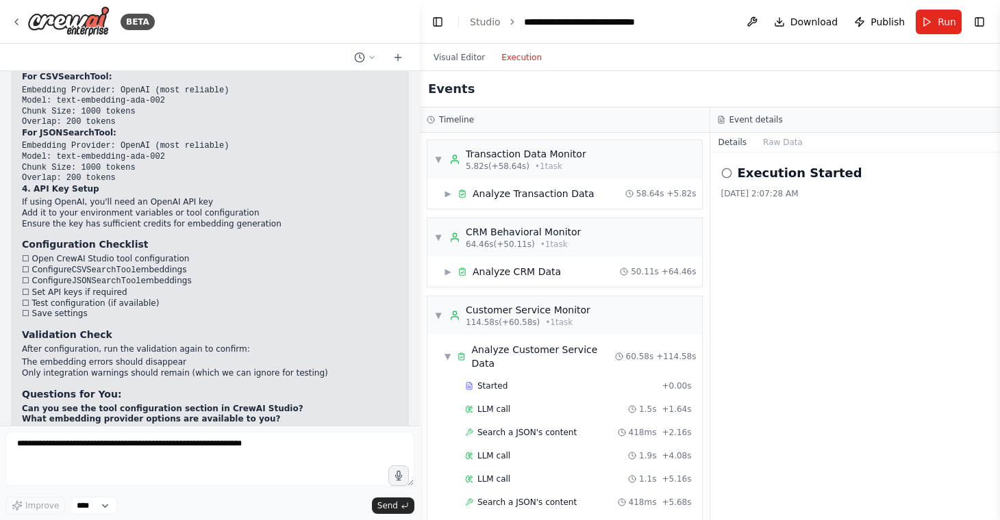
scroll to position [7432, 0]
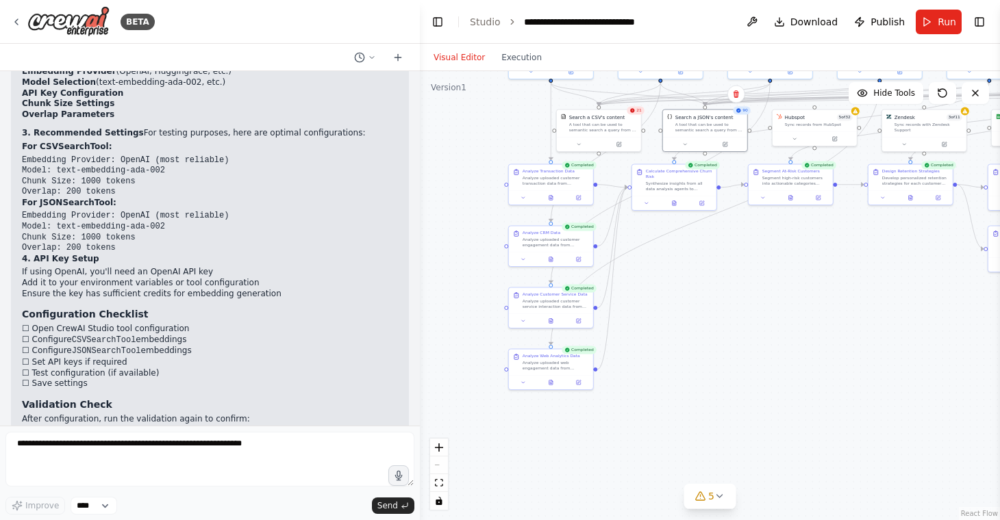
click at [477, 55] on button "Visual Editor" at bounding box center [459, 57] width 68 height 16
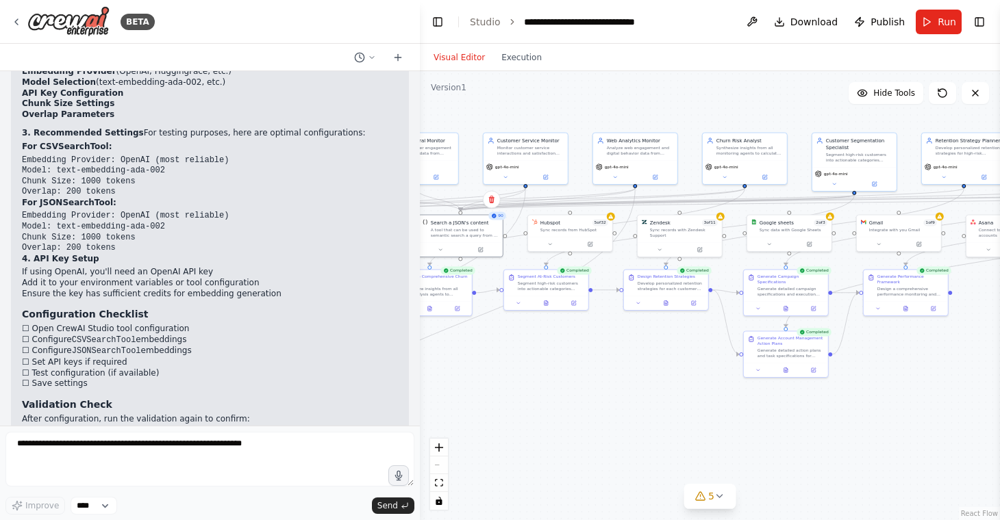
drag, startPoint x: 756, startPoint y: 275, endPoint x: 511, endPoint y: 380, distance: 265.9
click at [511, 380] on div ".deletable-edge-delete-btn { width: 20px; height: 20px; border: 0px solid #ffff…" at bounding box center [710, 295] width 580 height 449
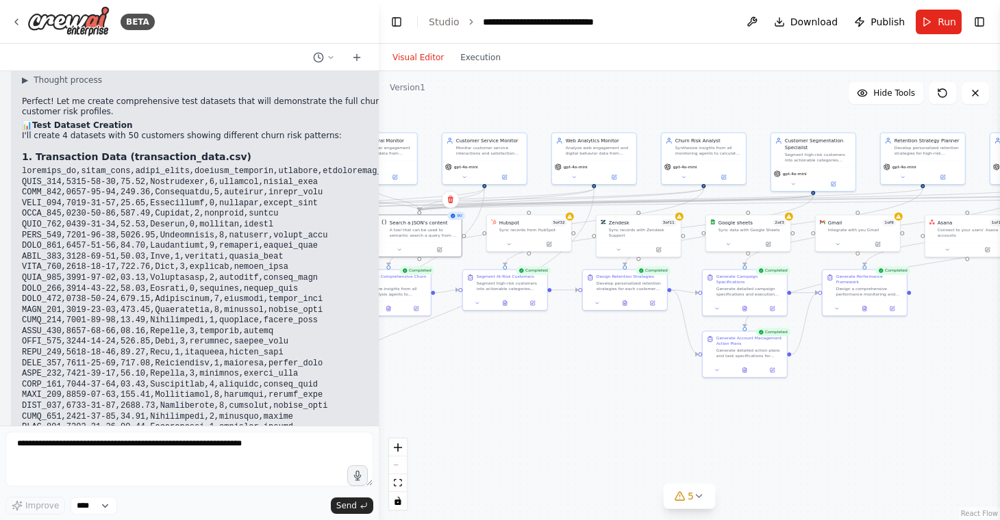
scroll to position [8929, 0]
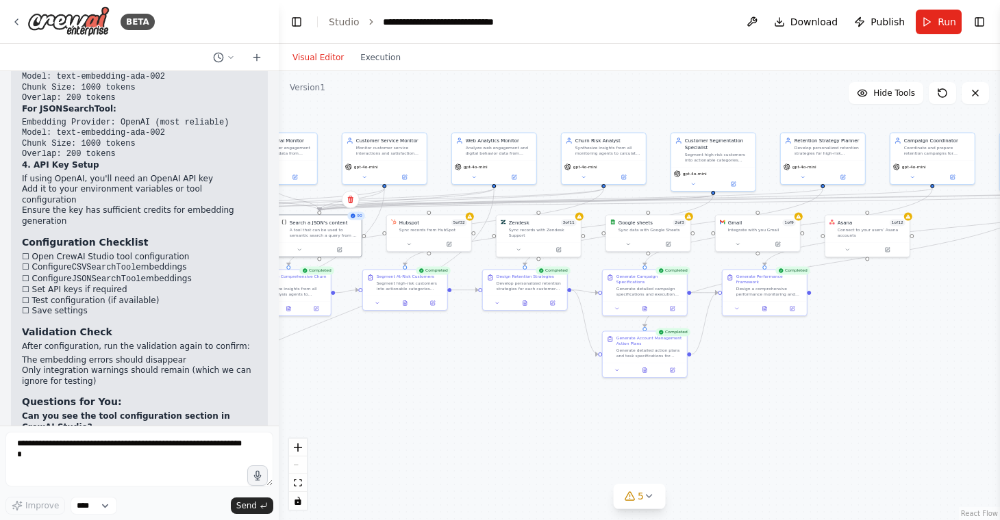
drag, startPoint x: 419, startPoint y: 84, endPoint x: 279, endPoint y: 123, distance: 145.5
click at [279, 123] on div "BETA Context: Client is a retail company which operates in both online and offl…" at bounding box center [500, 260] width 1000 height 520
click at [877, 93] on span "Hide Tools" at bounding box center [894, 93] width 42 height 11
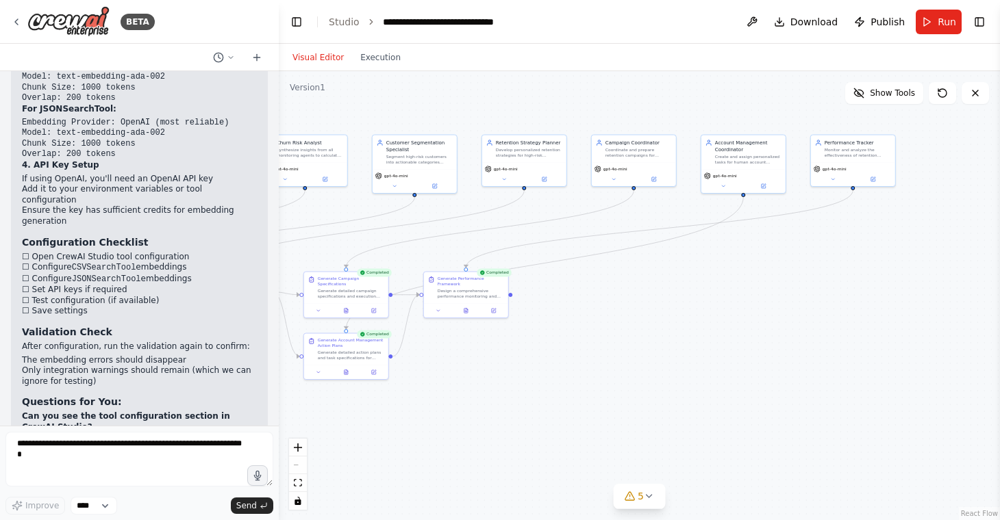
drag, startPoint x: 968, startPoint y: 295, endPoint x: 670, endPoint y: 297, distance: 298.5
click at [670, 297] on div ".deletable-edge-delete-btn { width: 20px; height: 20px; border: 0px solid #ffff…" at bounding box center [639, 295] width 721 height 449
click at [872, 179] on icon at bounding box center [873, 178] width 4 height 4
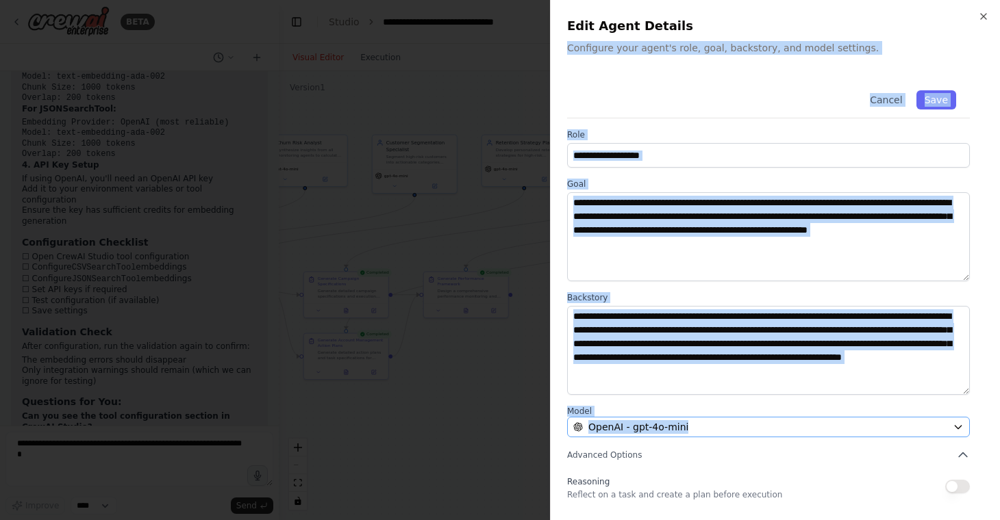
drag, startPoint x: 991, startPoint y: 16, endPoint x: 804, endPoint y: 433, distance: 456.0
click at [807, 433] on div "**********" at bounding box center [775, 260] width 450 height 520
click at [791, 451] on button "Advanced Options" at bounding box center [768, 455] width 403 height 14
click at [985, 14] on icon "button" at bounding box center [983, 16] width 11 height 11
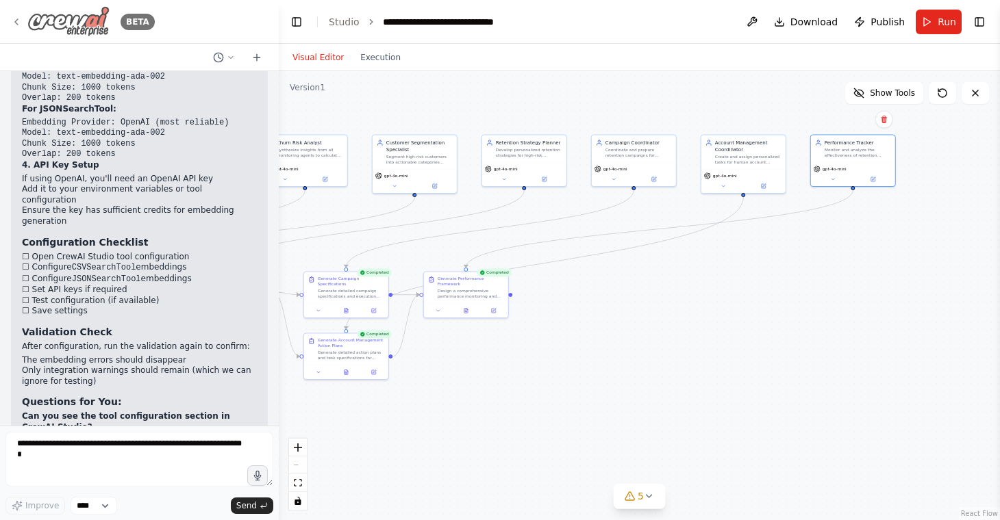
click at [14, 20] on icon at bounding box center [16, 21] width 11 height 11
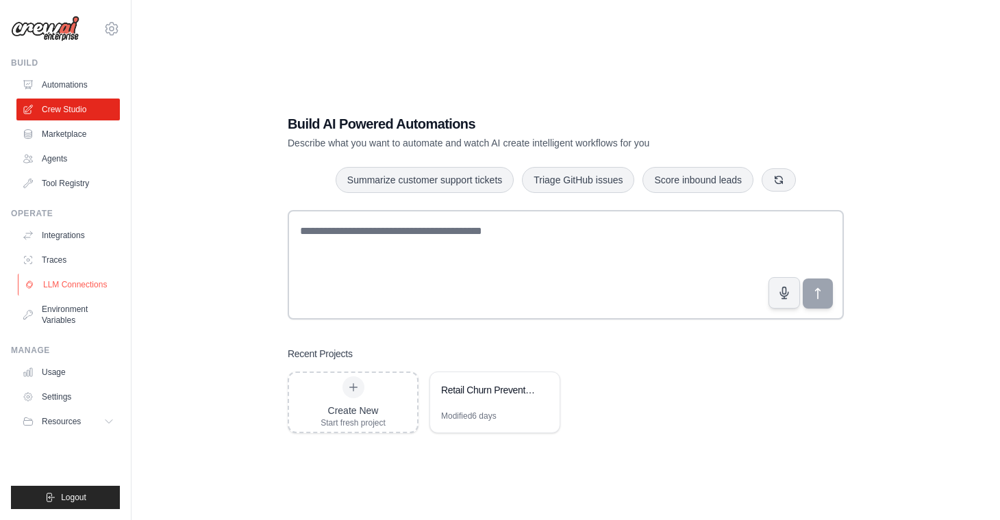
click at [77, 280] on link "LLM Connections" at bounding box center [69, 285] width 103 height 22
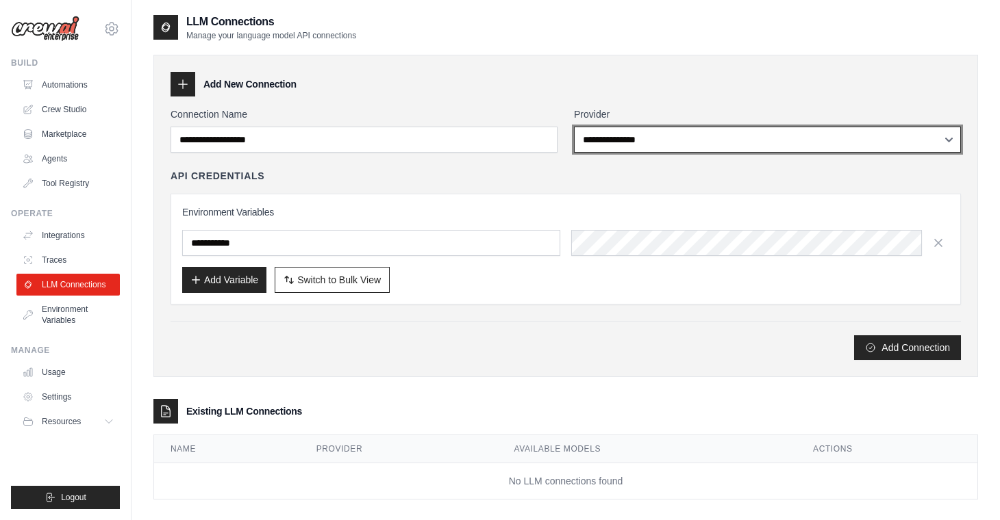
click at [613, 132] on select "**********" at bounding box center [767, 140] width 387 height 26
select select "******"
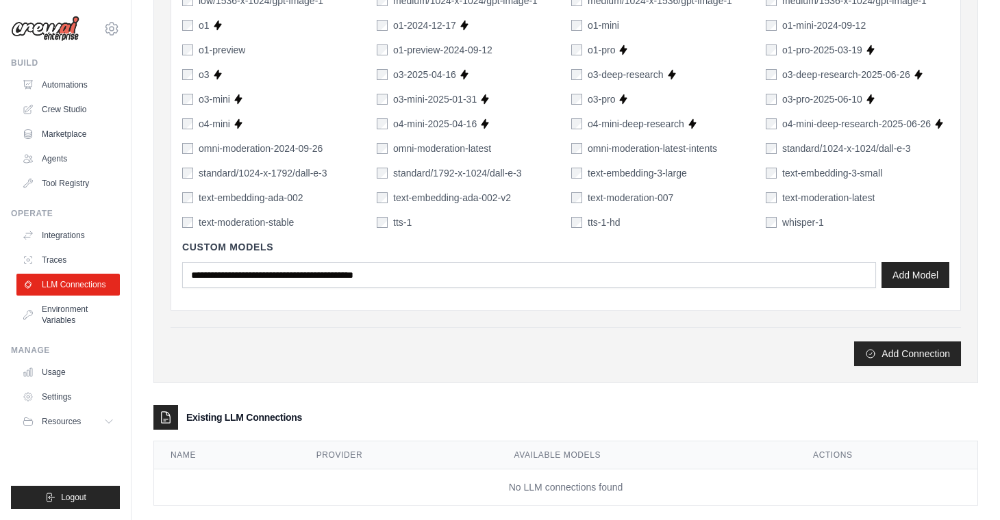
scroll to position [951, 0]
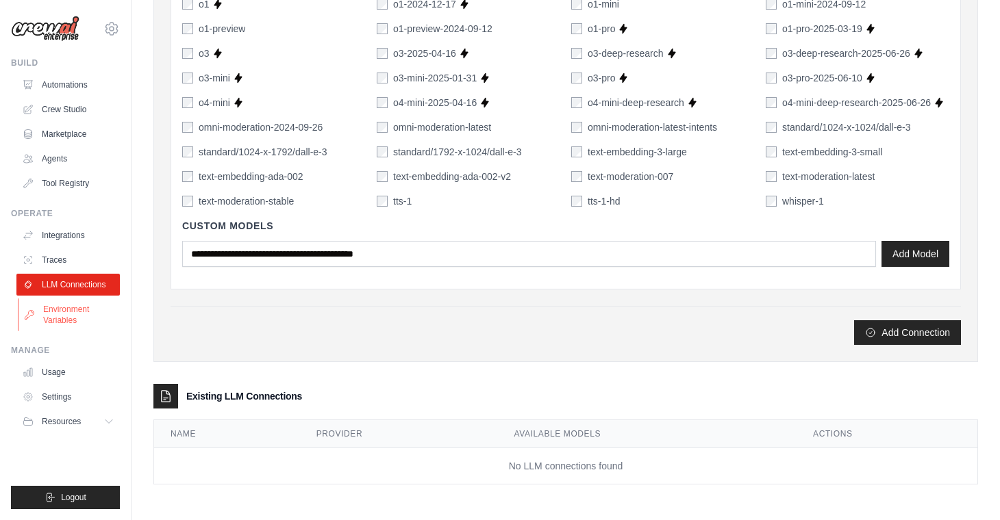
click at [85, 312] on link "Environment Variables" at bounding box center [69, 315] width 103 height 33
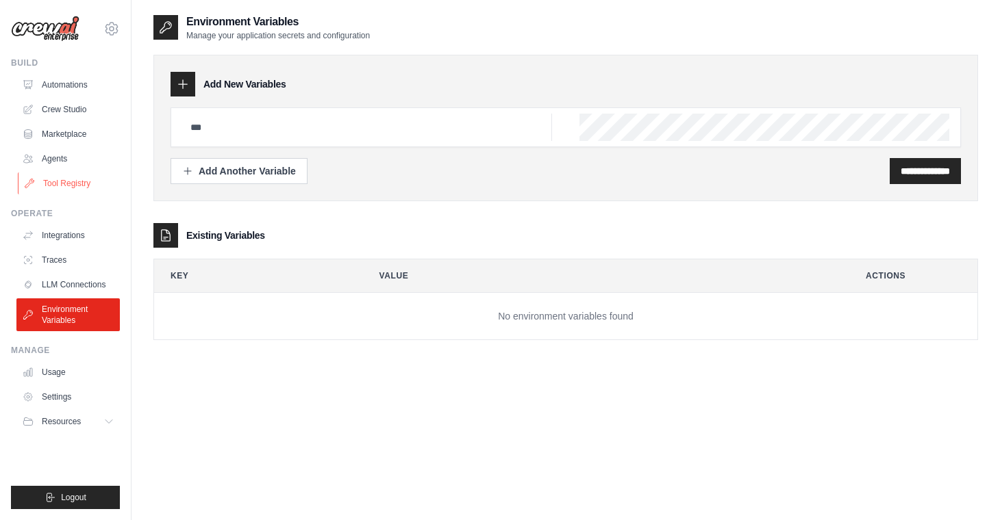
click at [69, 185] on link "Tool Registry" at bounding box center [69, 184] width 103 height 22
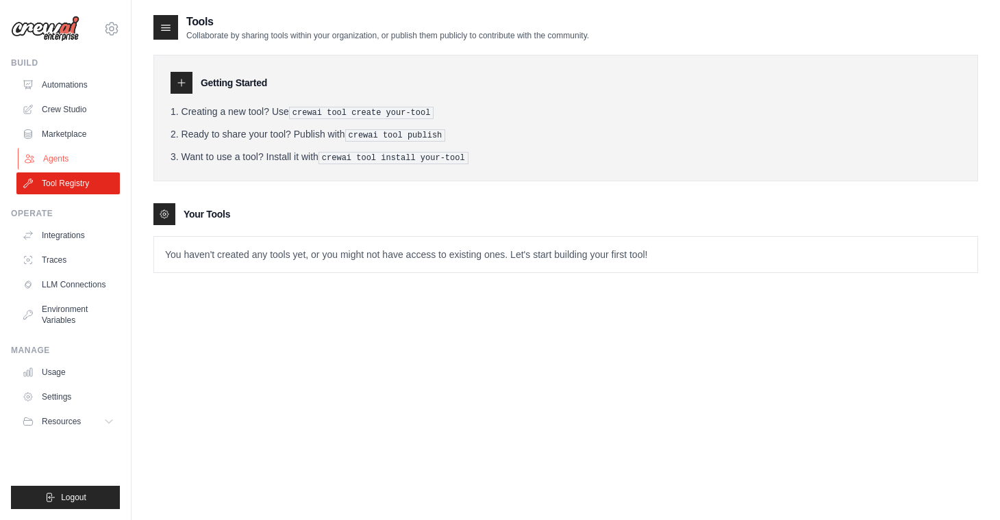
click at [70, 160] on link "Agents" at bounding box center [69, 159] width 103 height 22
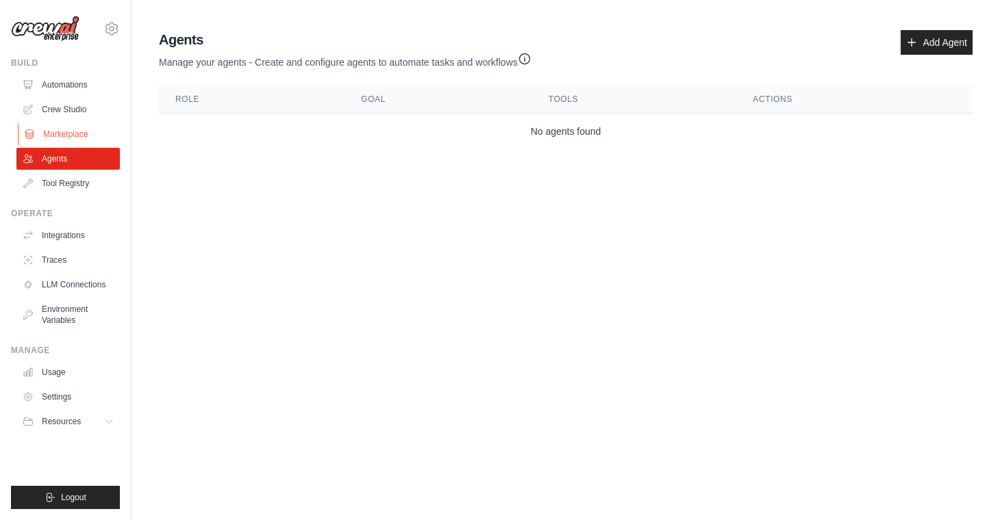
click at [91, 123] on link "Marketplace" at bounding box center [69, 134] width 103 height 22
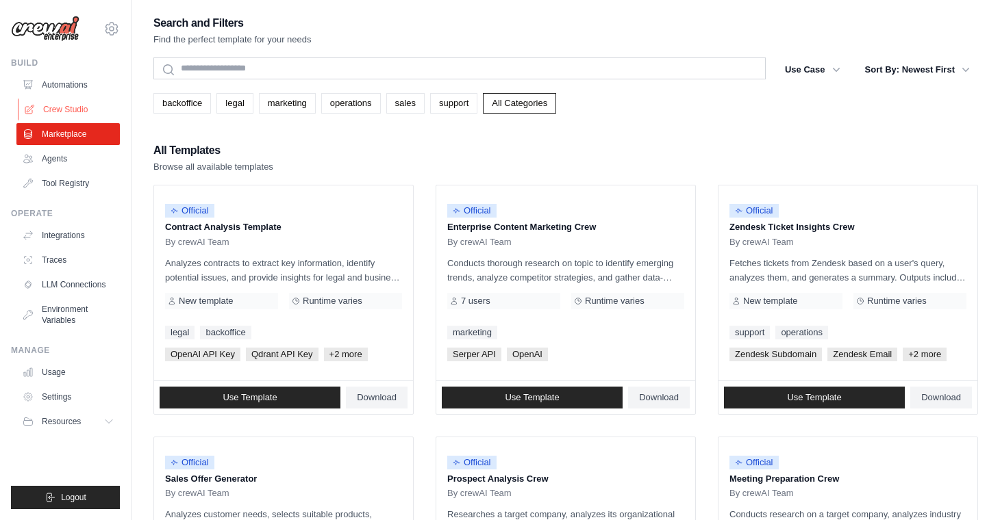
click at [92, 111] on link "Crew Studio" at bounding box center [69, 110] width 103 height 22
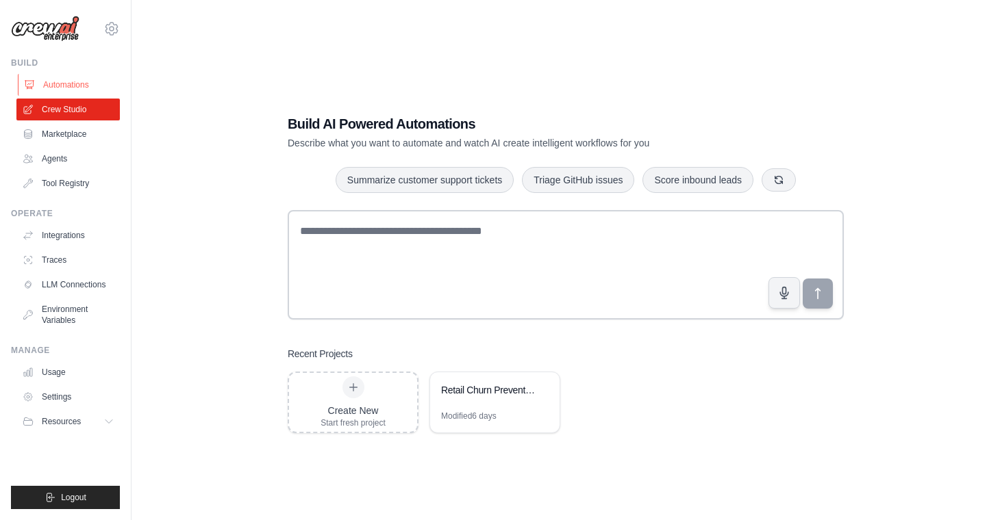
click at [88, 85] on link "Automations" at bounding box center [69, 85] width 103 height 22
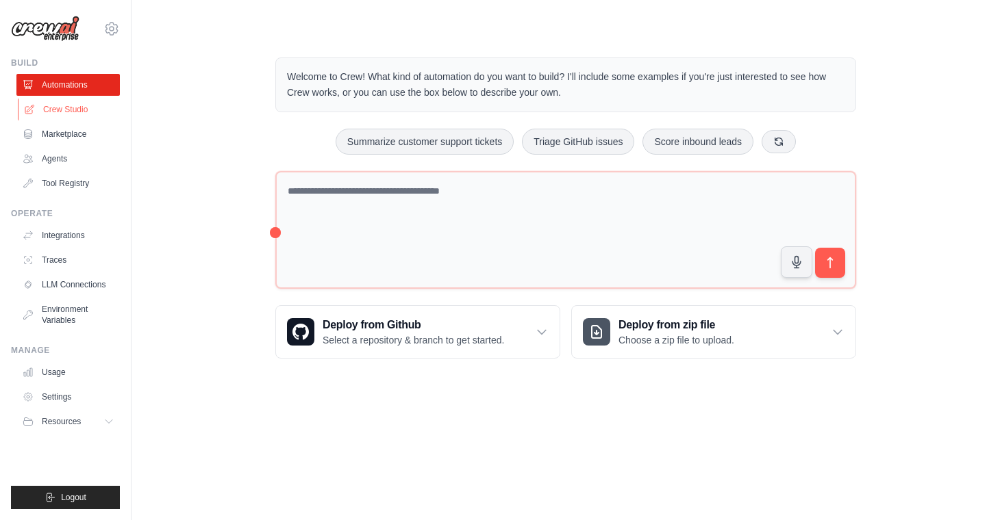
click at [80, 112] on link "Crew Studio" at bounding box center [69, 110] width 103 height 22
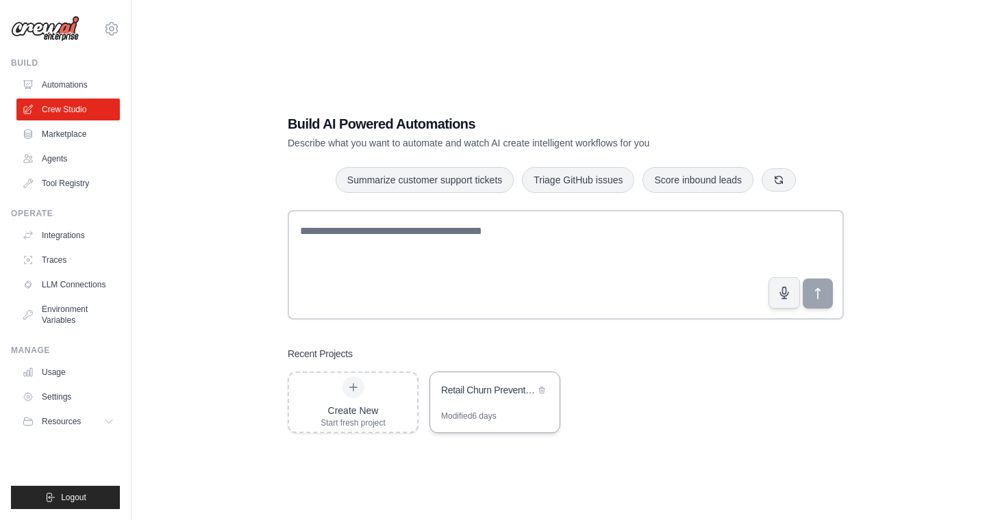
click at [485, 397] on div "Retail Churn Prevention Co-Pilot" at bounding box center [488, 391] width 94 height 16
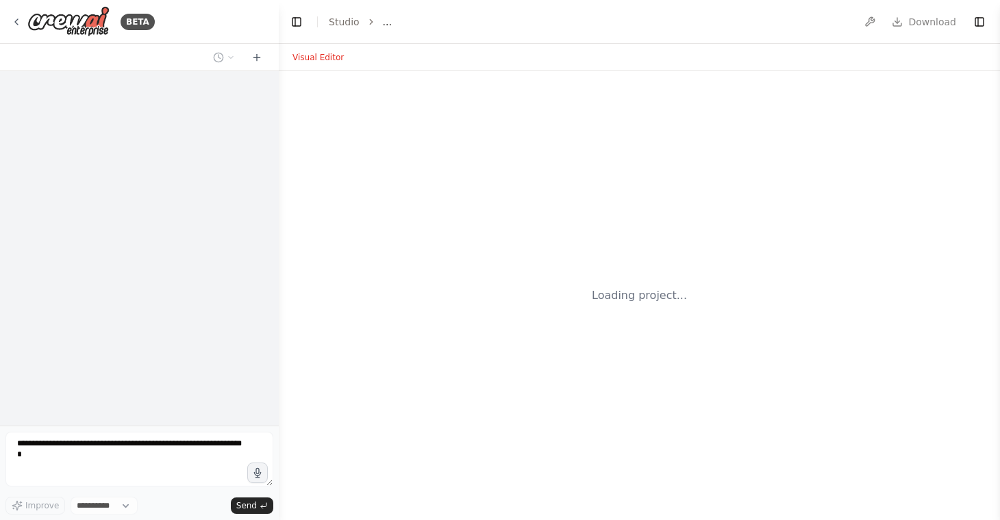
select select "****"
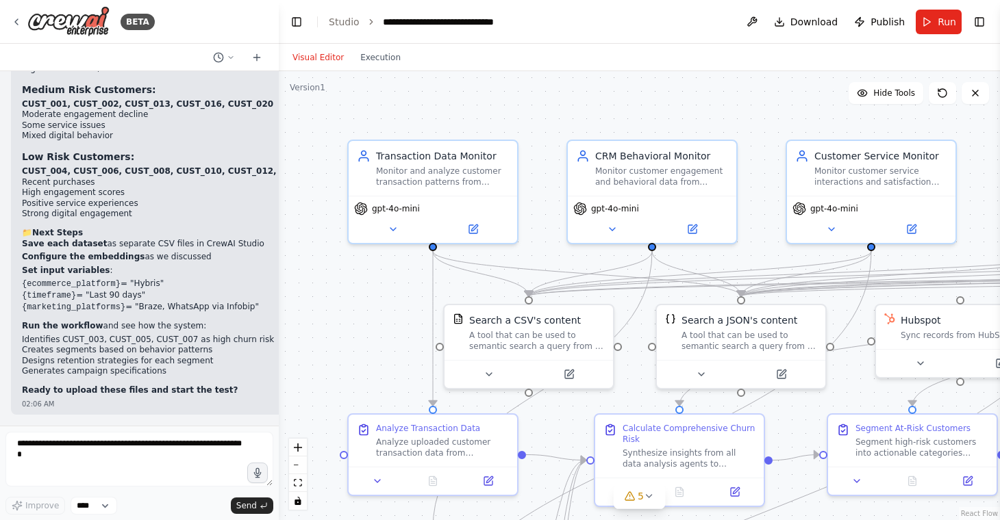
scroll to position [10902, 0]
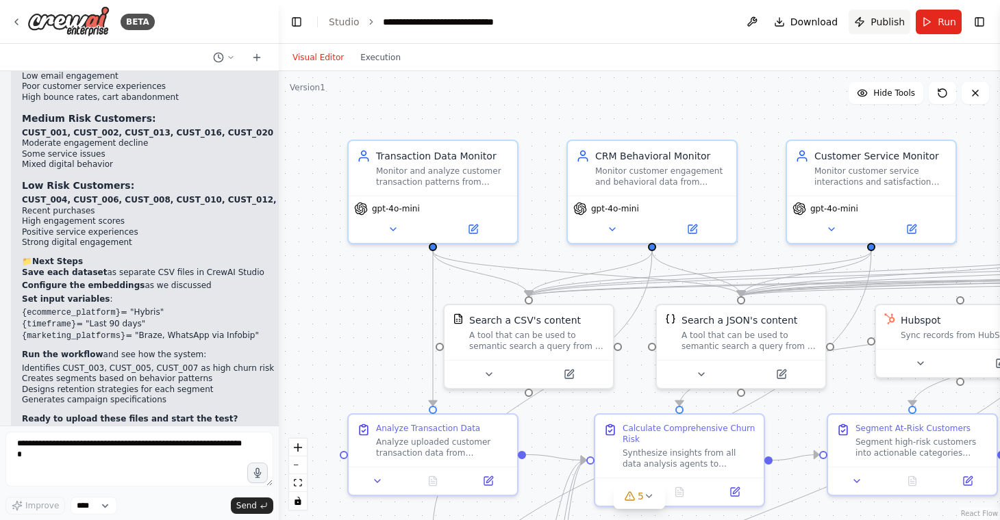
click at [874, 21] on span "Publish" at bounding box center [887, 22] width 34 height 14
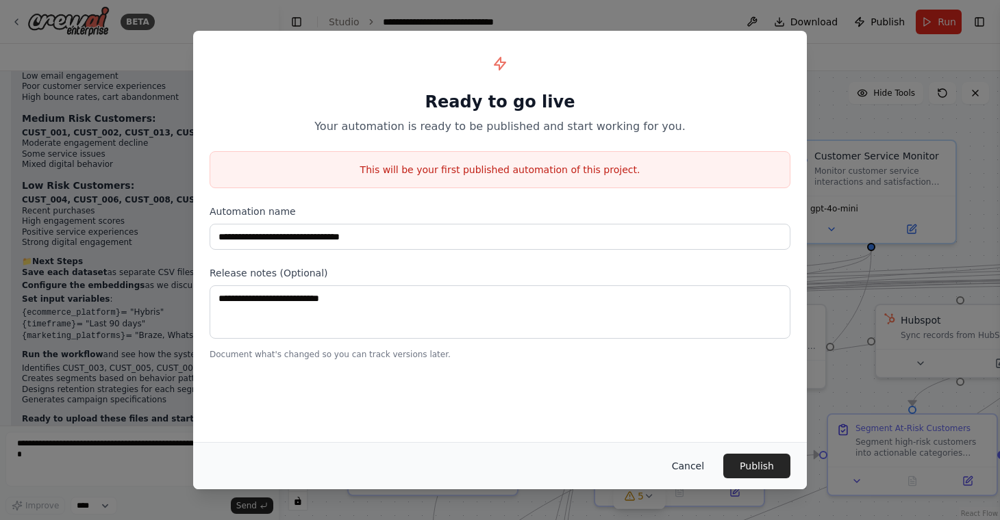
click at [705, 460] on button "Cancel" at bounding box center [688, 466] width 54 height 25
